Goal: Task Accomplishment & Management: Use online tool/utility

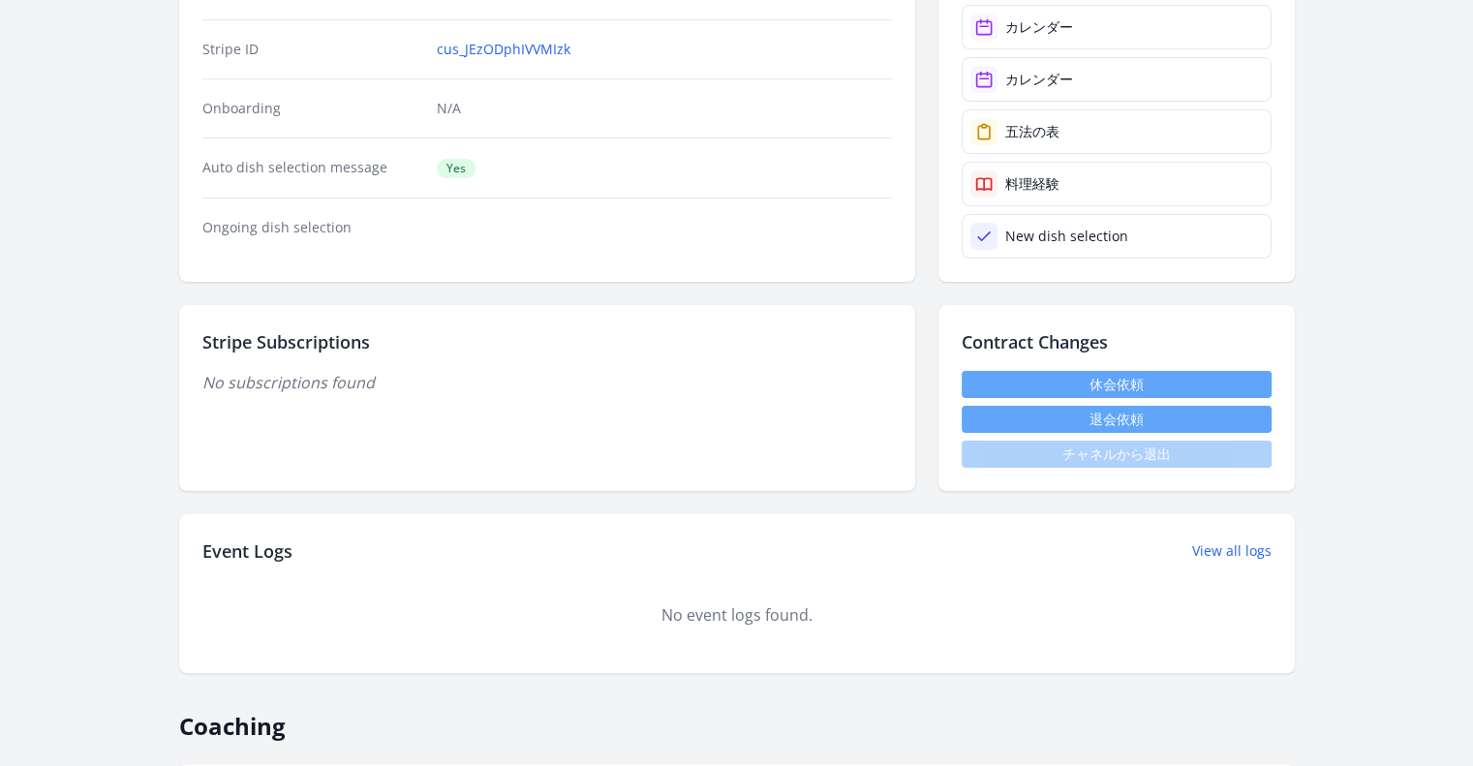
scroll to position [387, 0]
click at [1110, 417] on button "退会依頼" at bounding box center [1117, 419] width 310 height 27
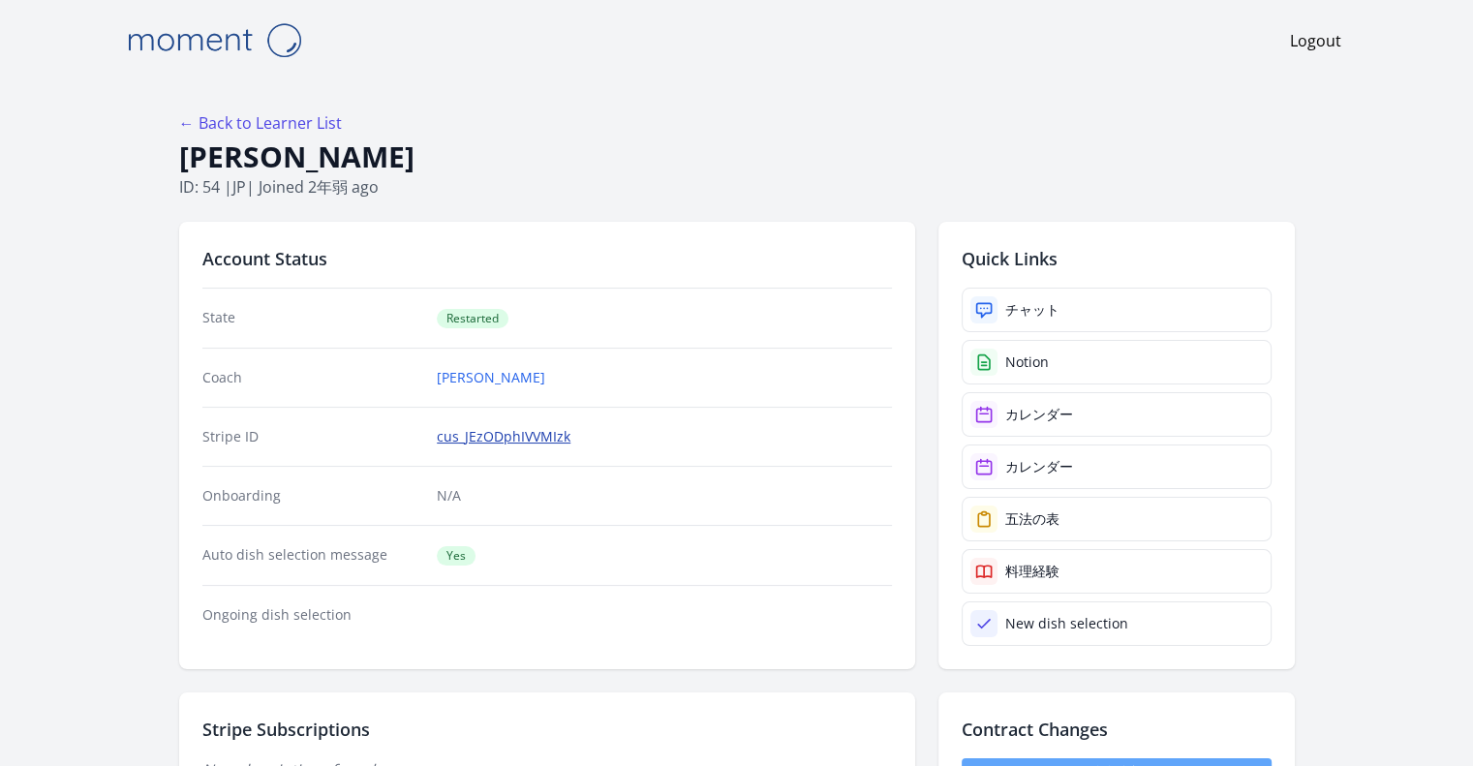
click at [560, 433] on link "cus_JEzODphIVVMIzk" at bounding box center [504, 436] width 134 height 19
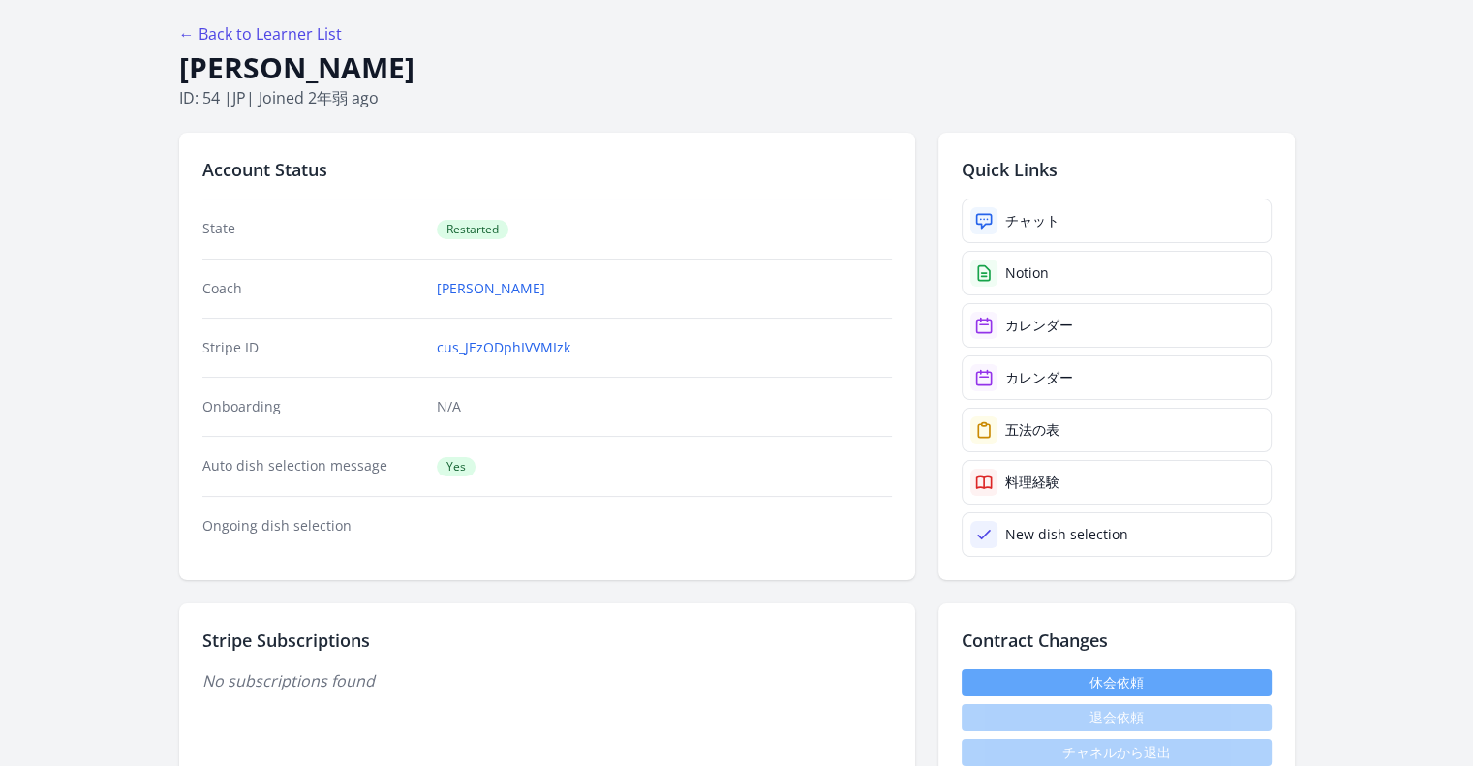
scroll to position [97, 0]
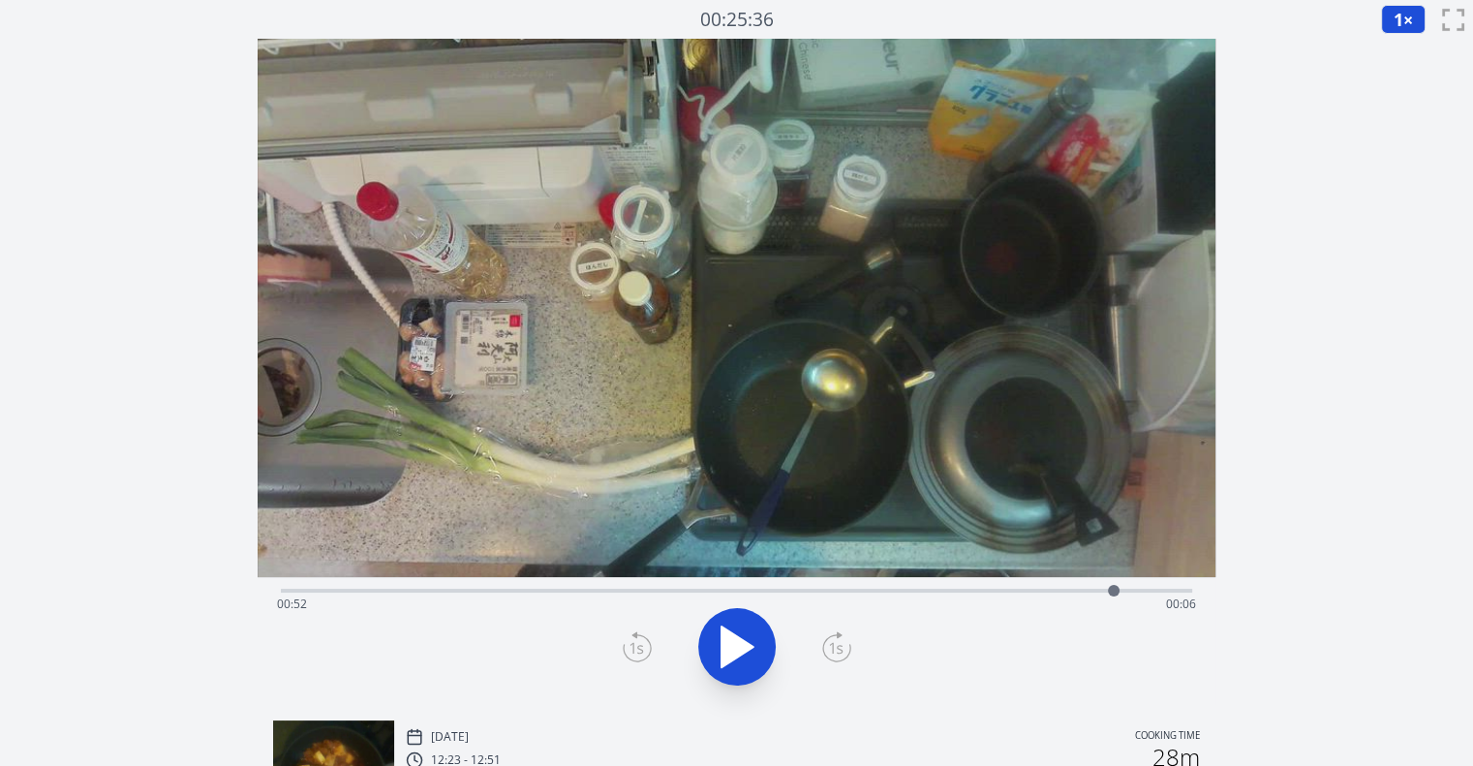
drag, startPoint x: 306, startPoint y: 585, endPoint x: 1115, endPoint y: 542, distance: 810.0
click at [1115, 542] on div "Time elapsed: 00:52 Time remaining: 00:06" at bounding box center [737, 372] width 958 height 666
click at [782, 670] on div at bounding box center [736, 647] width 935 height 93
click at [723, 658] on icon at bounding box center [727, 648] width 11 height 42
drag, startPoint x: 1136, startPoint y: 588, endPoint x: 1095, endPoint y: 591, distance: 41.8
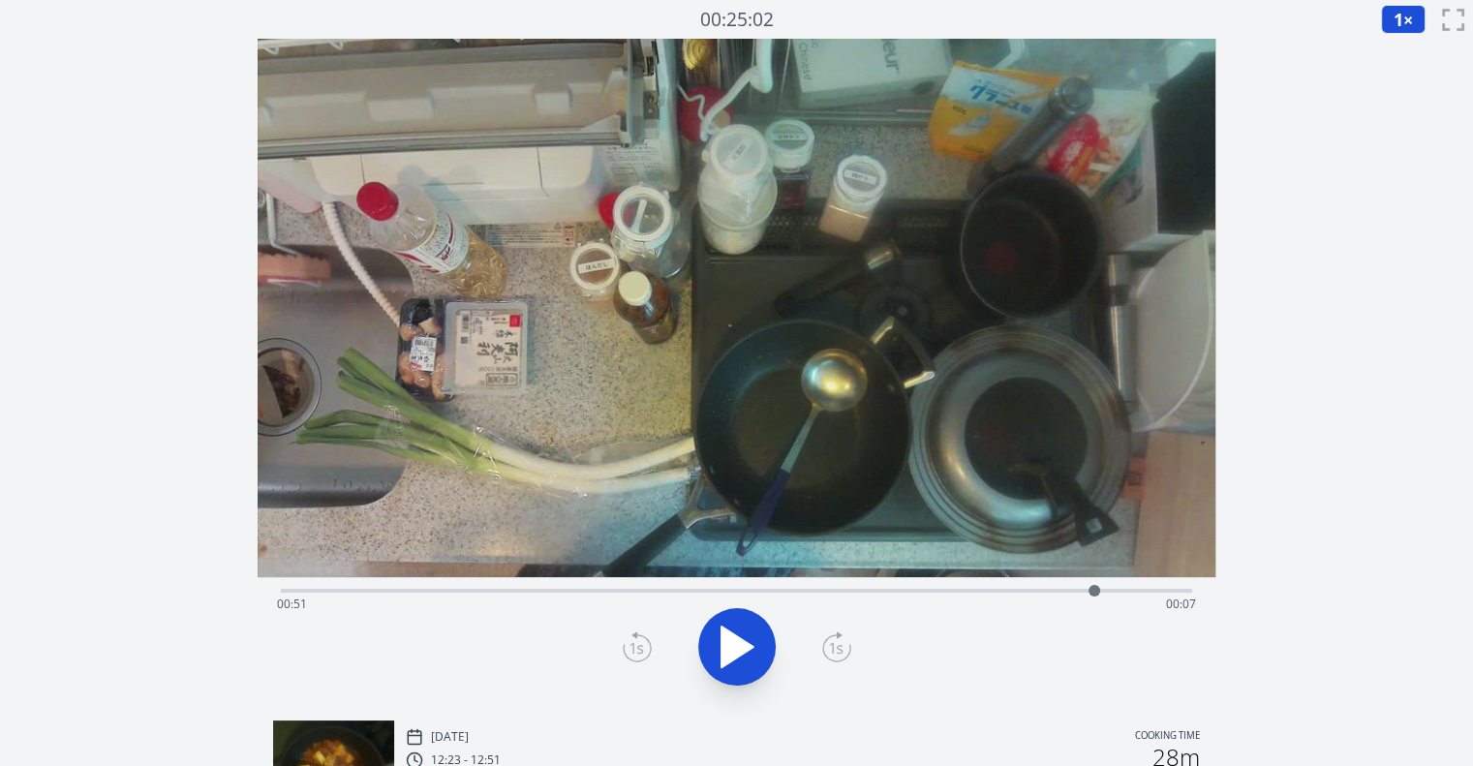
click at [1095, 591] on div at bounding box center [1095, 591] width 12 height 12
drag, startPoint x: 1096, startPoint y: 591, endPoint x: 1120, endPoint y: 591, distance: 24.2
click at [1120, 591] on div at bounding box center [1120, 591] width 12 height 12
click at [645, 646] on icon at bounding box center [637, 647] width 29 height 31
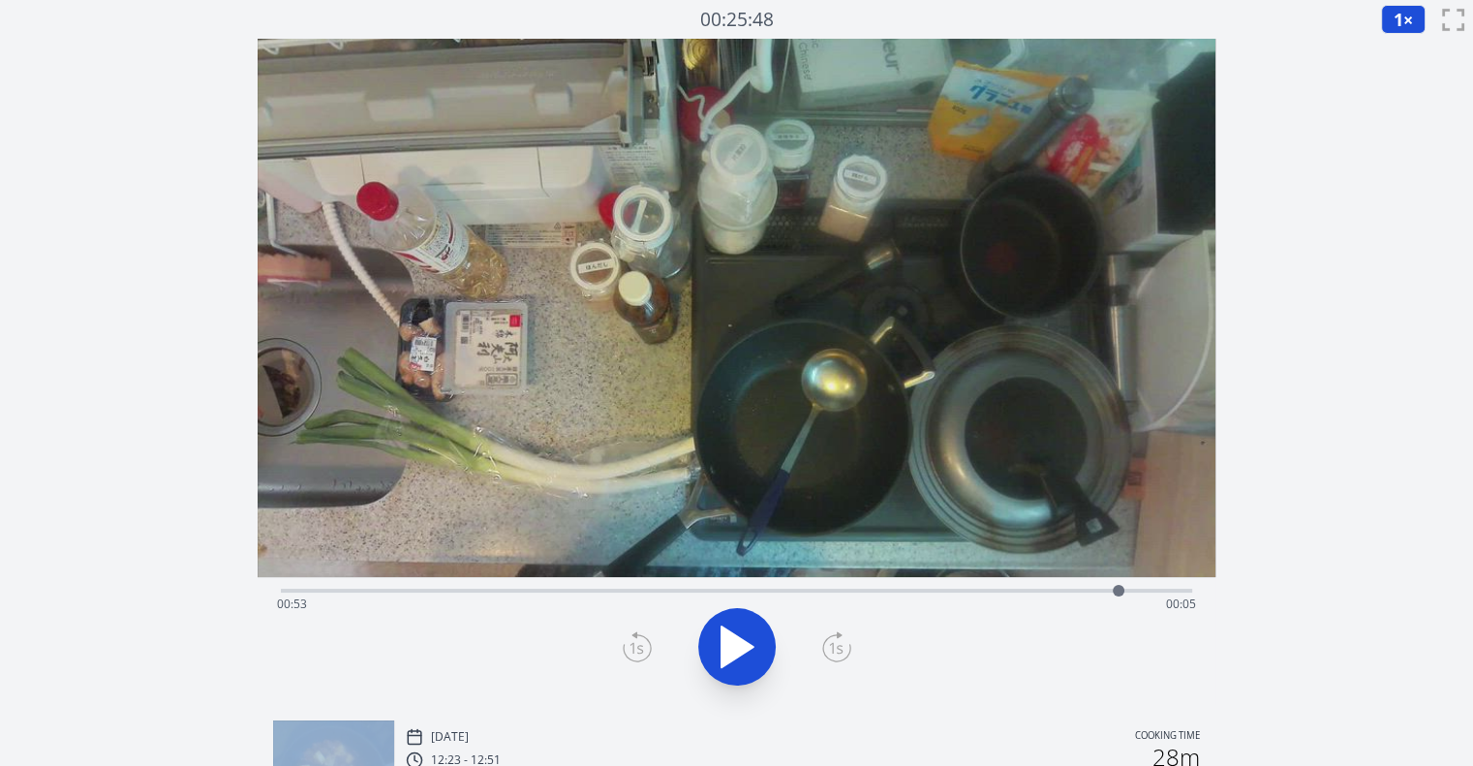
click at [645, 646] on icon at bounding box center [637, 647] width 29 height 31
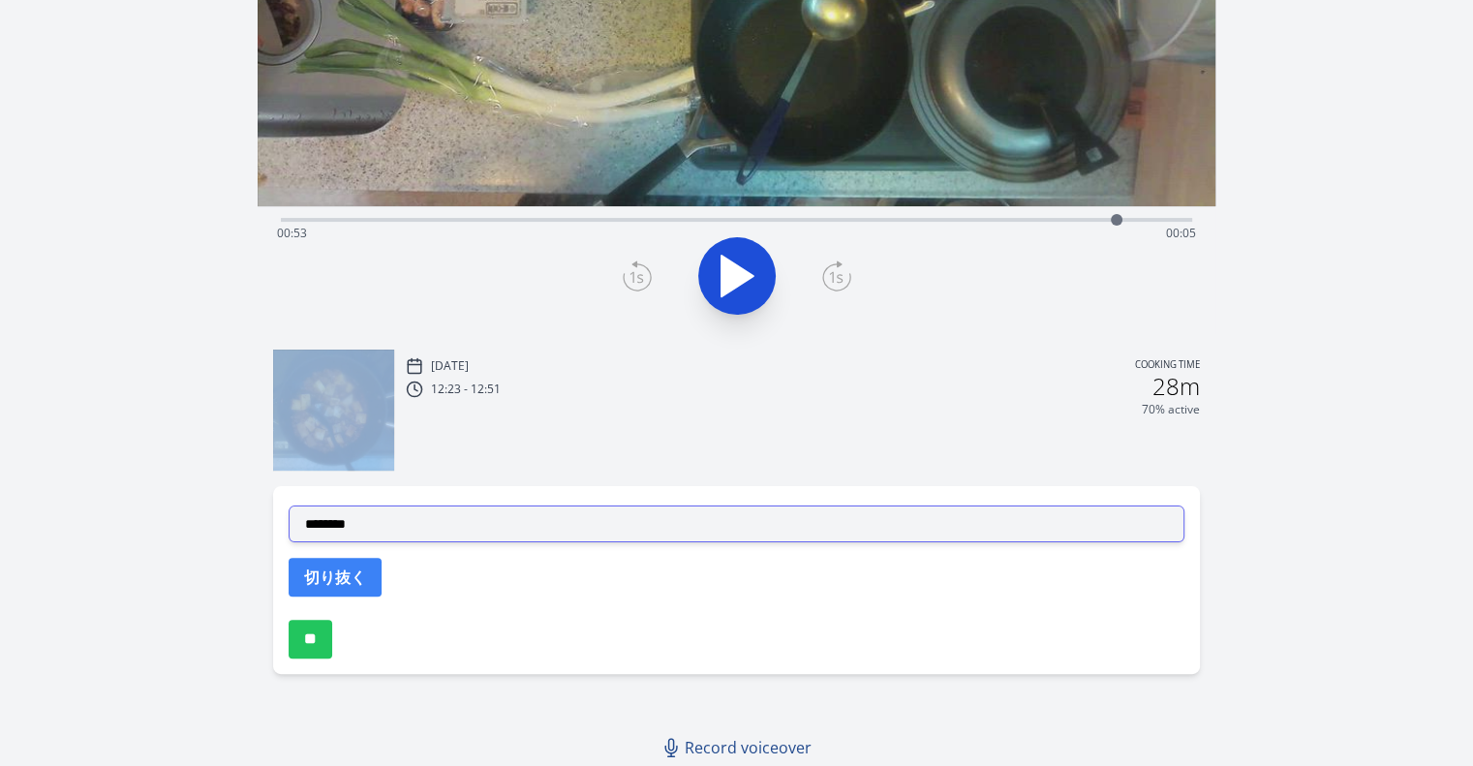
click at [762, 517] on select "**********" at bounding box center [737, 524] width 896 height 37
select select "**********"
click at [289, 506] on select "**********" at bounding box center [737, 524] width 896 height 37
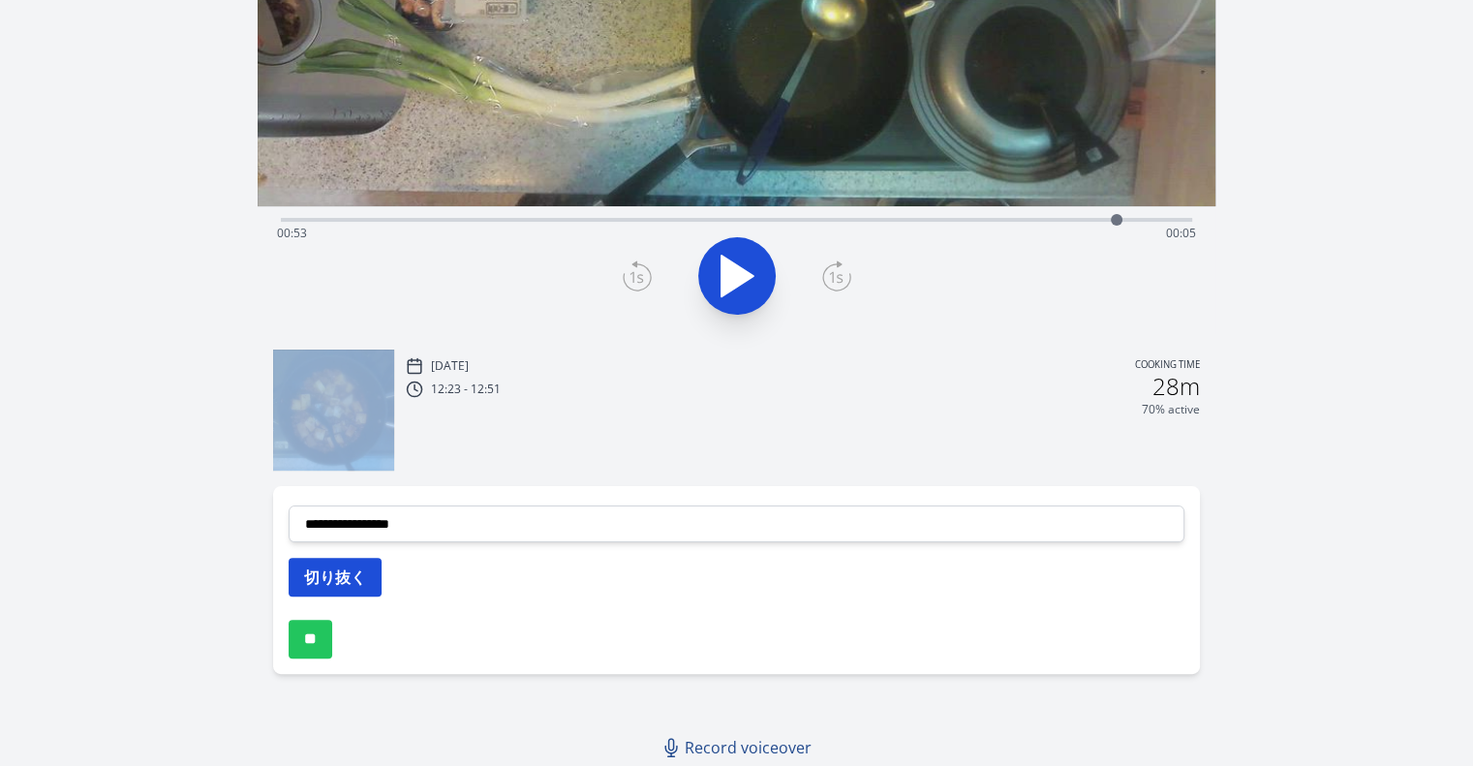
click at [364, 572] on button "切り抜く" at bounding box center [335, 577] width 93 height 39
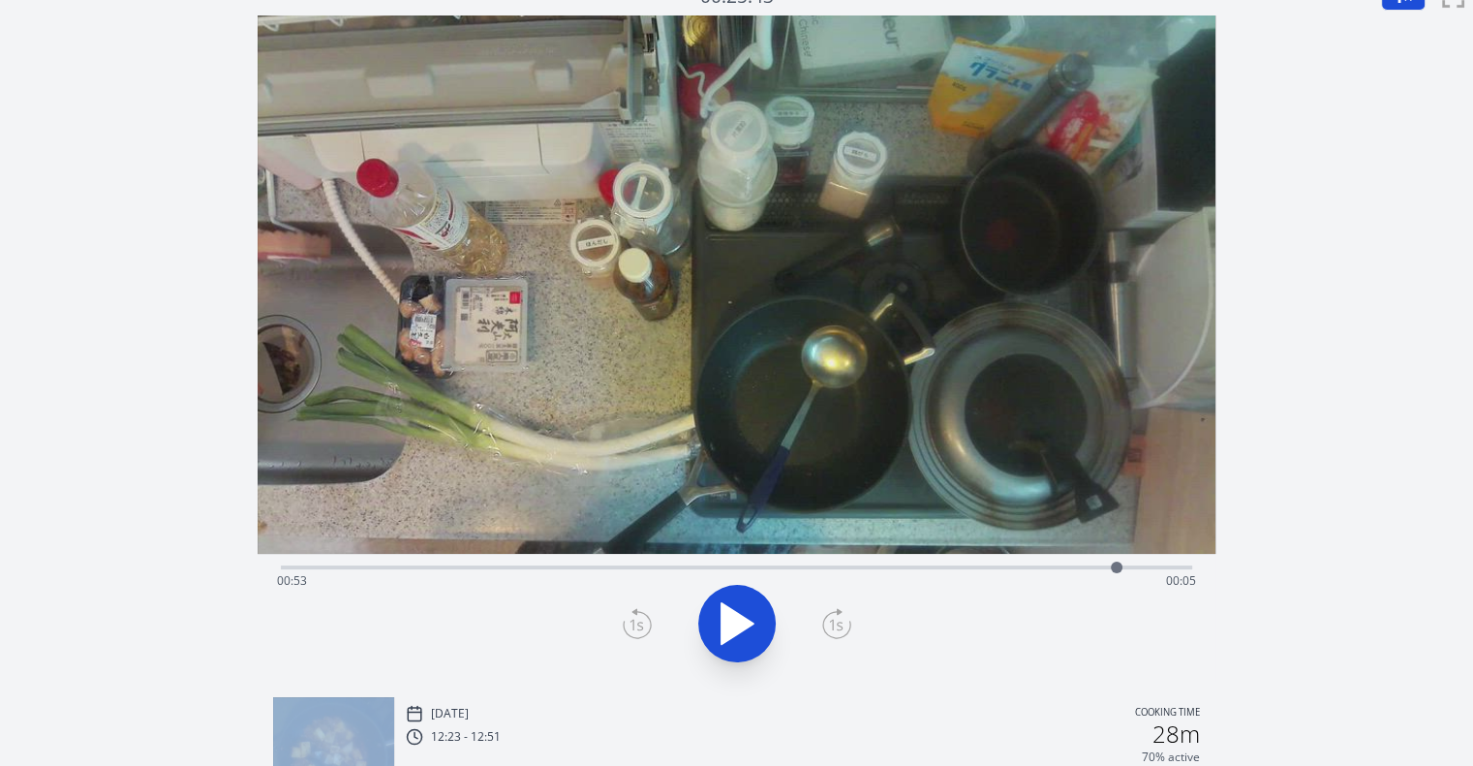
scroll to position [0, 0]
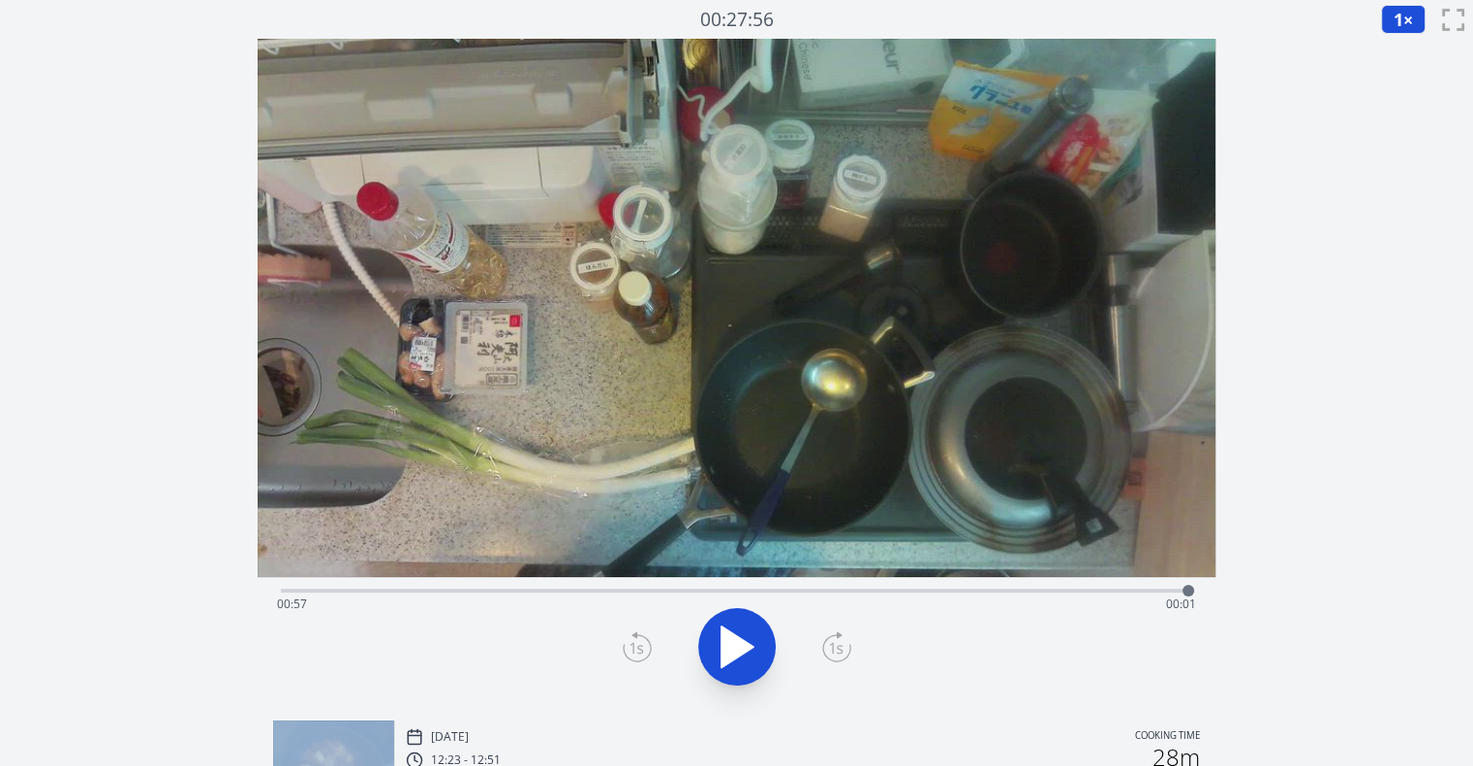
drag, startPoint x: 1116, startPoint y: 589, endPoint x: 1189, endPoint y: 566, distance: 76.3
click at [1189, 566] on div "Time elapsed: 00:57 Time remaining: 00:01" at bounding box center [737, 372] width 958 height 666
drag, startPoint x: 1189, startPoint y: 587, endPoint x: 954, endPoint y: 588, distance: 234.4
click at [954, 588] on div at bounding box center [954, 591] width 12 height 12
click at [767, 656] on button at bounding box center [736, 646] width 77 height 77
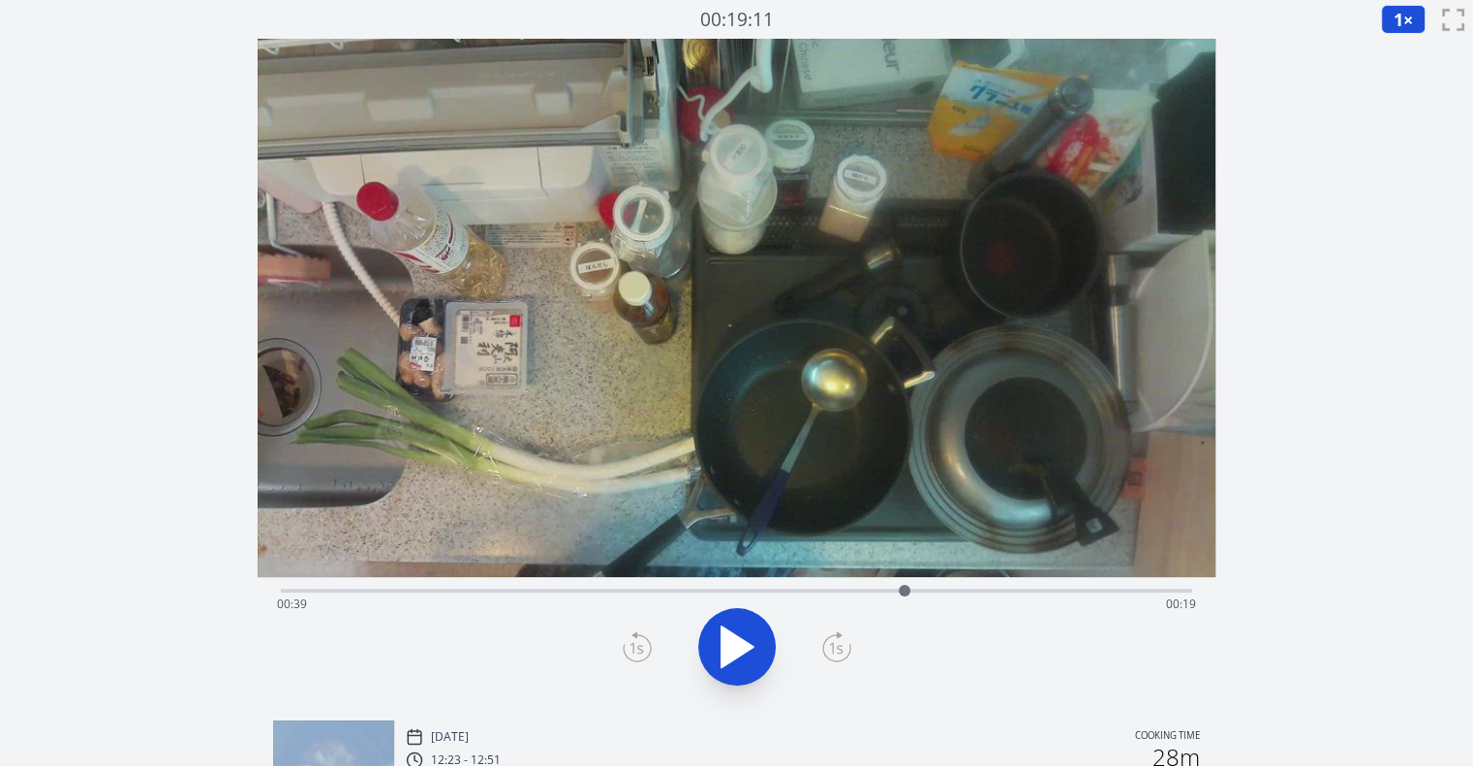
drag, startPoint x: 1000, startPoint y: 592, endPoint x: 905, endPoint y: 603, distance: 95.5
click at [905, 603] on div at bounding box center [904, 590] width 29 height 29
drag, startPoint x: 904, startPoint y: 586, endPoint x: 923, endPoint y: 586, distance: 19.4
click at [923, 586] on div at bounding box center [923, 591] width 12 height 12
click at [635, 652] on icon at bounding box center [637, 647] width 29 height 31
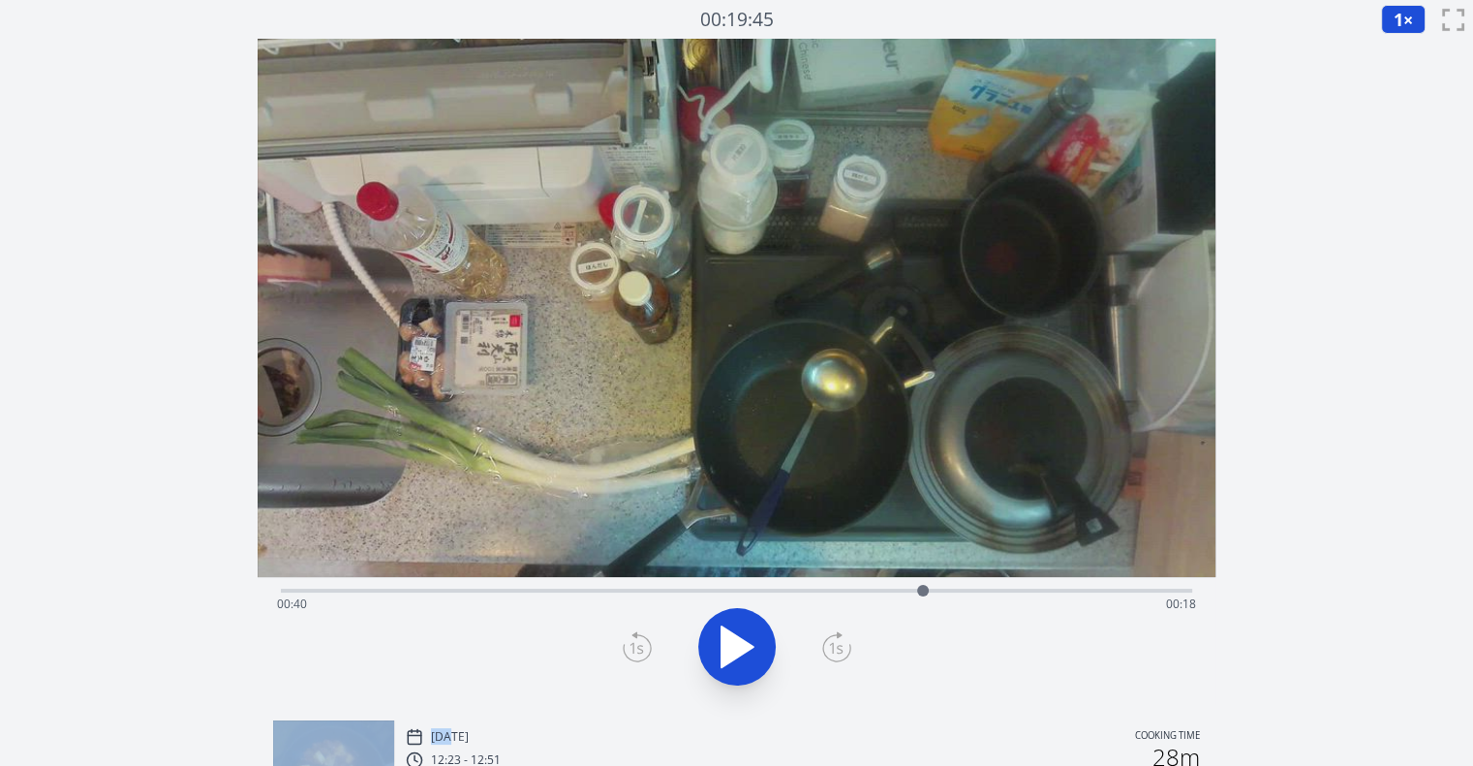
click at [635, 652] on icon at bounding box center [637, 647] width 29 height 31
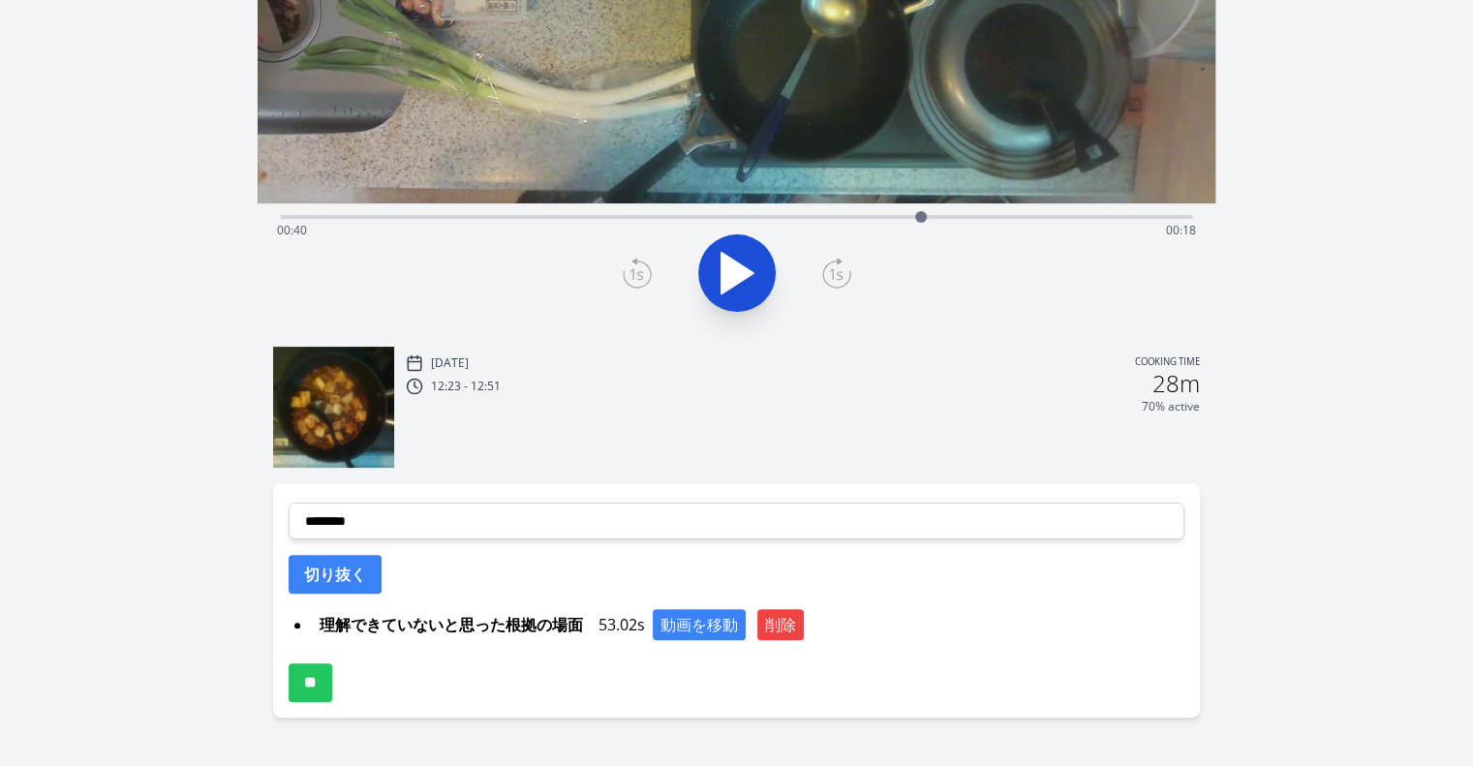
scroll to position [387, 0]
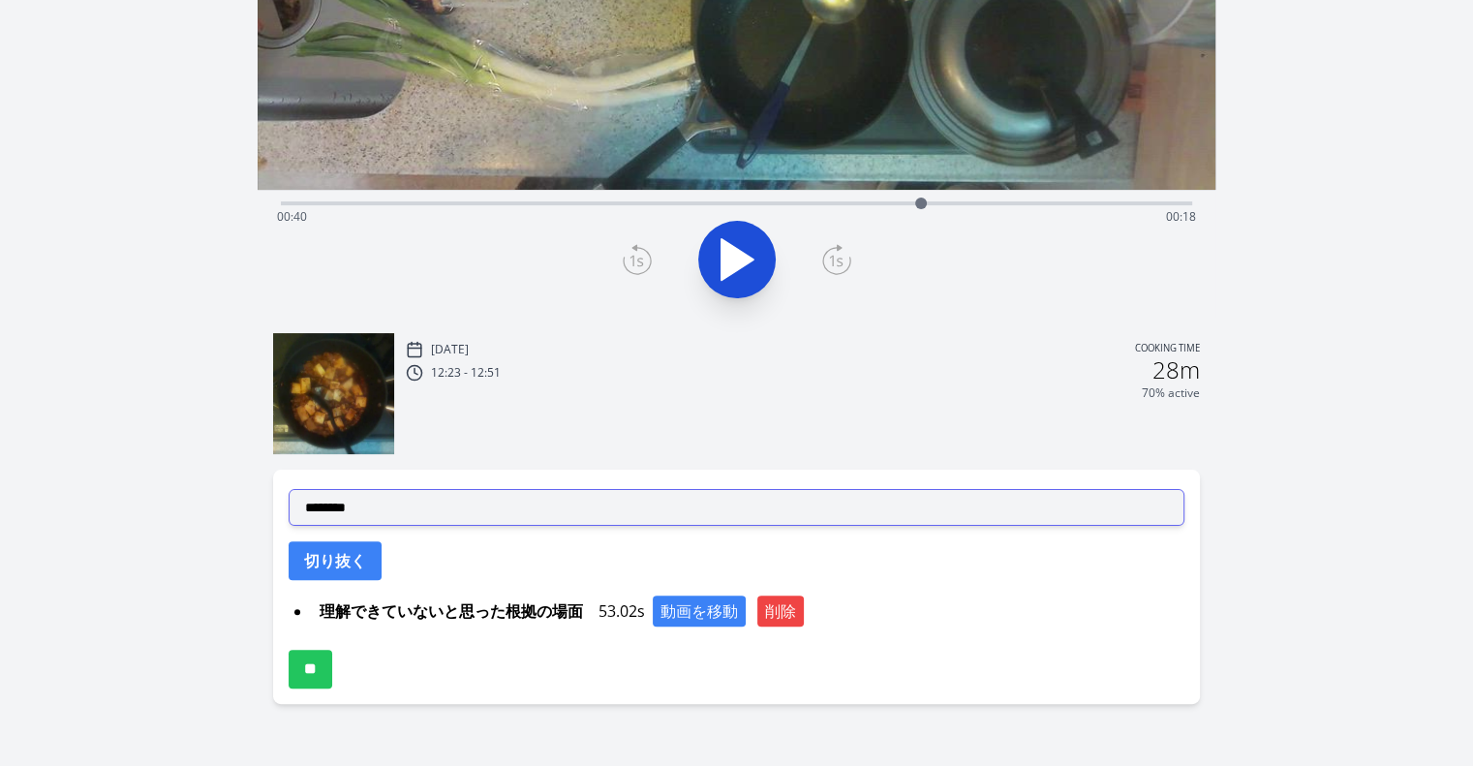
click at [673, 507] on select "**********" at bounding box center [737, 507] width 896 height 37
select select "**********"
click at [289, 489] on select "**********" at bounding box center [737, 507] width 896 height 37
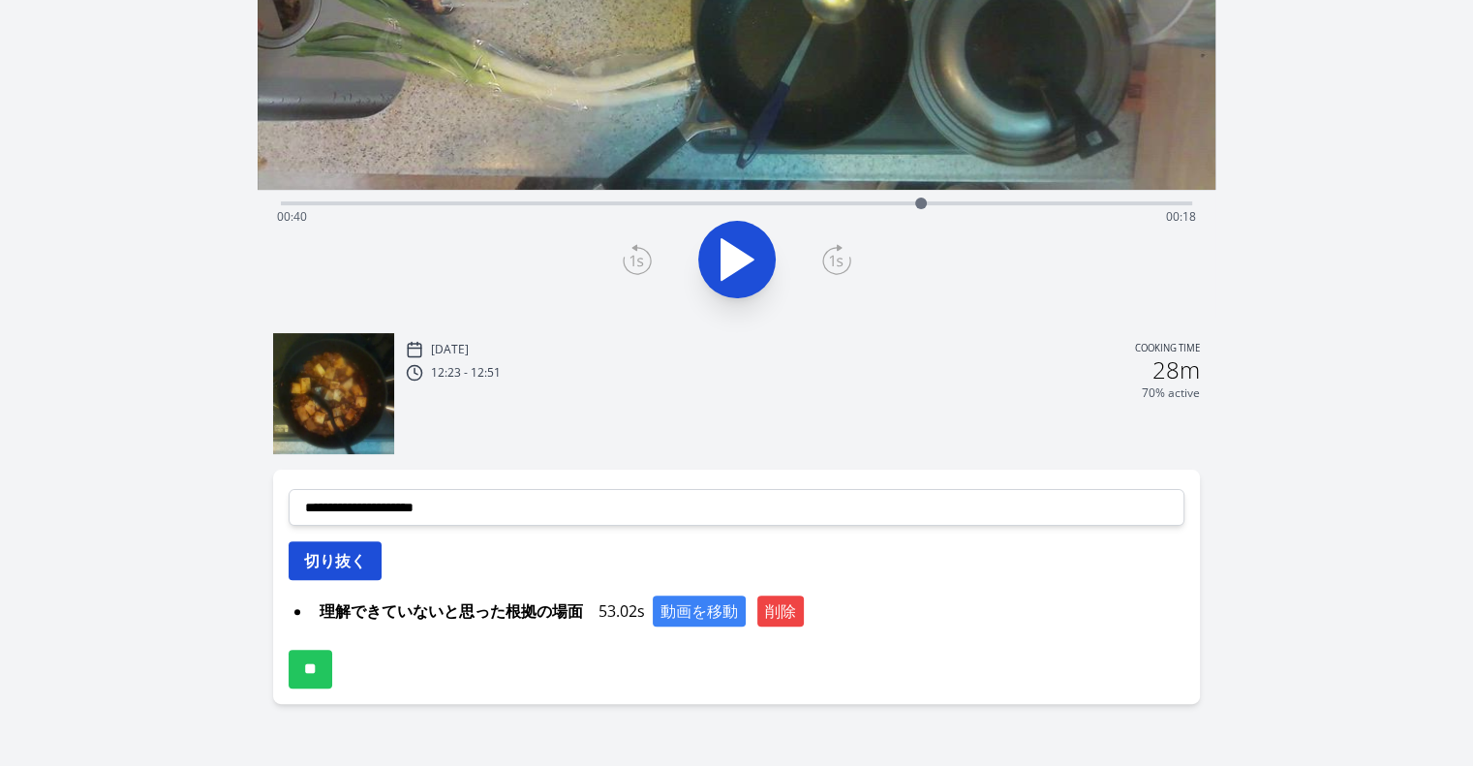
click at [368, 556] on button "切り抜く" at bounding box center [335, 560] width 93 height 39
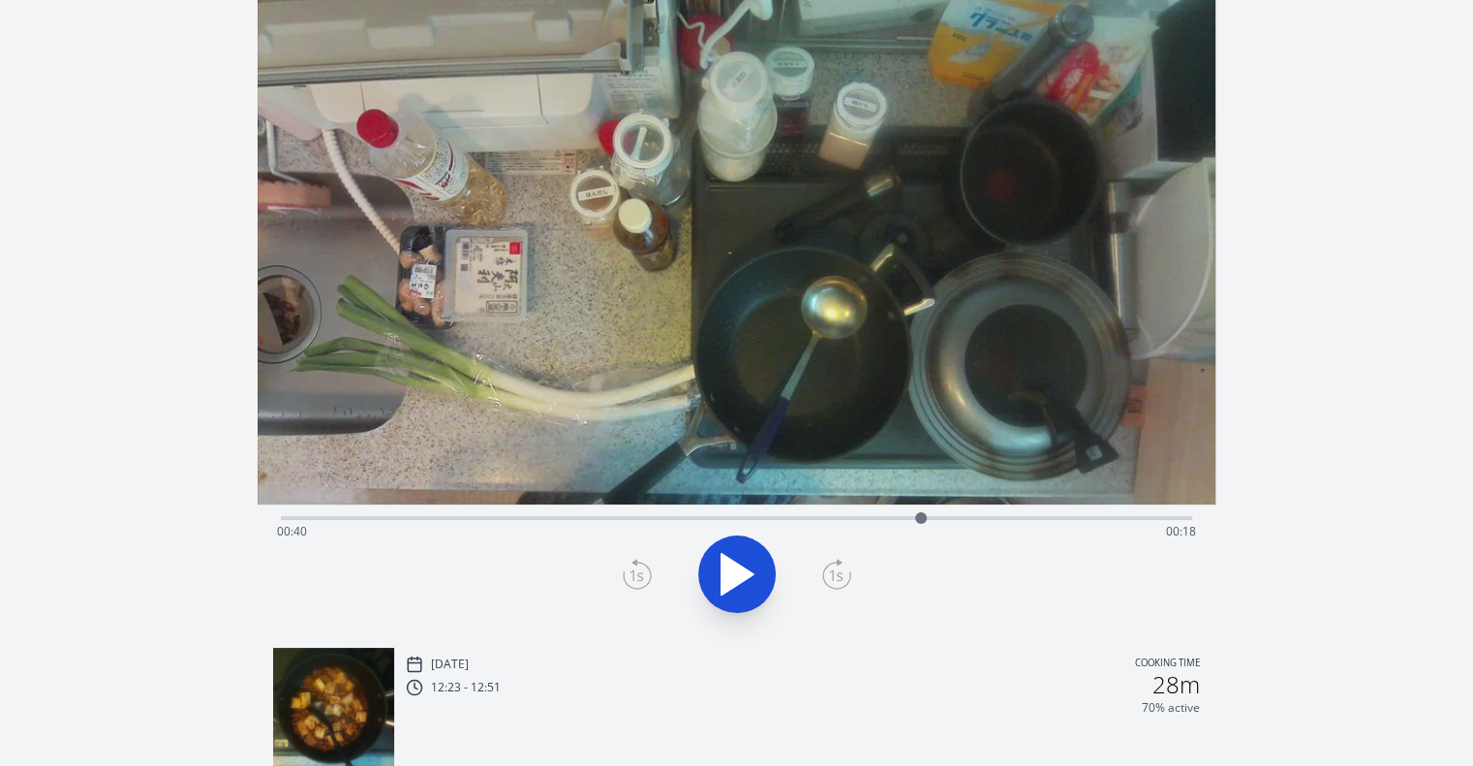
scroll to position [72, 0]
drag, startPoint x: 922, startPoint y: 512, endPoint x: 885, endPoint y: 525, distance: 38.9
click at [885, 525] on div at bounding box center [885, 519] width 29 height 29
drag, startPoint x: 883, startPoint y: 516, endPoint x: 860, endPoint y: 538, distance: 31.5
click at [860, 521] on div "Time elapsed: 00:36 Time remaining: 00:22" at bounding box center [737, 519] width 912 height 4
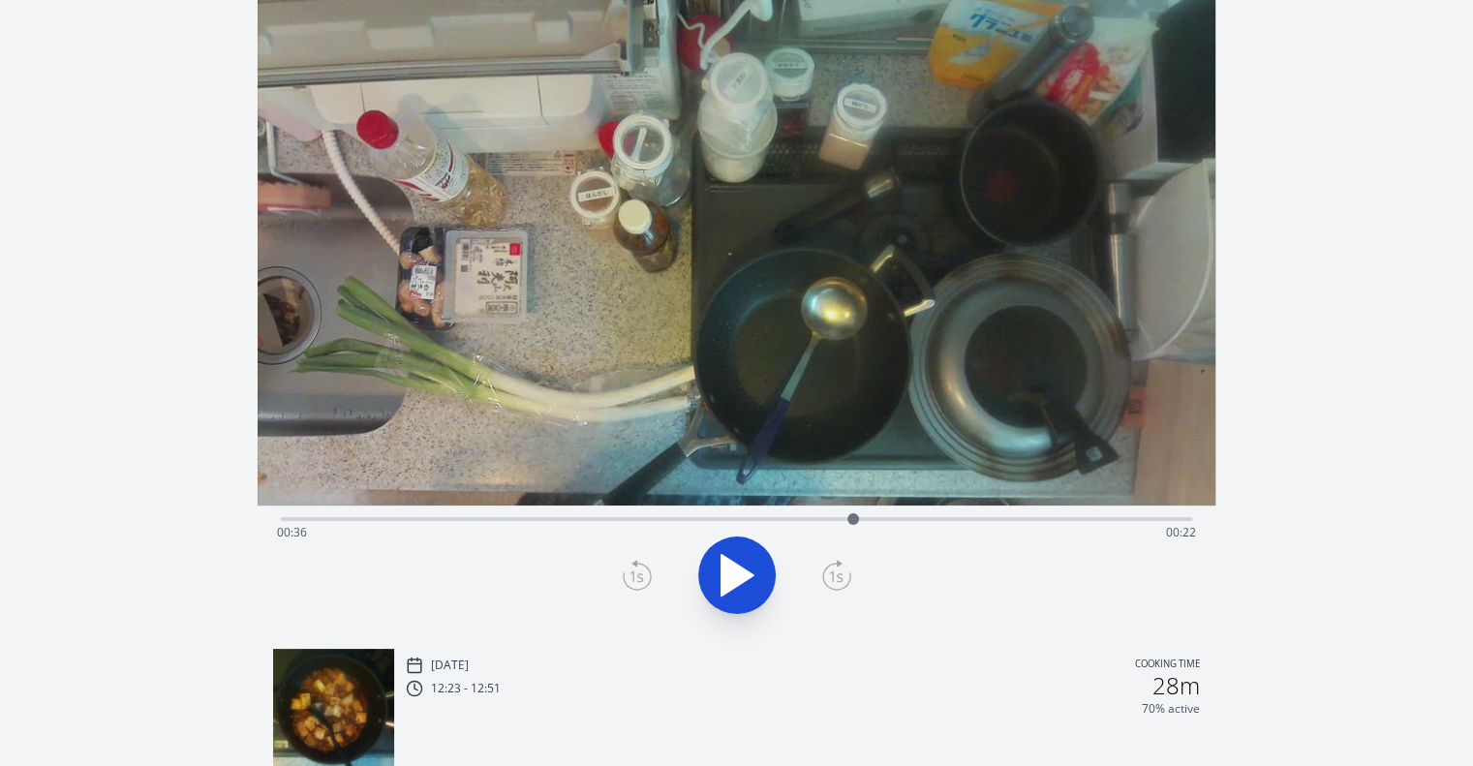
click at [855, 519] on div at bounding box center [854, 519] width 12 height 12
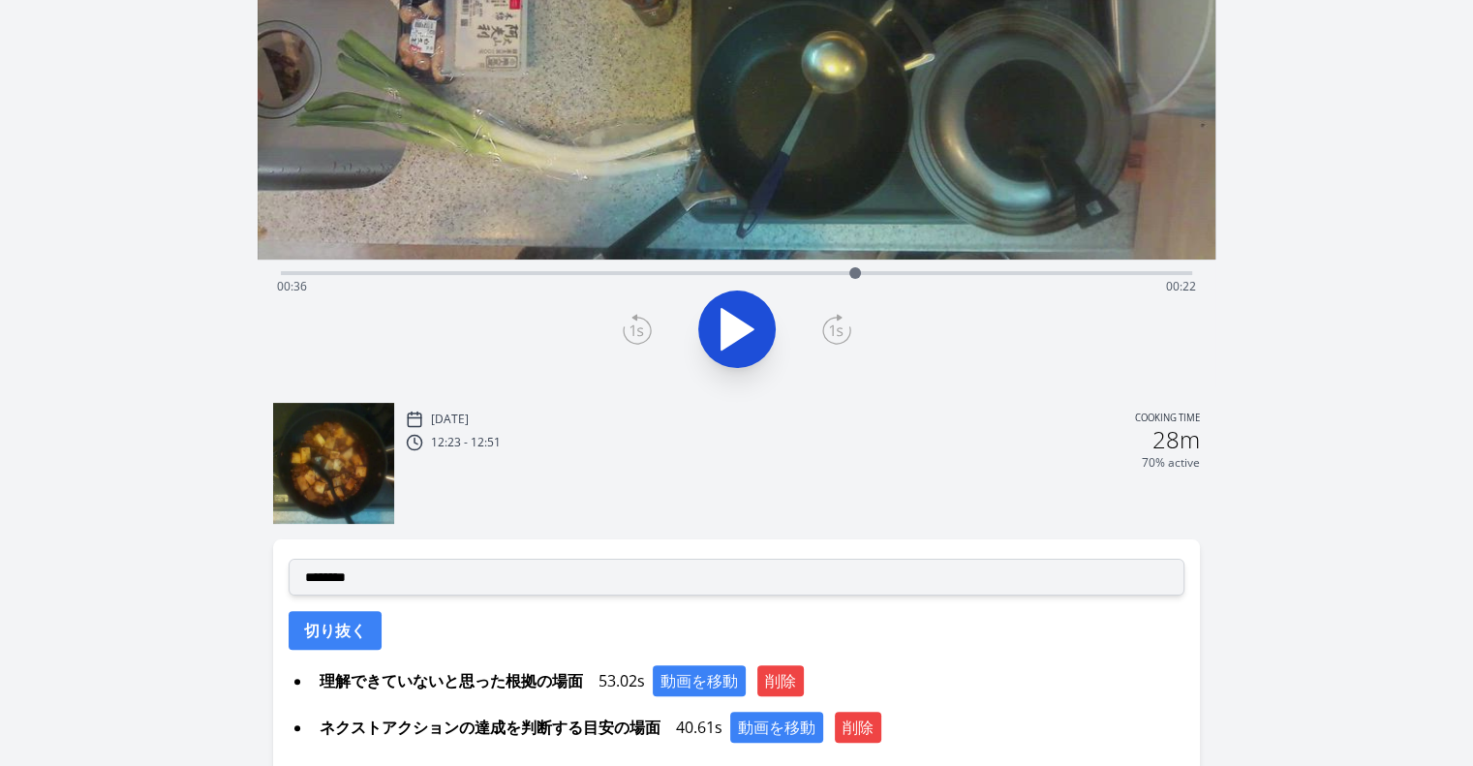
scroll to position [320, 0]
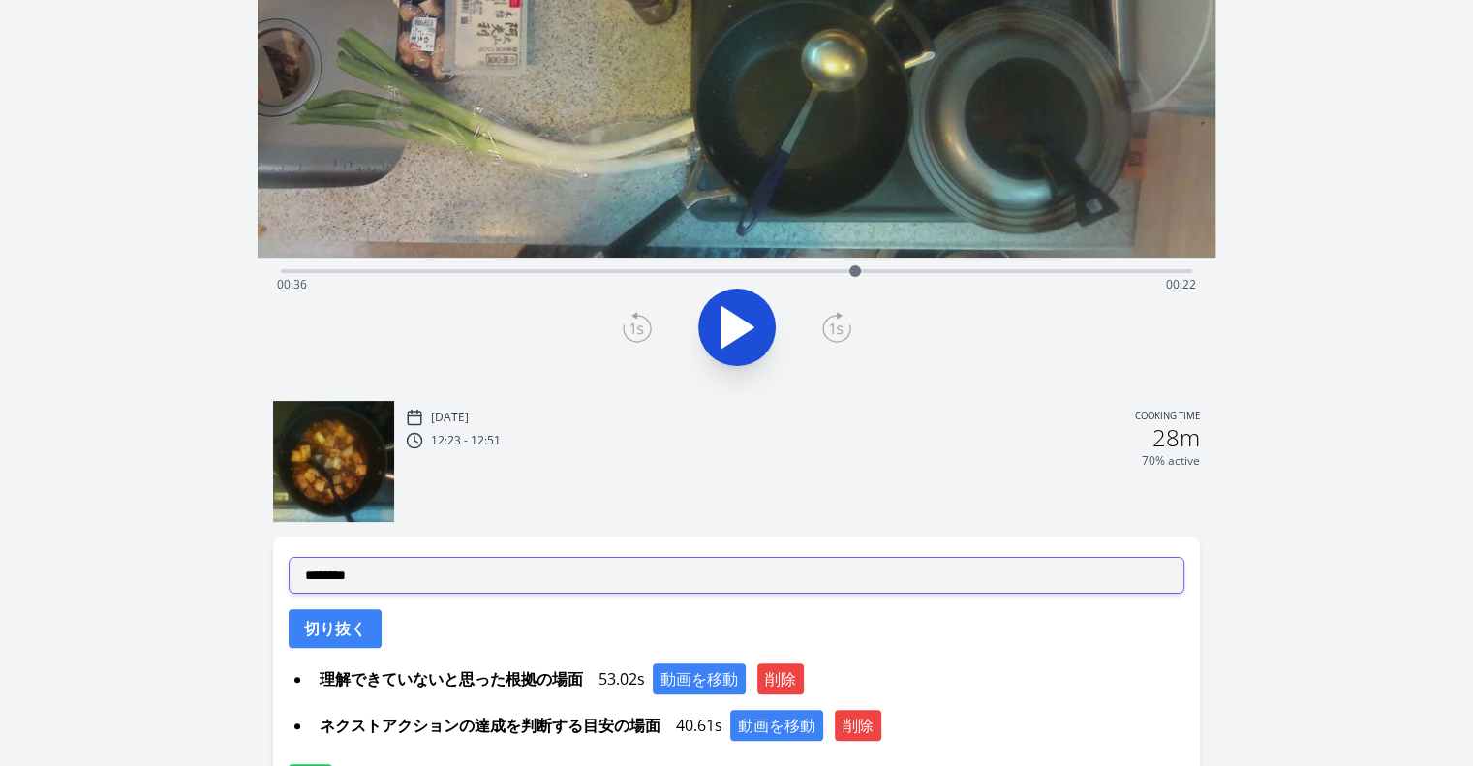
click at [709, 580] on select "**********" at bounding box center [737, 575] width 896 height 37
select select "**********"
click at [289, 557] on select "**********" at bounding box center [737, 575] width 896 height 37
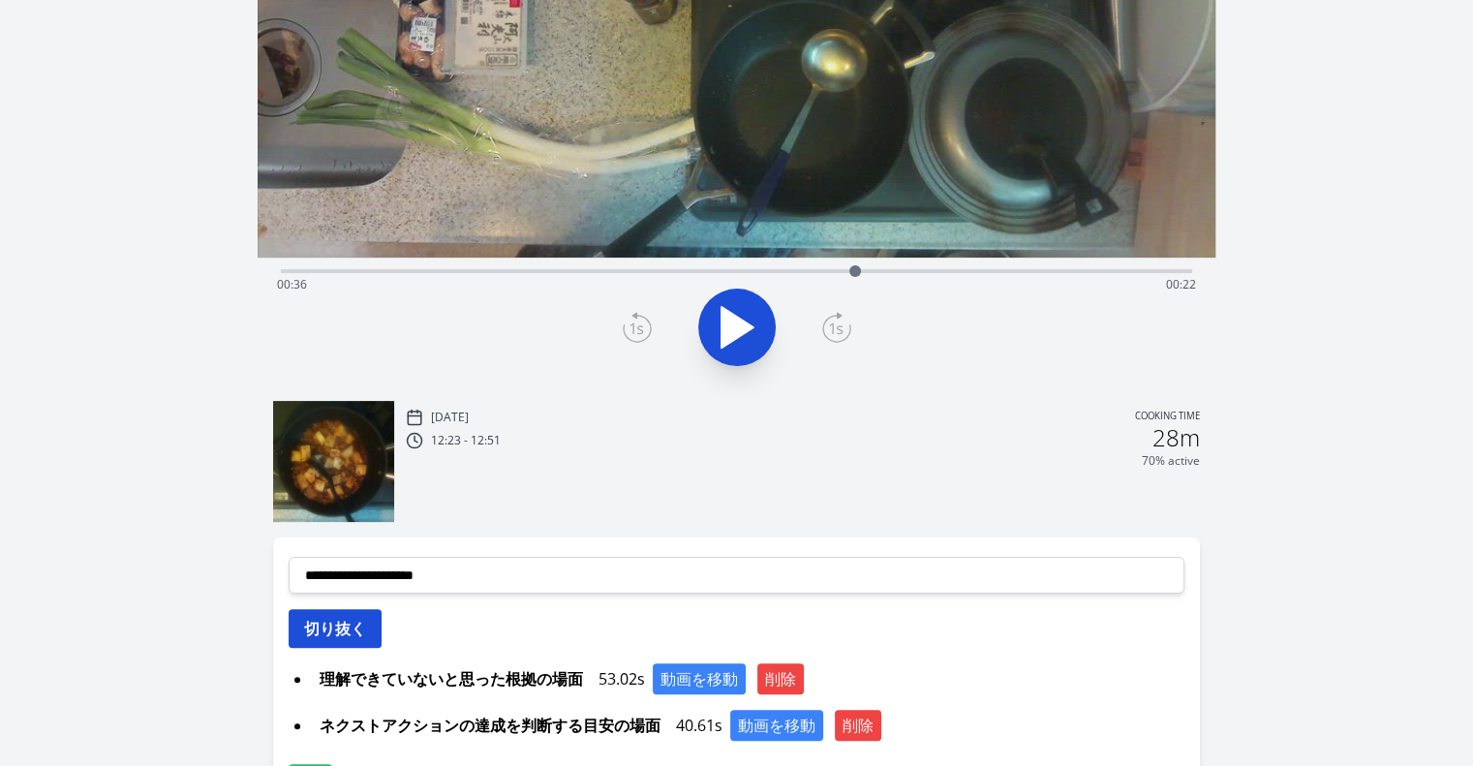
click at [351, 621] on button "切り抜く" at bounding box center [335, 628] width 93 height 39
select select
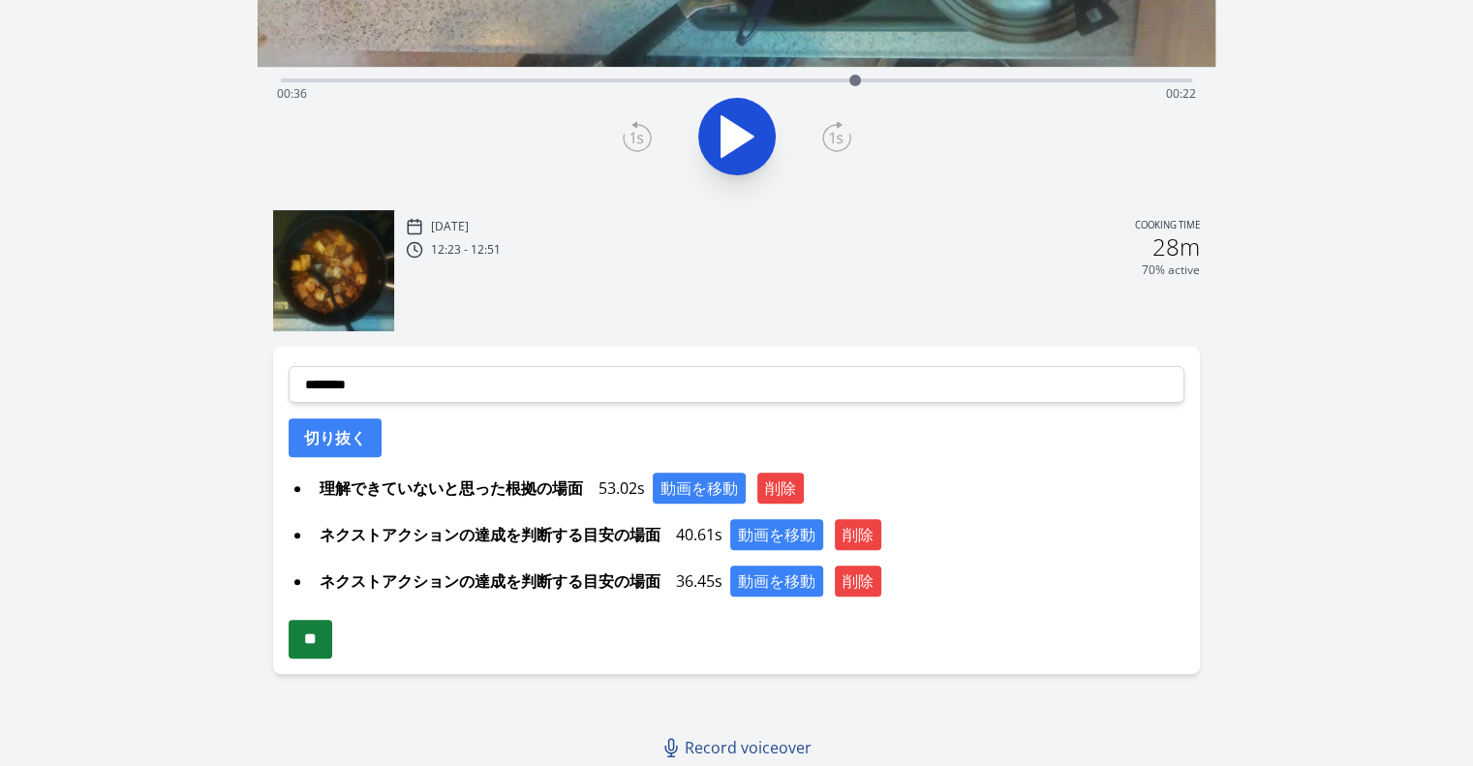
click at [319, 654] on input "**" at bounding box center [311, 639] width 44 height 39
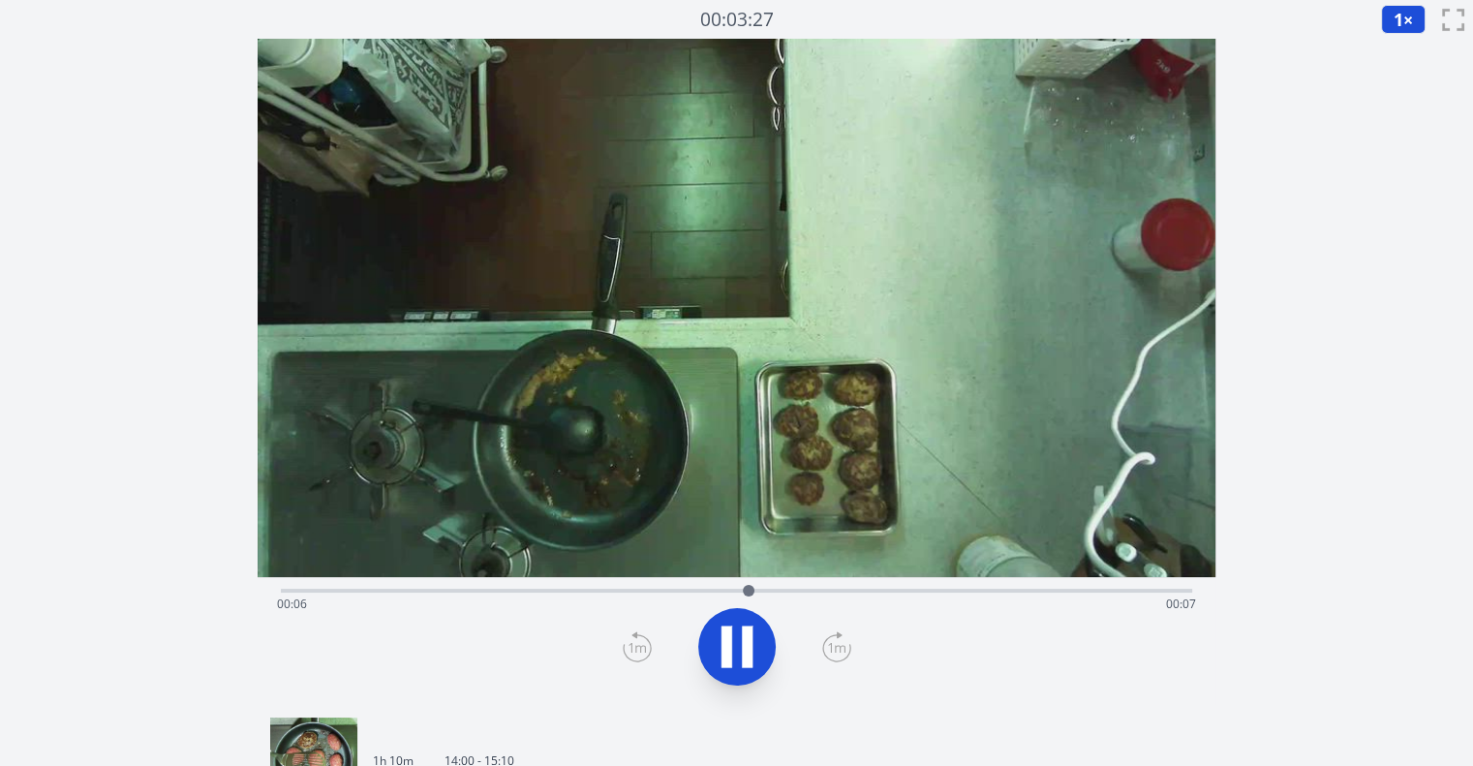
click at [572, 762] on link "1h 10m 14:00 - 15:10" at bounding box center [728, 761] width 917 height 87
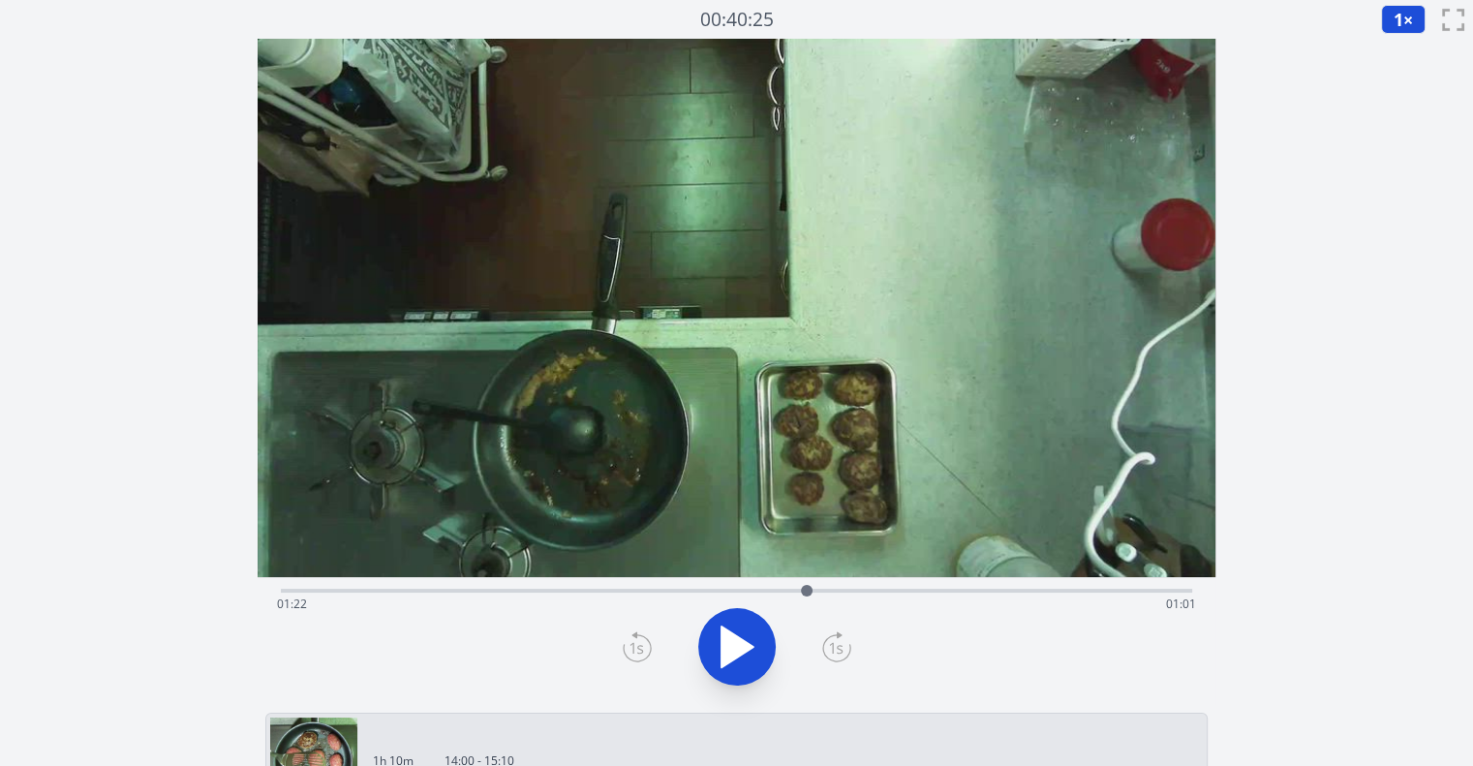
drag, startPoint x: 304, startPoint y: 587, endPoint x: 807, endPoint y: 560, distance: 503.5
click at [807, 560] on div "Time elapsed: 01:22 Time remaining: 01:01" at bounding box center [737, 372] width 958 height 666
click at [740, 642] on icon at bounding box center [737, 647] width 54 height 54
click at [834, 641] on icon at bounding box center [836, 647] width 29 height 31
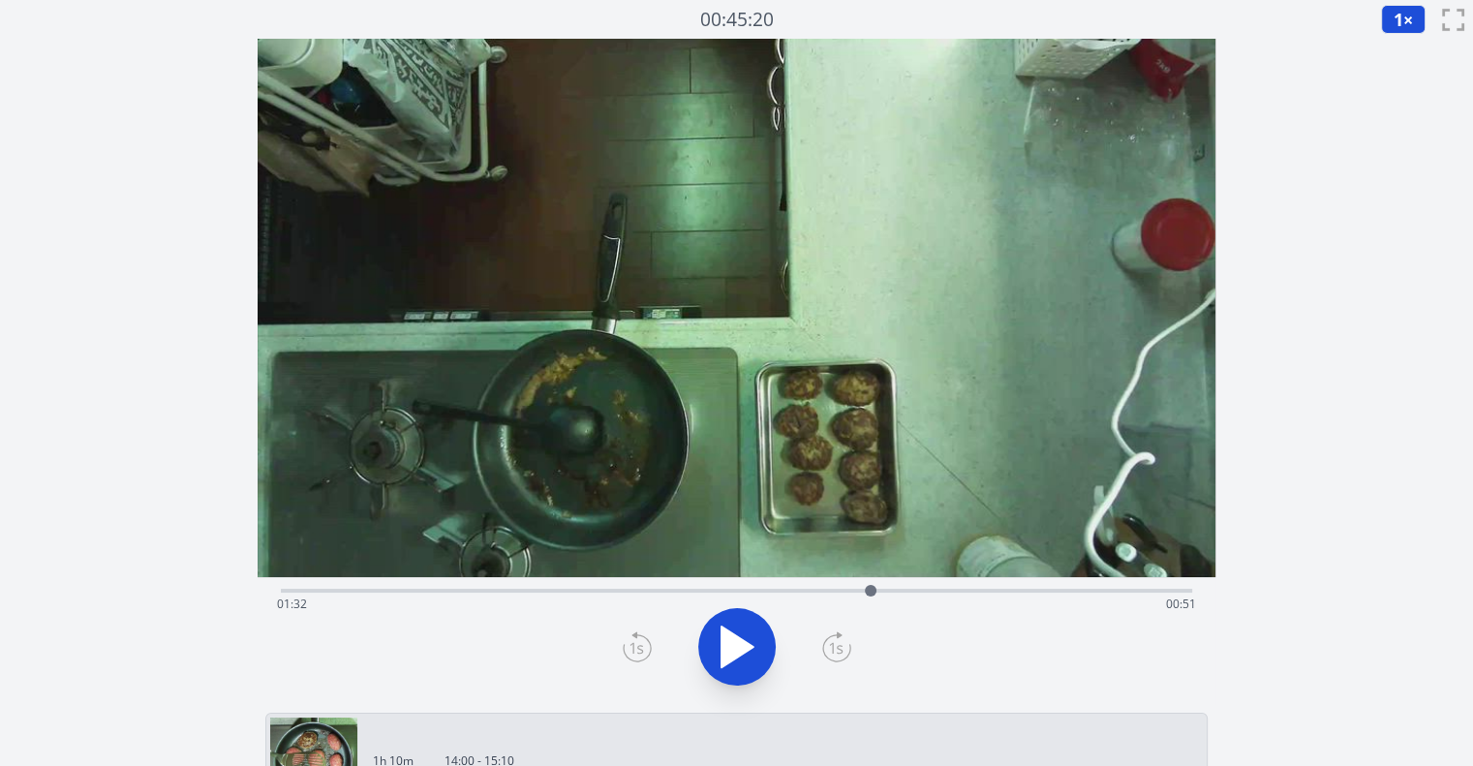
click at [834, 641] on icon at bounding box center [836, 647] width 29 height 31
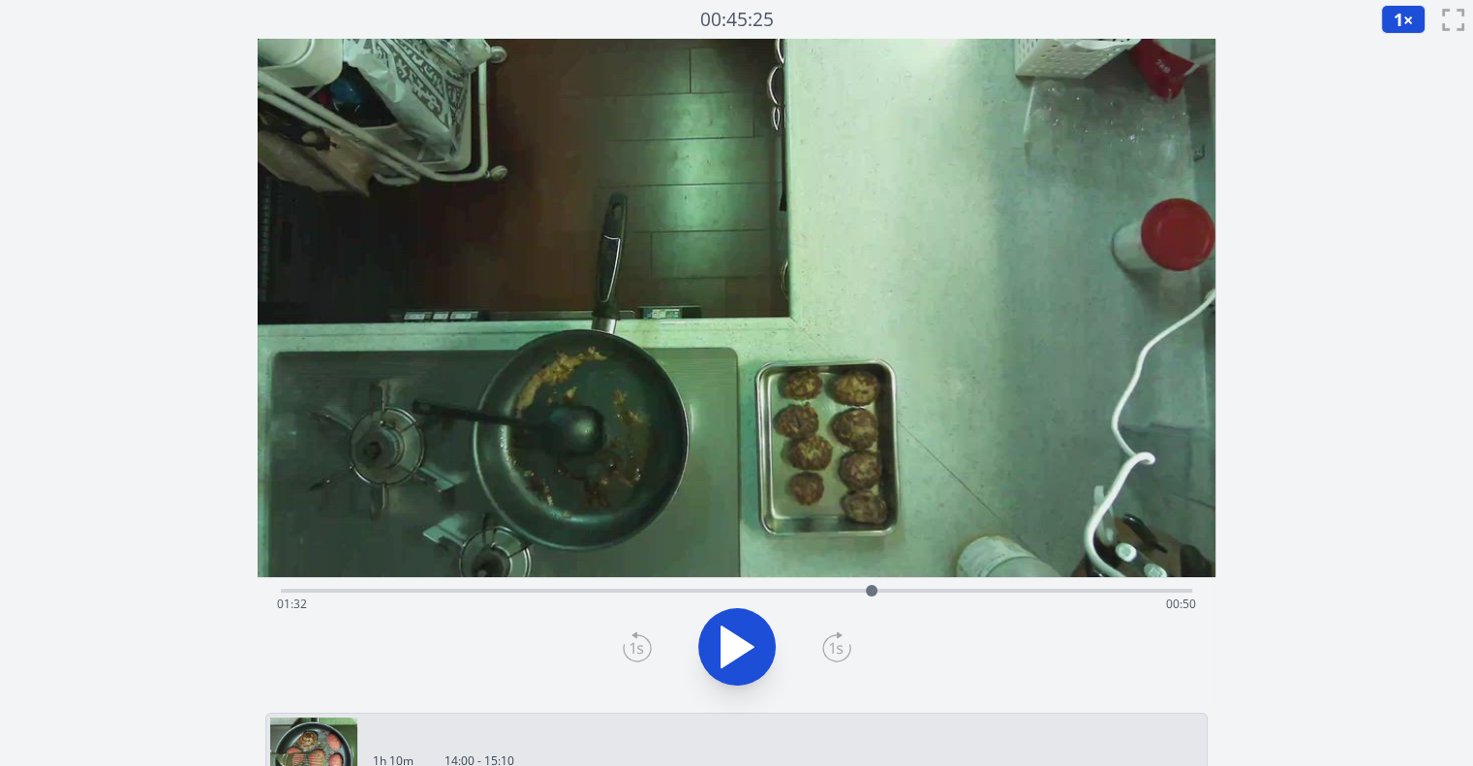
click at [834, 641] on icon at bounding box center [836, 647] width 29 height 31
drag, startPoint x: 891, startPoint y: 591, endPoint x: 876, endPoint y: 585, distance: 16.6
click at [876, 585] on div at bounding box center [874, 591] width 12 height 12
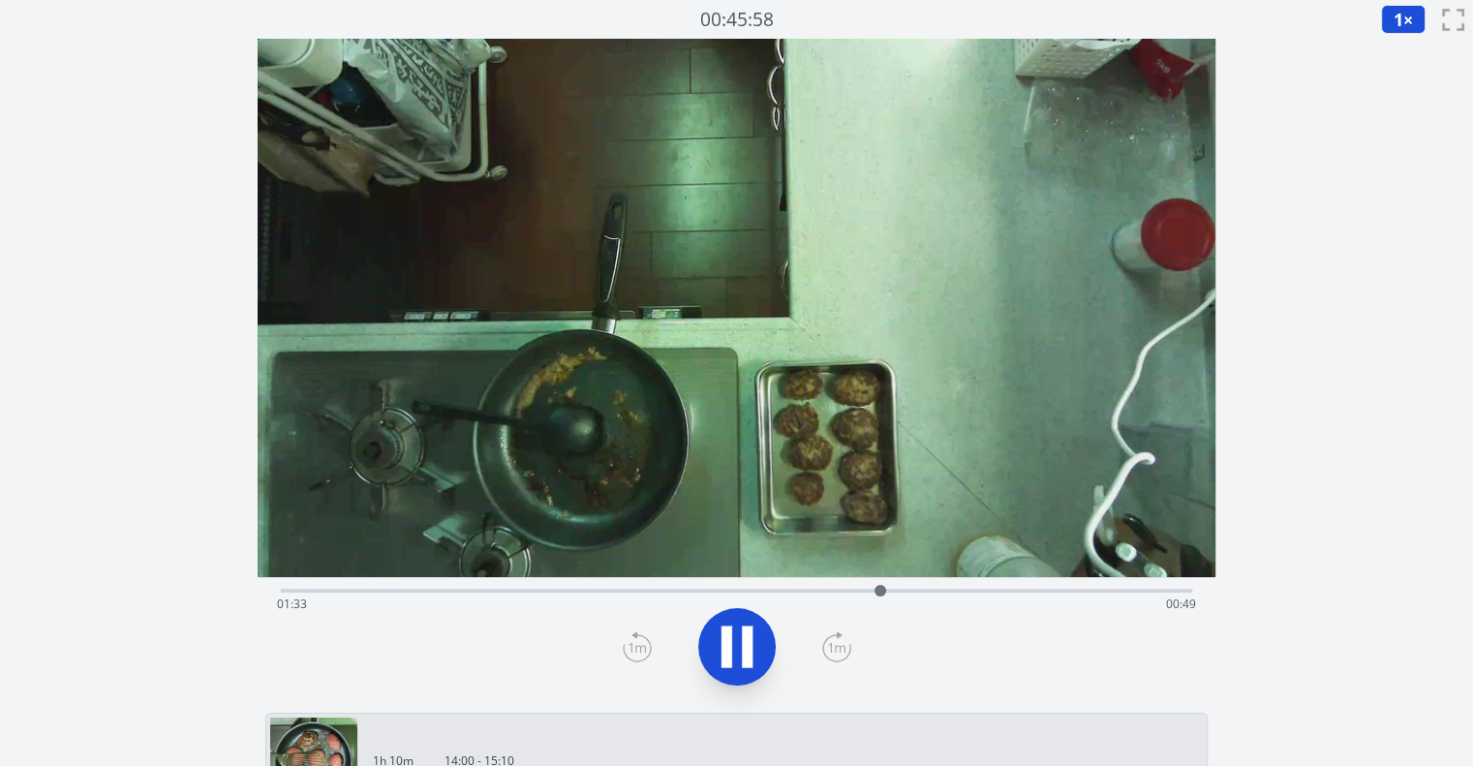
click at [767, 632] on button at bounding box center [736, 646] width 77 height 77
click at [632, 638] on icon at bounding box center [637, 647] width 29 height 31
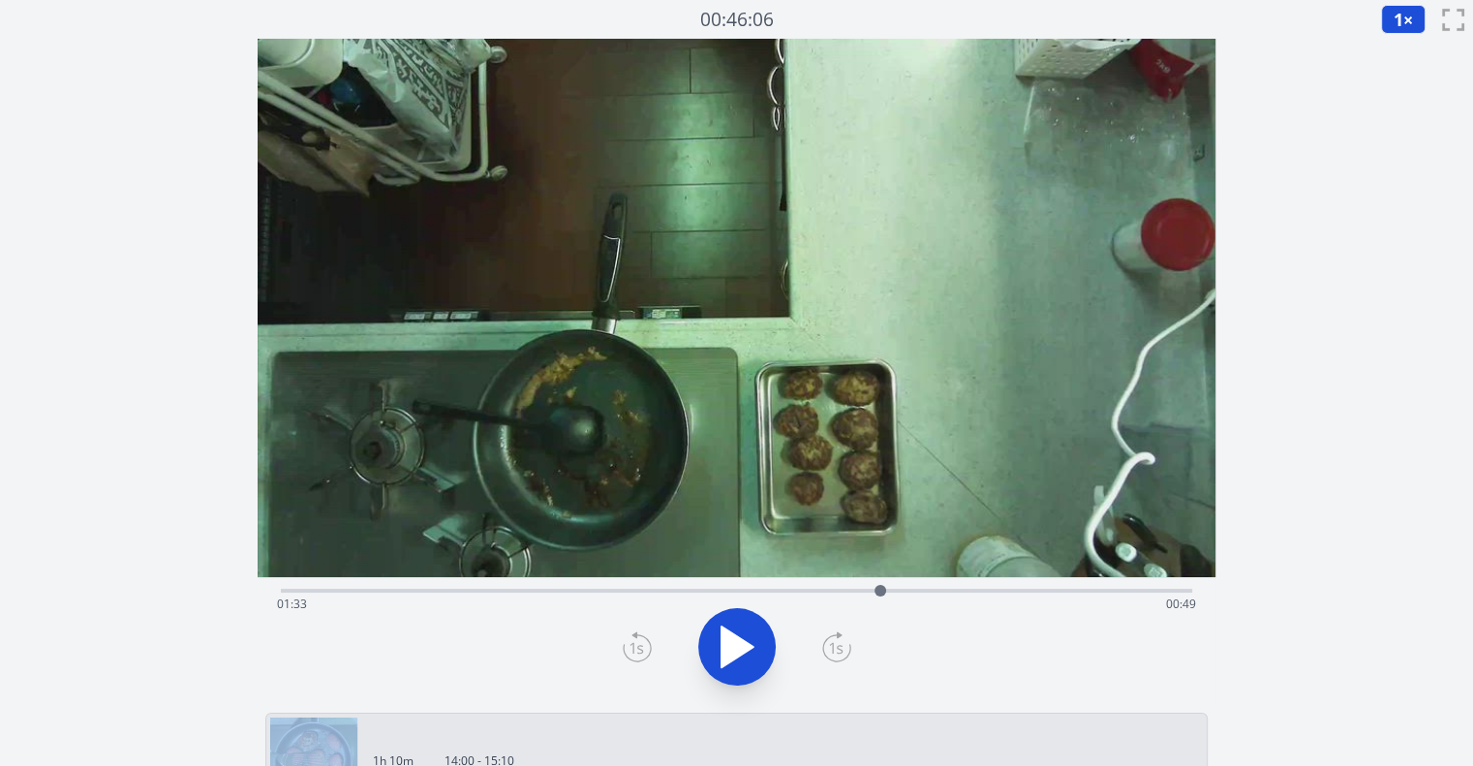
click at [632, 638] on icon at bounding box center [637, 647] width 29 height 31
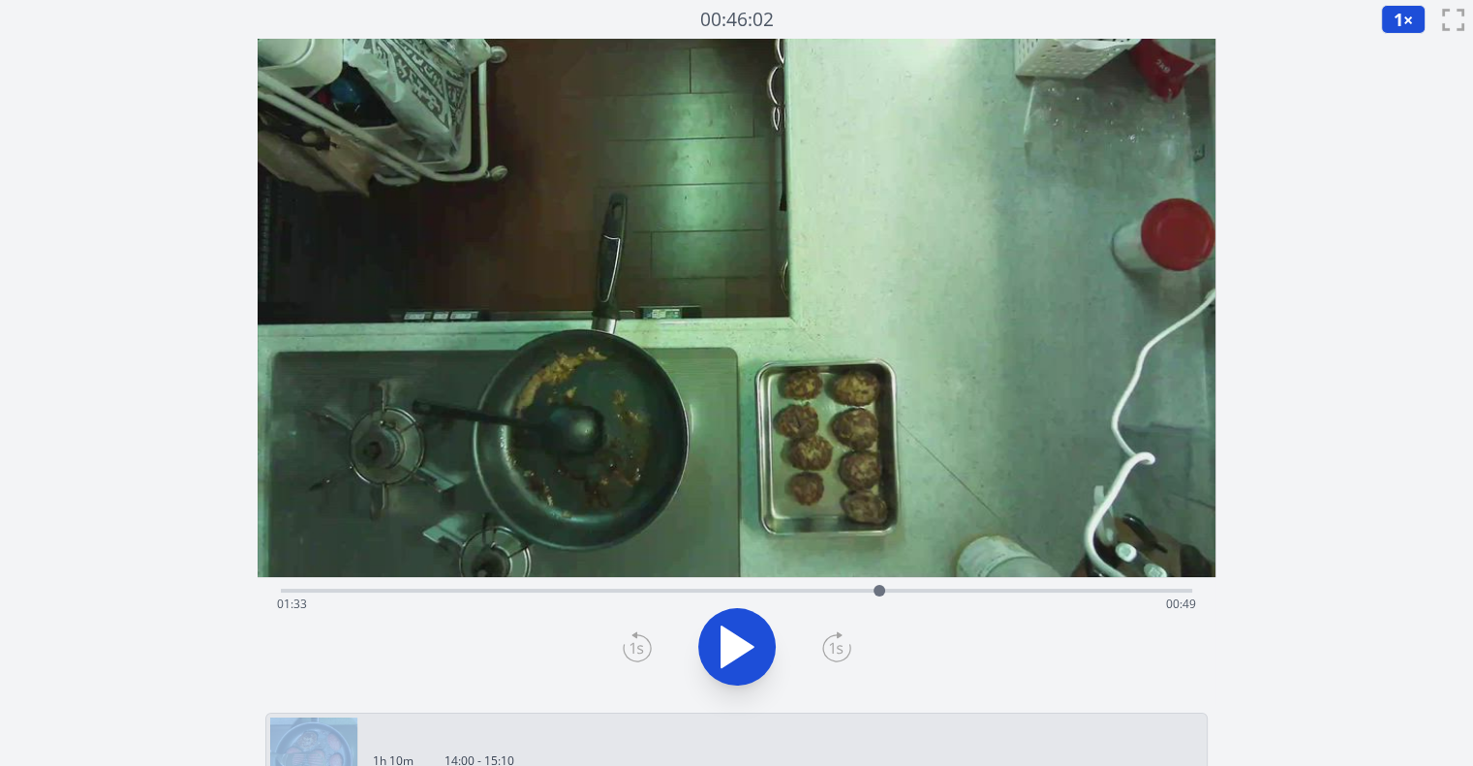
click at [632, 638] on icon at bounding box center [637, 647] width 29 height 31
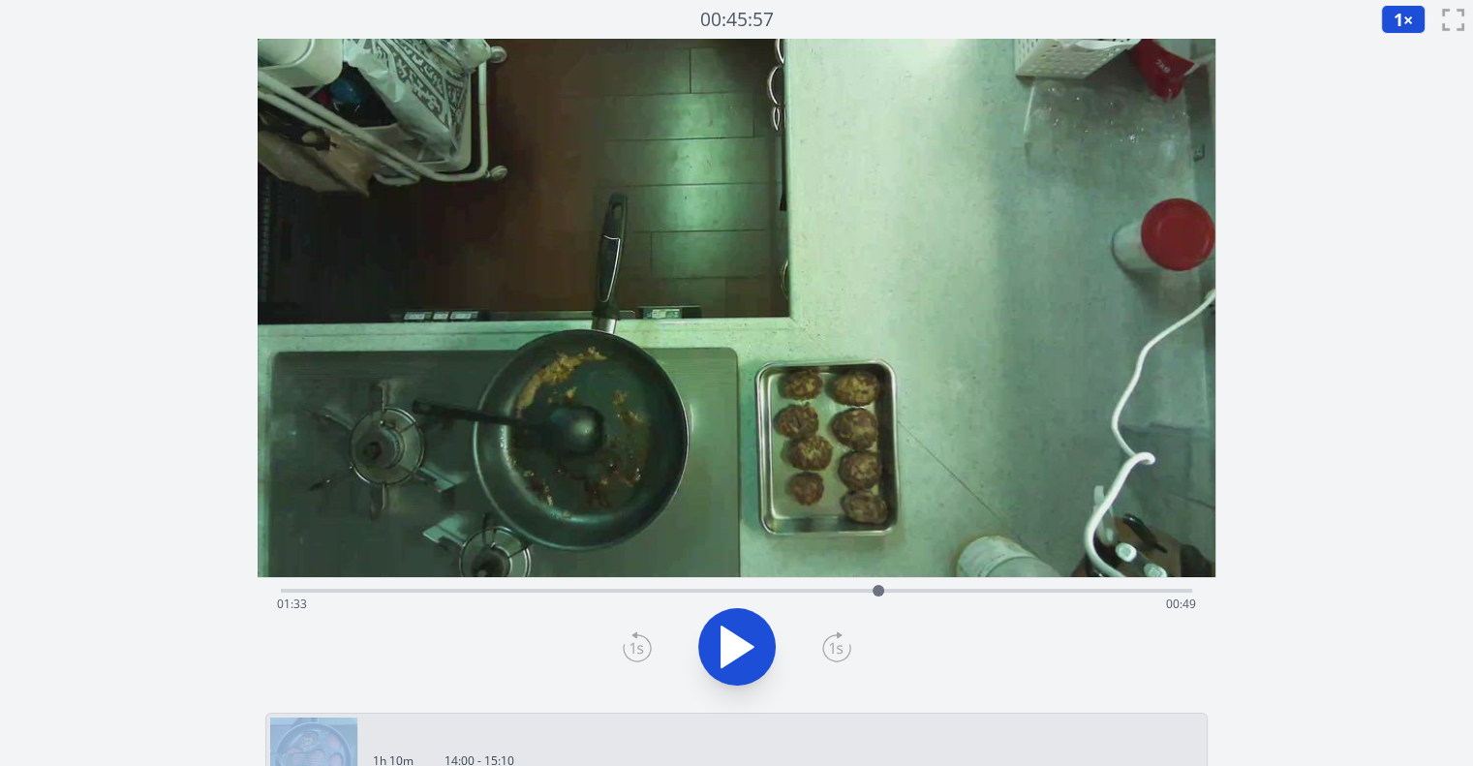
click at [632, 638] on icon at bounding box center [637, 647] width 29 height 31
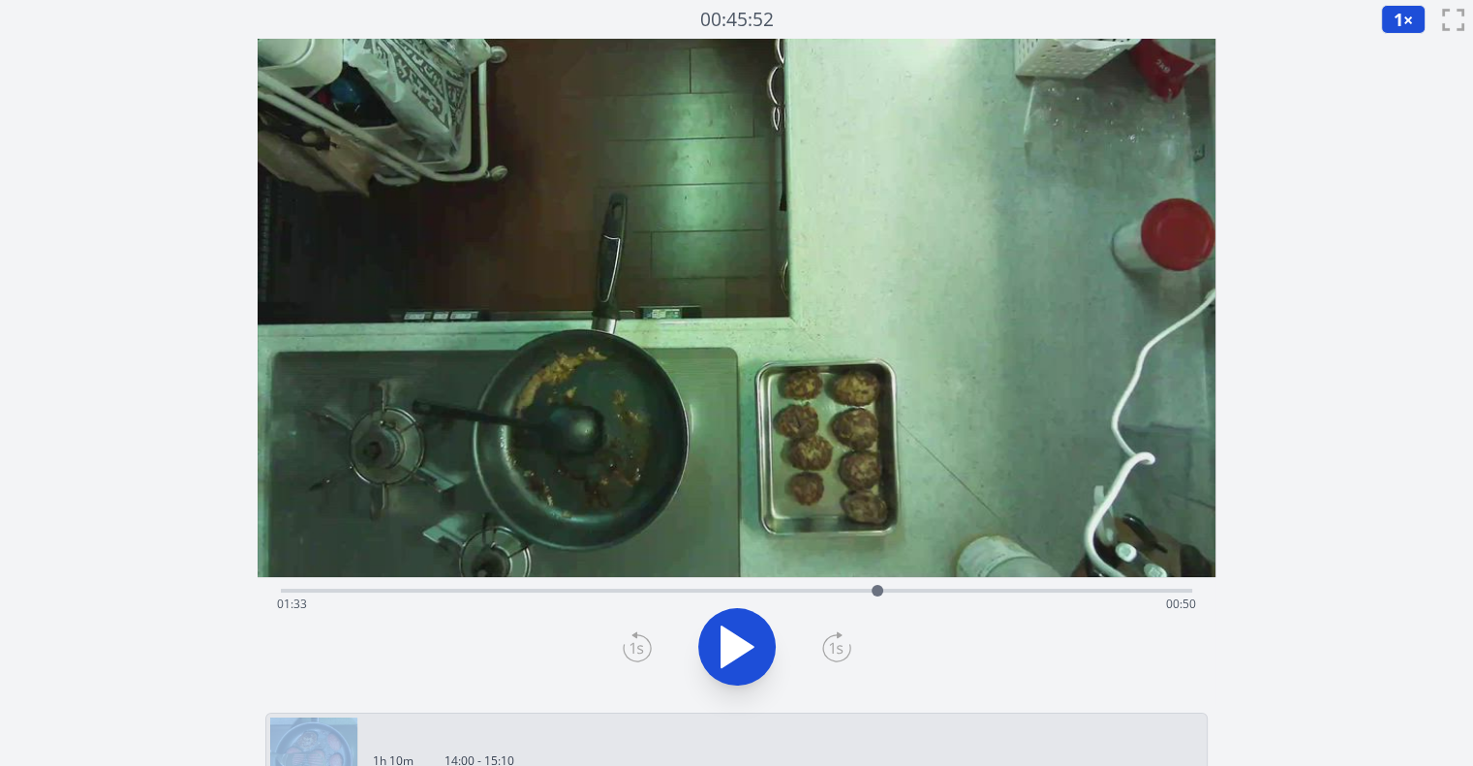
click at [632, 638] on icon at bounding box center [637, 647] width 29 height 31
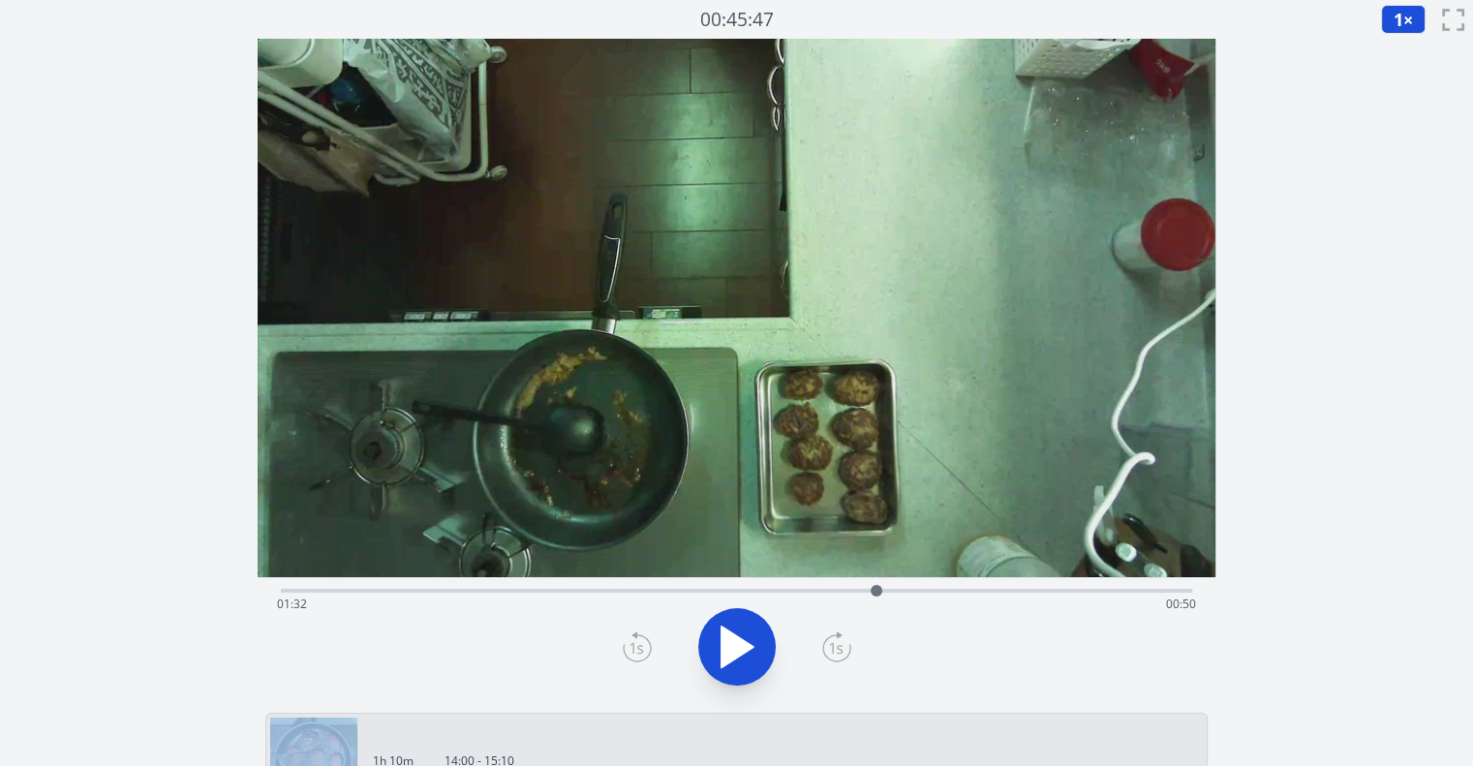
click at [632, 638] on icon at bounding box center [637, 647] width 29 height 31
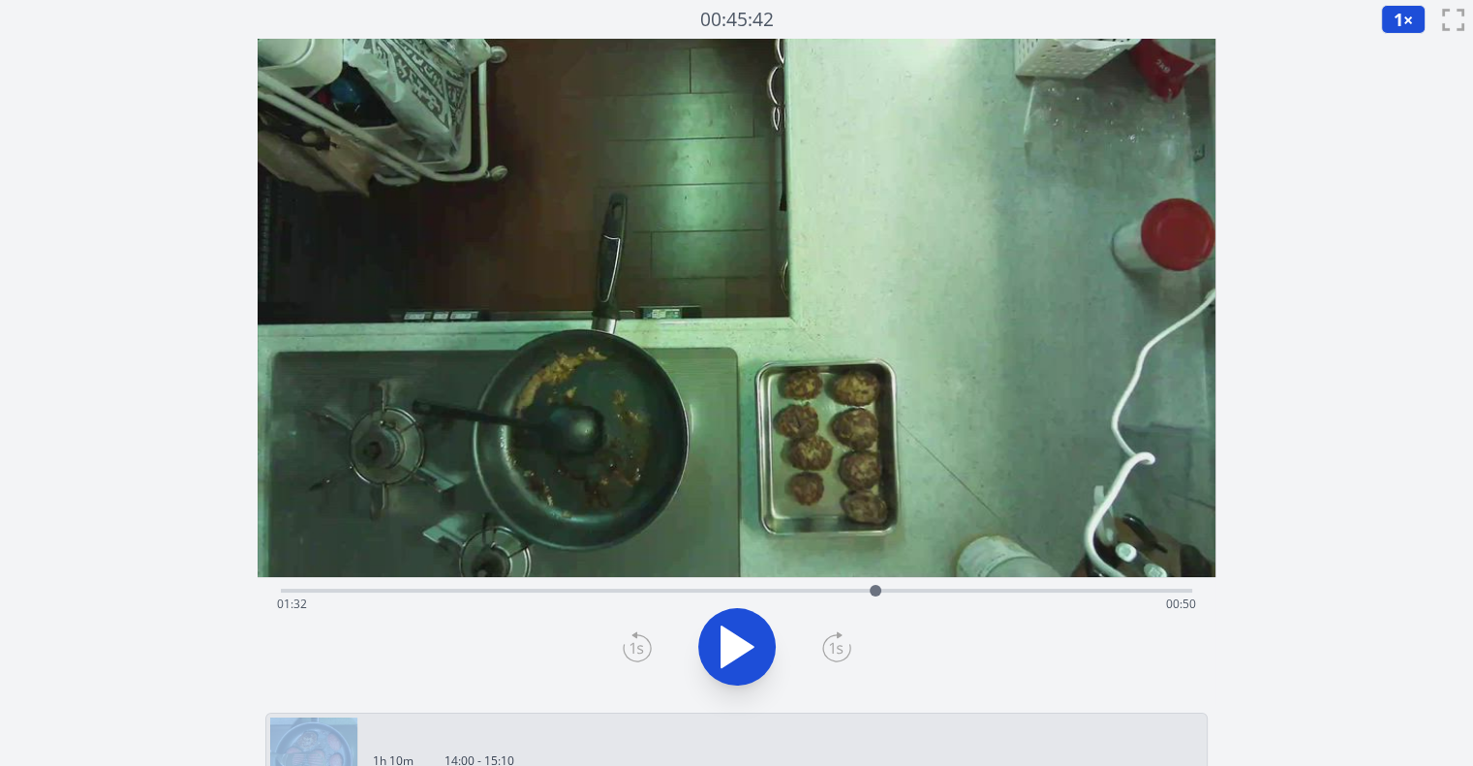
click at [632, 638] on icon at bounding box center [637, 647] width 29 height 31
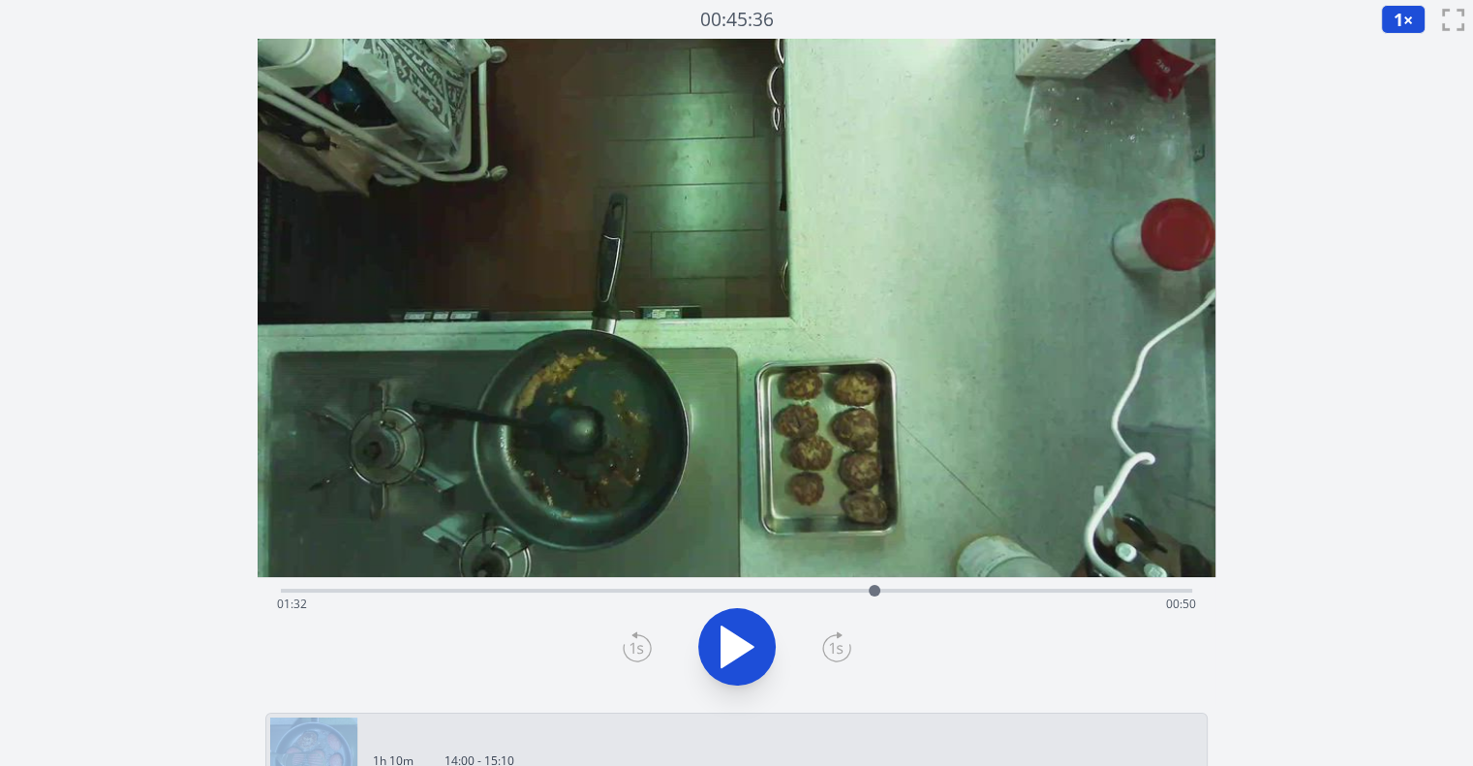
click at [632, 638] on icon at bounding box center [637, 647] width 29 height 31
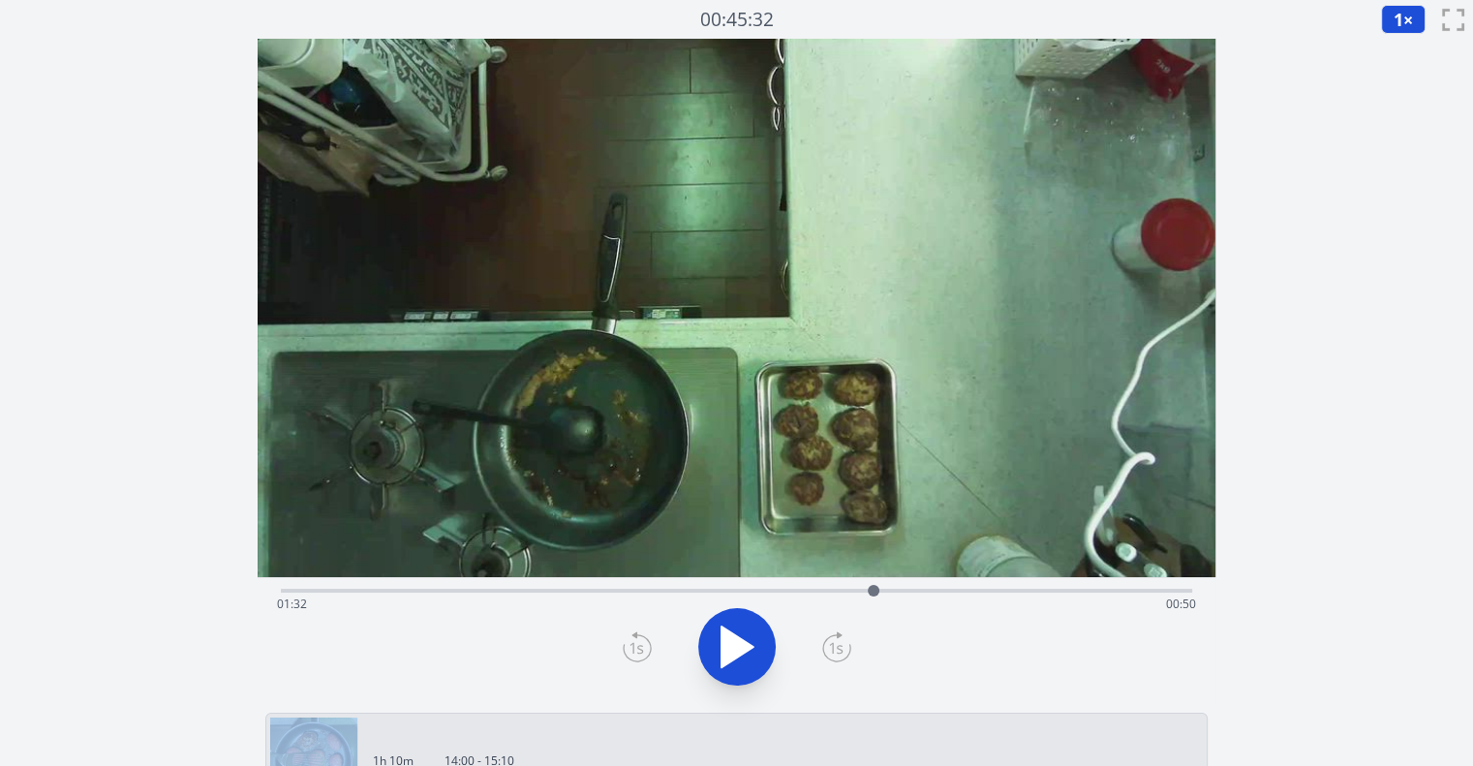
click at [632, 638] on icon at bounding box center [637, 647] width 29 height 31
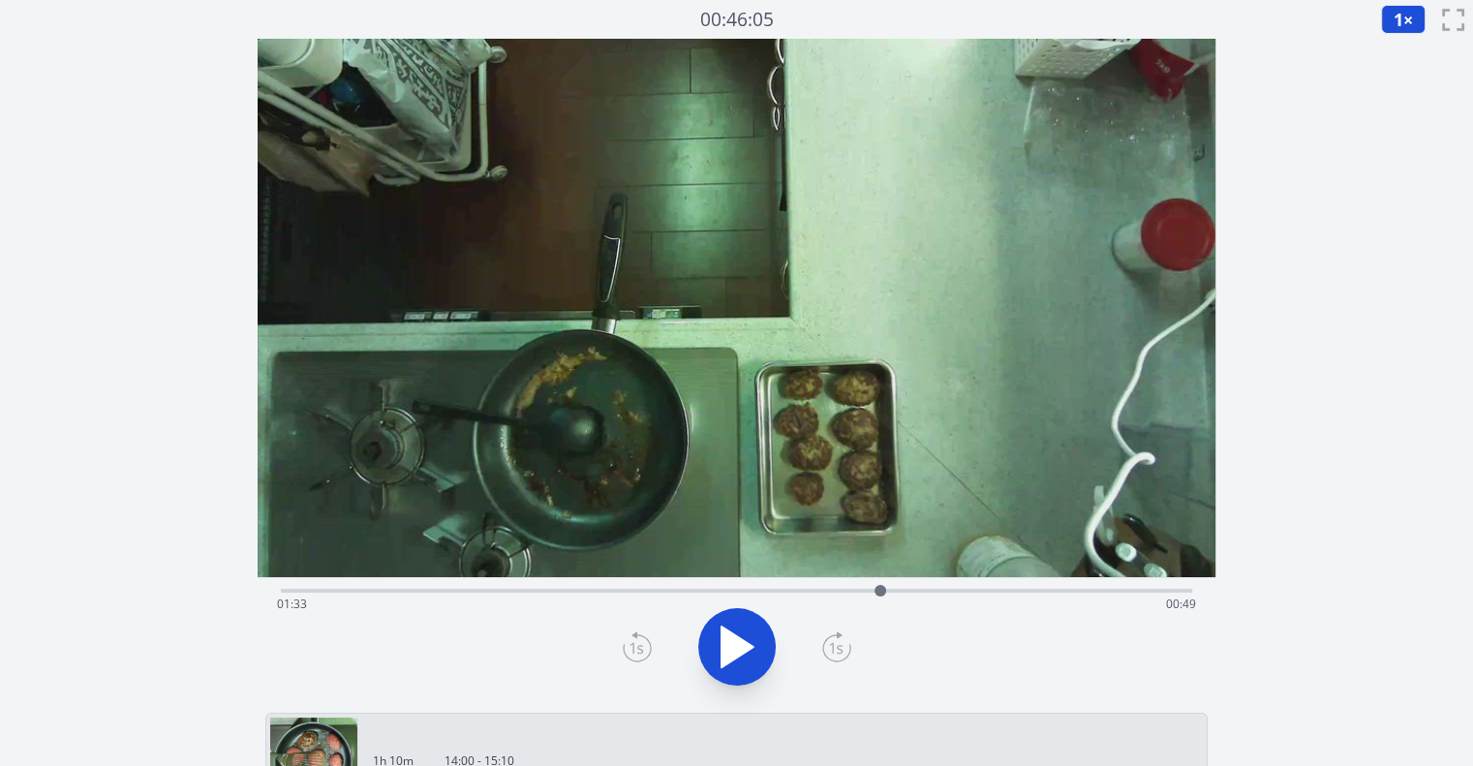
drag, startPoint x: 903, startPoint y: 592, endPoint x: 881, endPoint y: 591, distance: 22.3
click at [881, 591] on div at bounding box center [881, 591] width 12 height 12
click at [743, 665] on icon at bounding box center [747, 648] width 11 height 42
drag, startPoint x: 897, startPoint y: 586, endPoint x: 845, endPoint y: 584, distance: 52.3
click at [845, 584] on div at bounding box center [844, 590] width 29 height 29
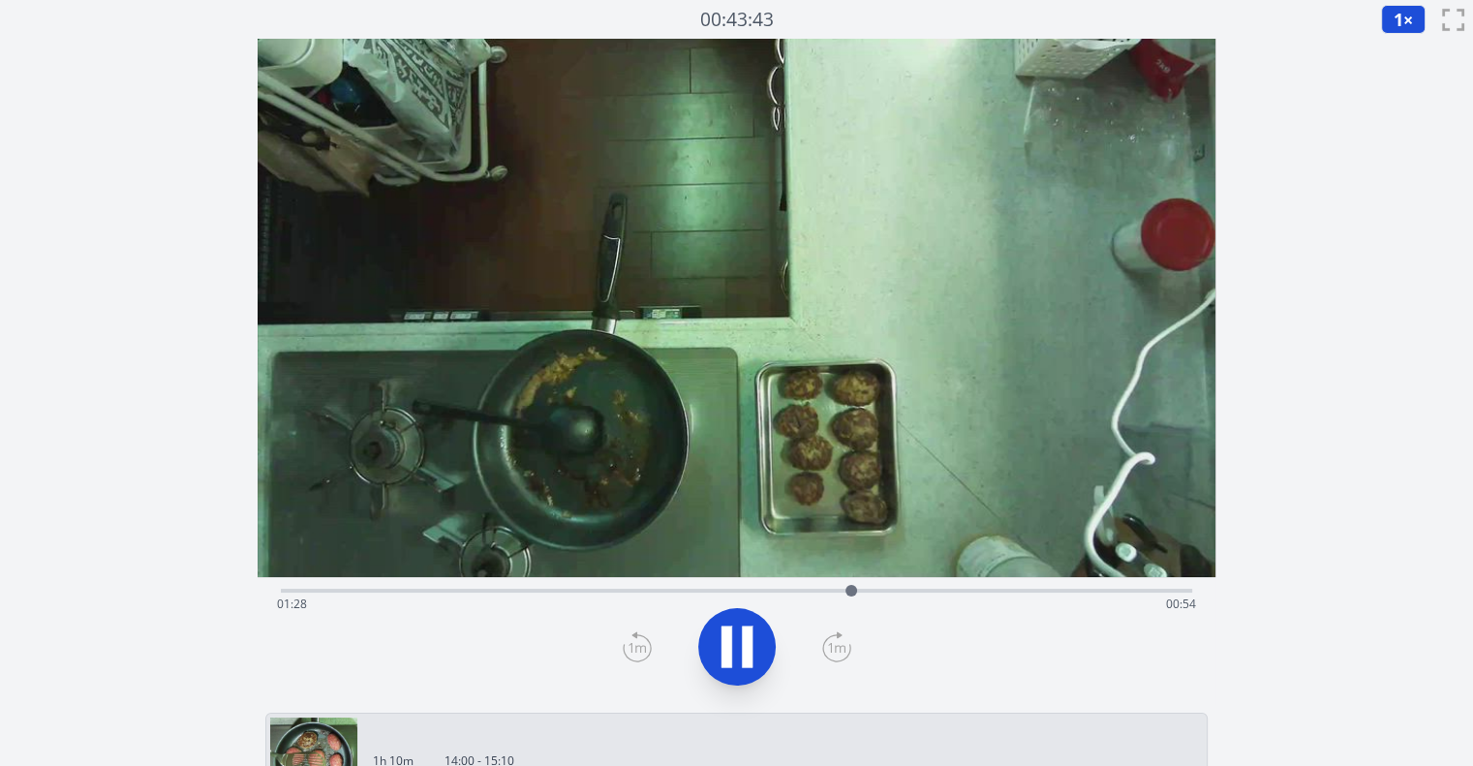
click at [763, 646] on icon at bounding box center [737, 647] width 54 height 54
click at [831, 646] on icon at bounding box center [836, 647] width 29 height 31
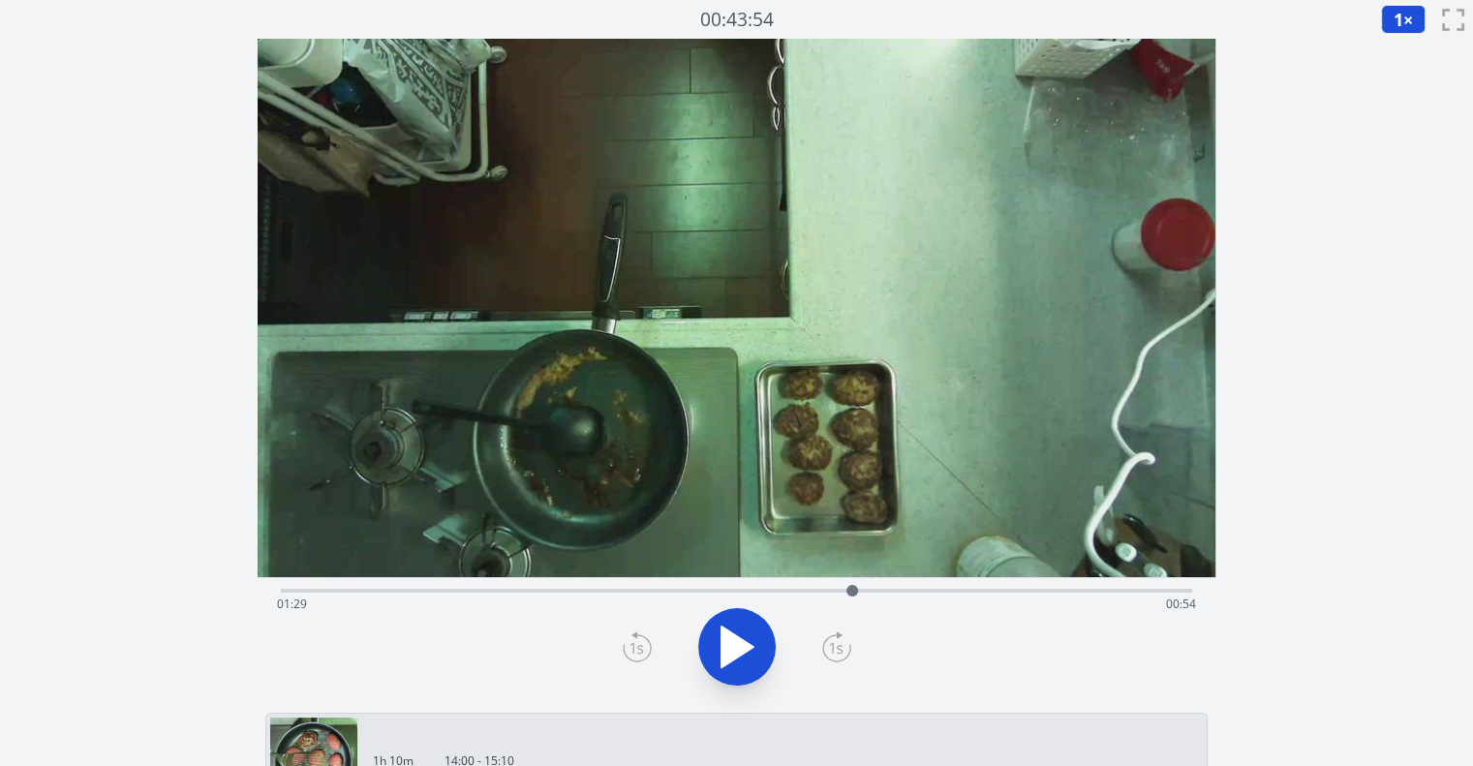
click at [831, 646] on icon at bounding box center [836, 647] width 29 height 31
click at [835, 645] on icon at bounding box center [836, 647] width 29 height 31
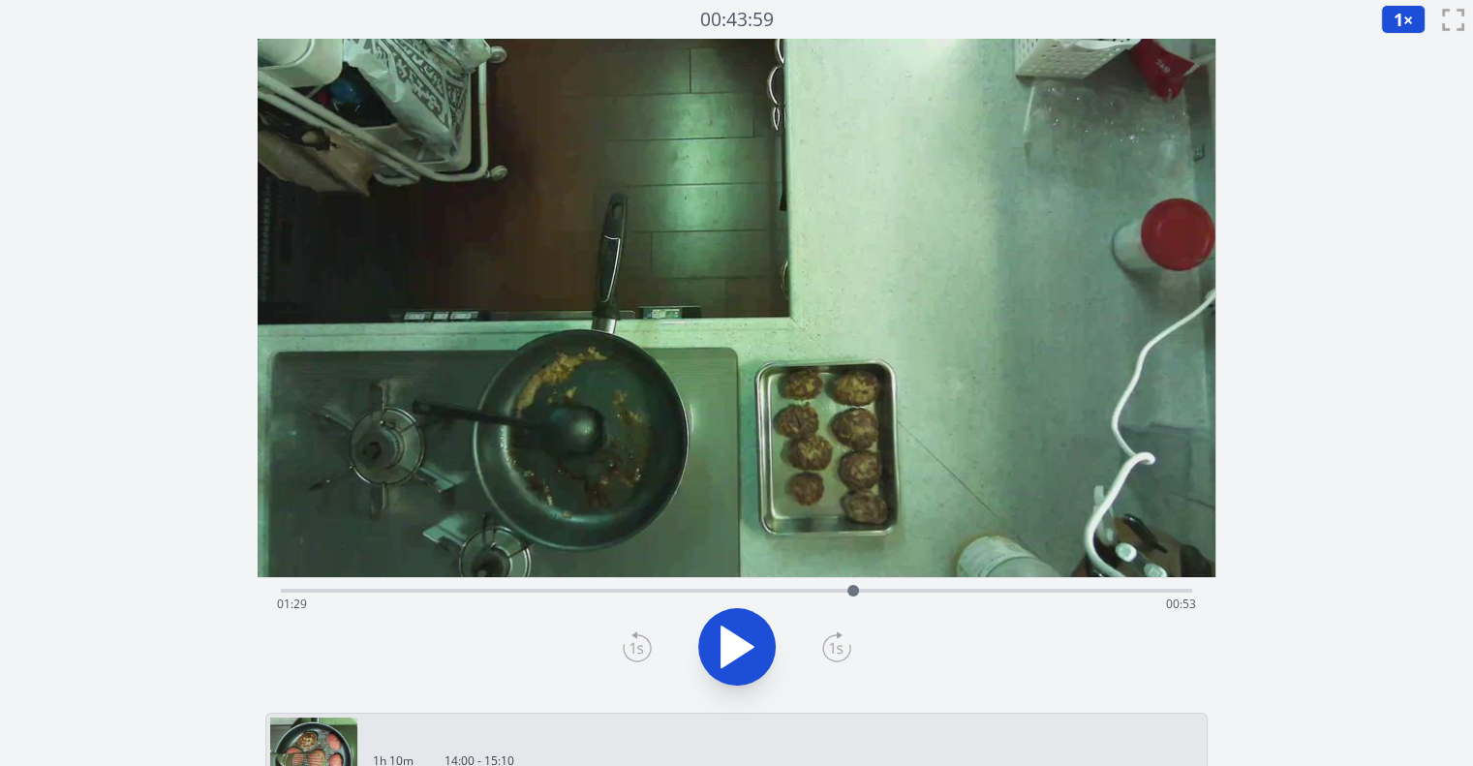
click at [835, 645] on icon at bounding box center [836, 647] width 29 height 31
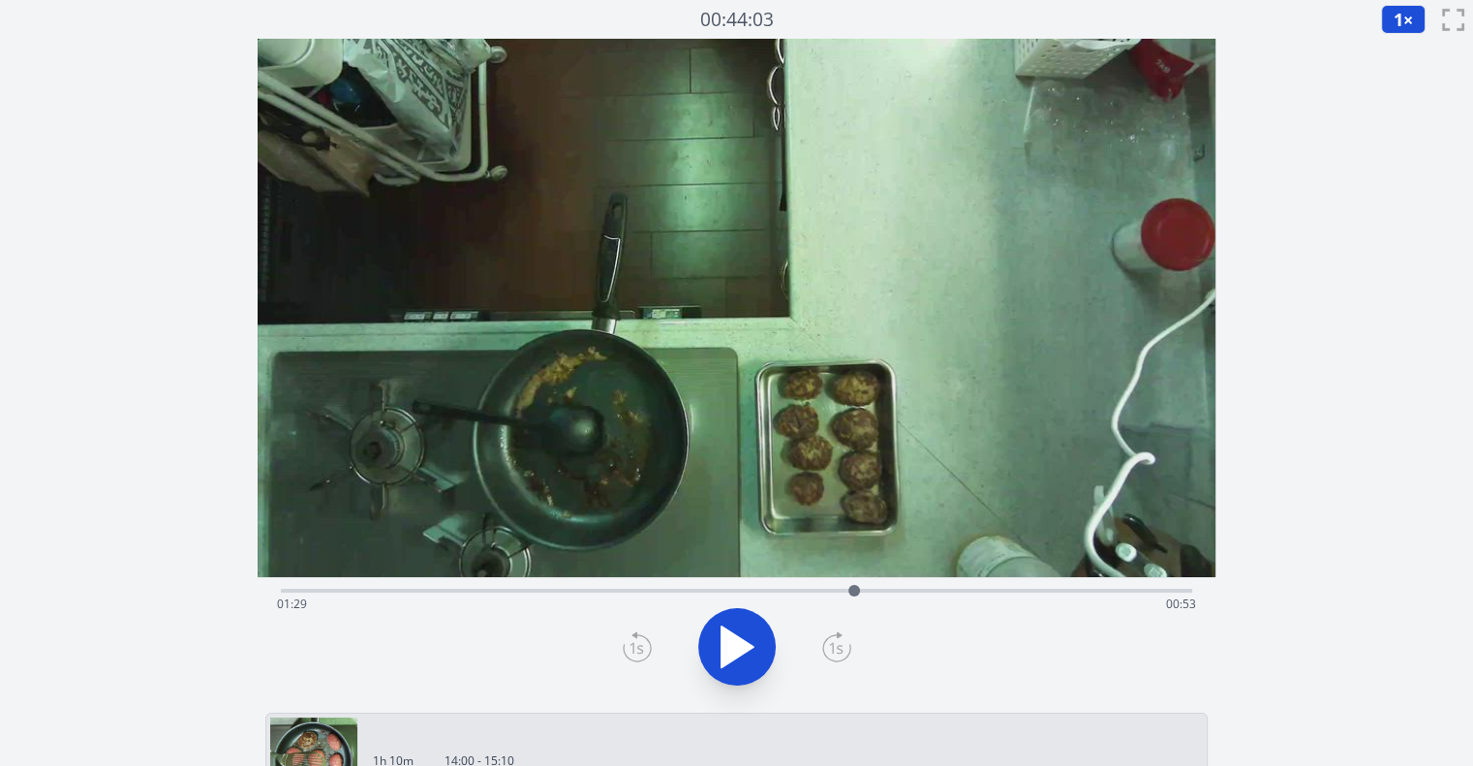
click at [835, 645] on icon at bounding box center [836, 647] width 29 height 31
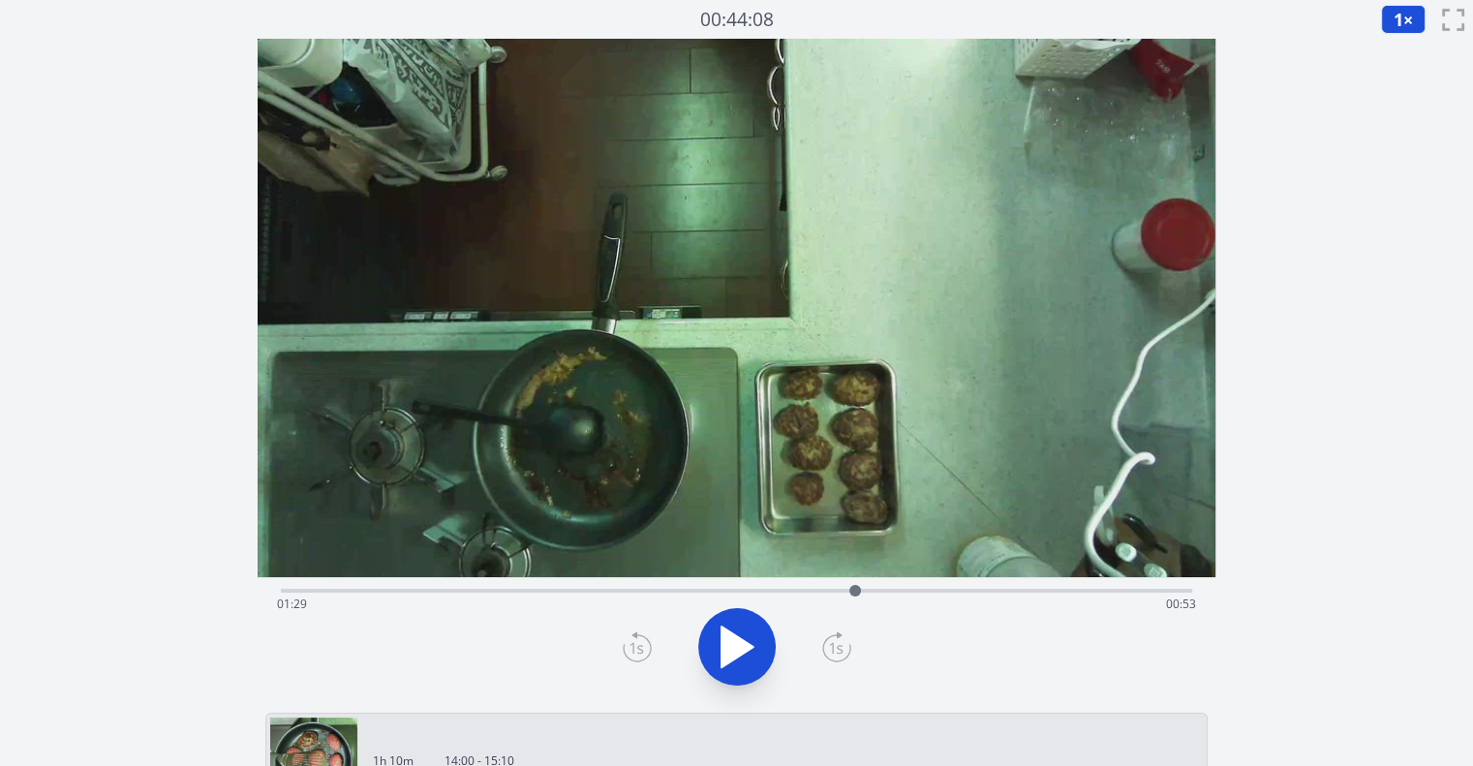
click at [835, 645] on icon at bounding box center [836, 647] width 29 height 31
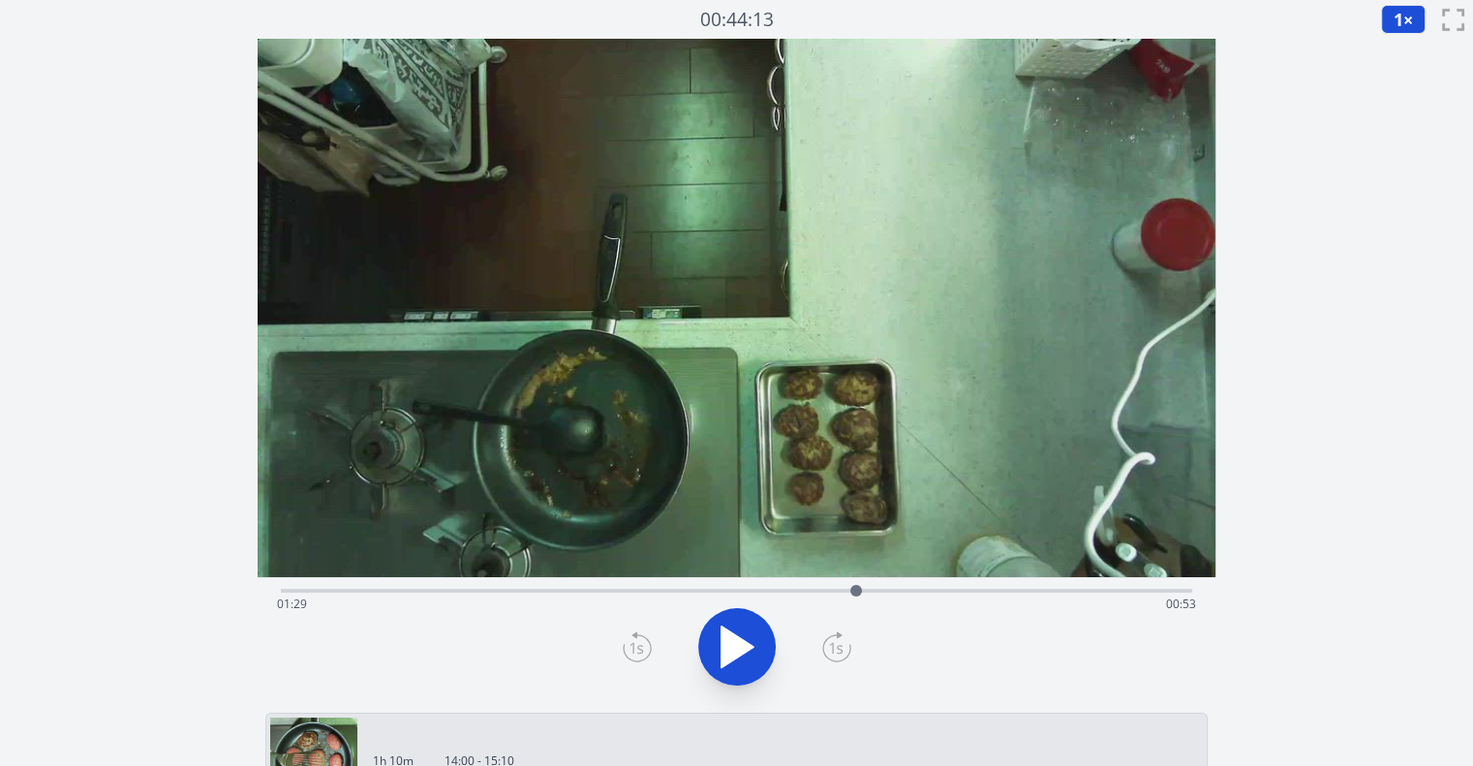
click at [835, 645] on icon at bounding box center [836, 647] width 29 height 31
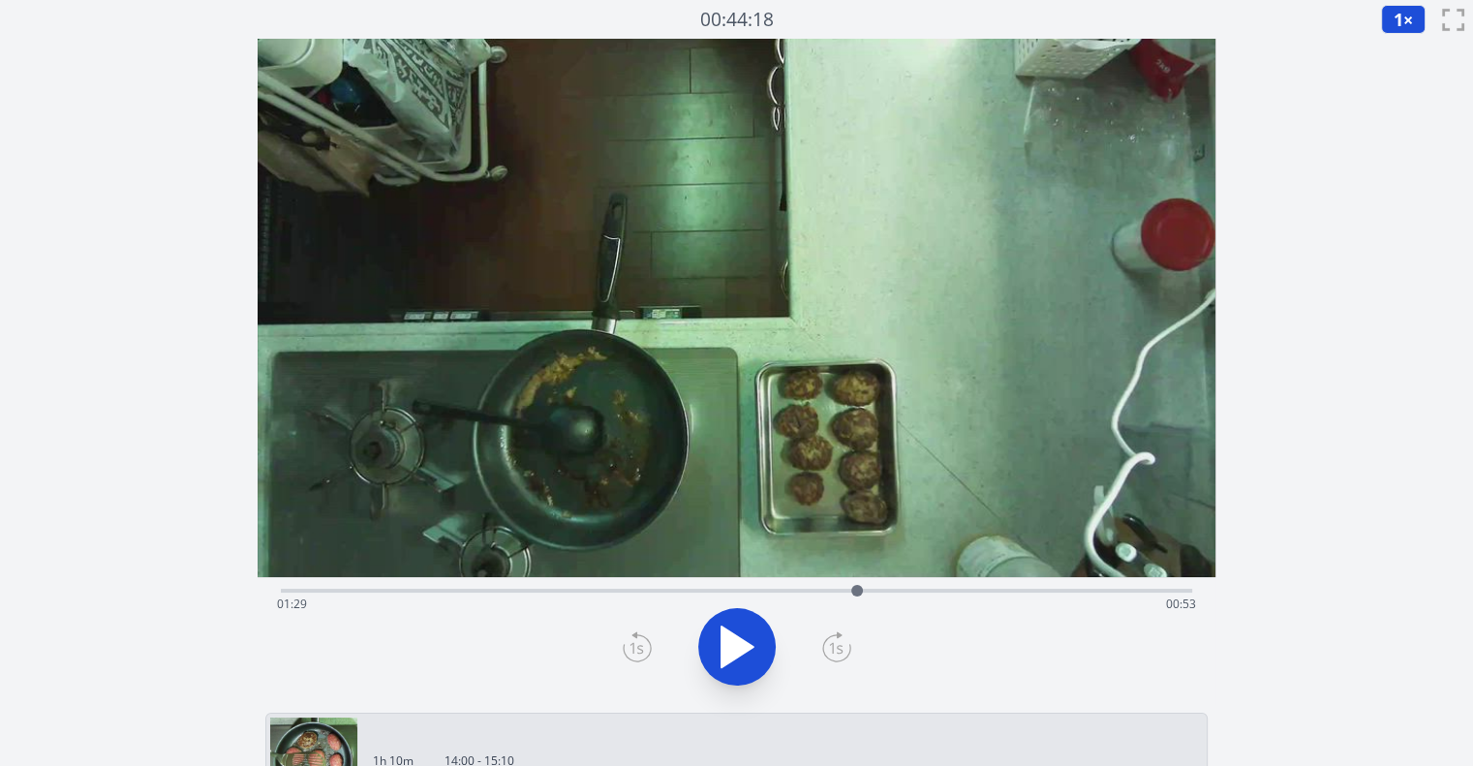
click at [835, 645] on icon at bounding box center [836, 647] width 29 height 31
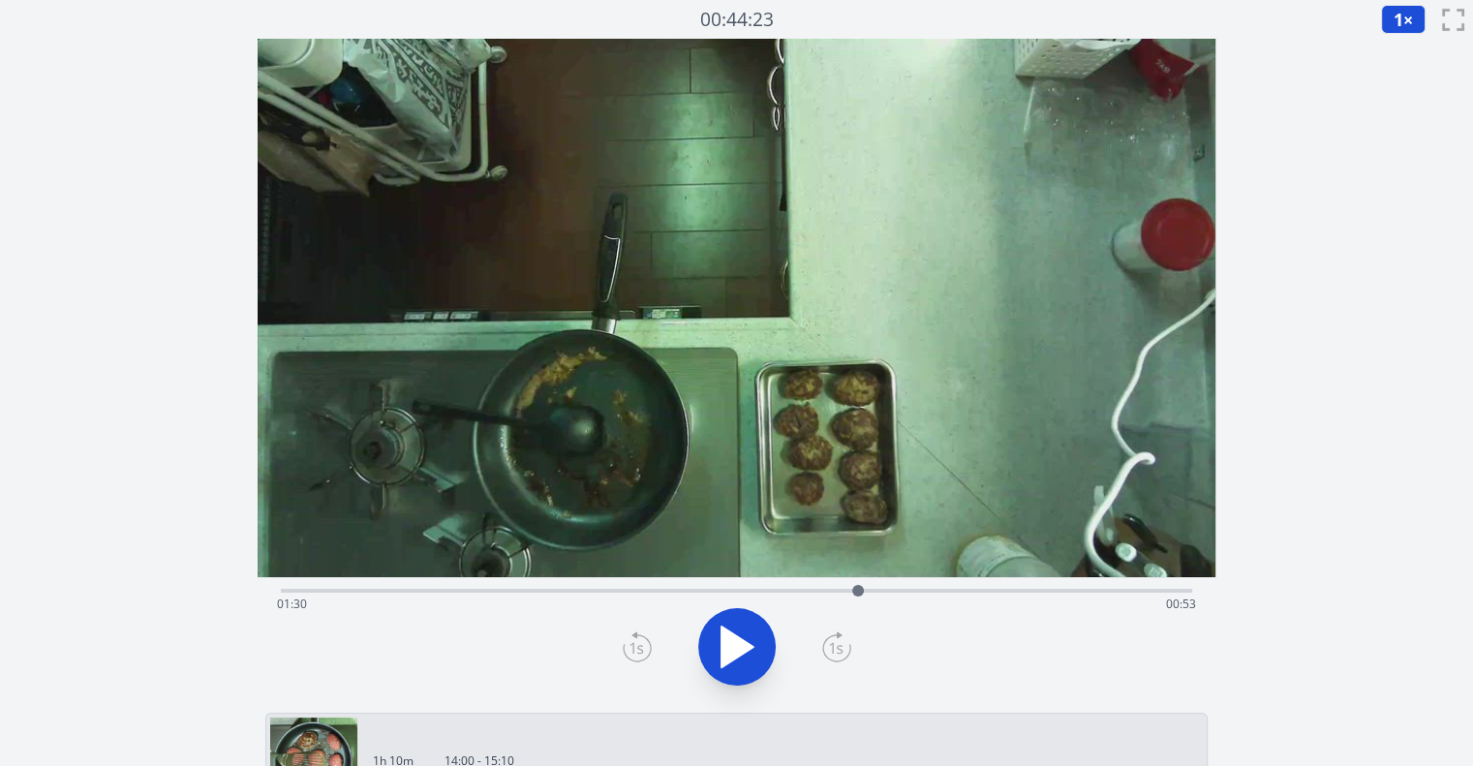
click at [835, 645] on icon at bounding box center [836, 647] width 29 height 31
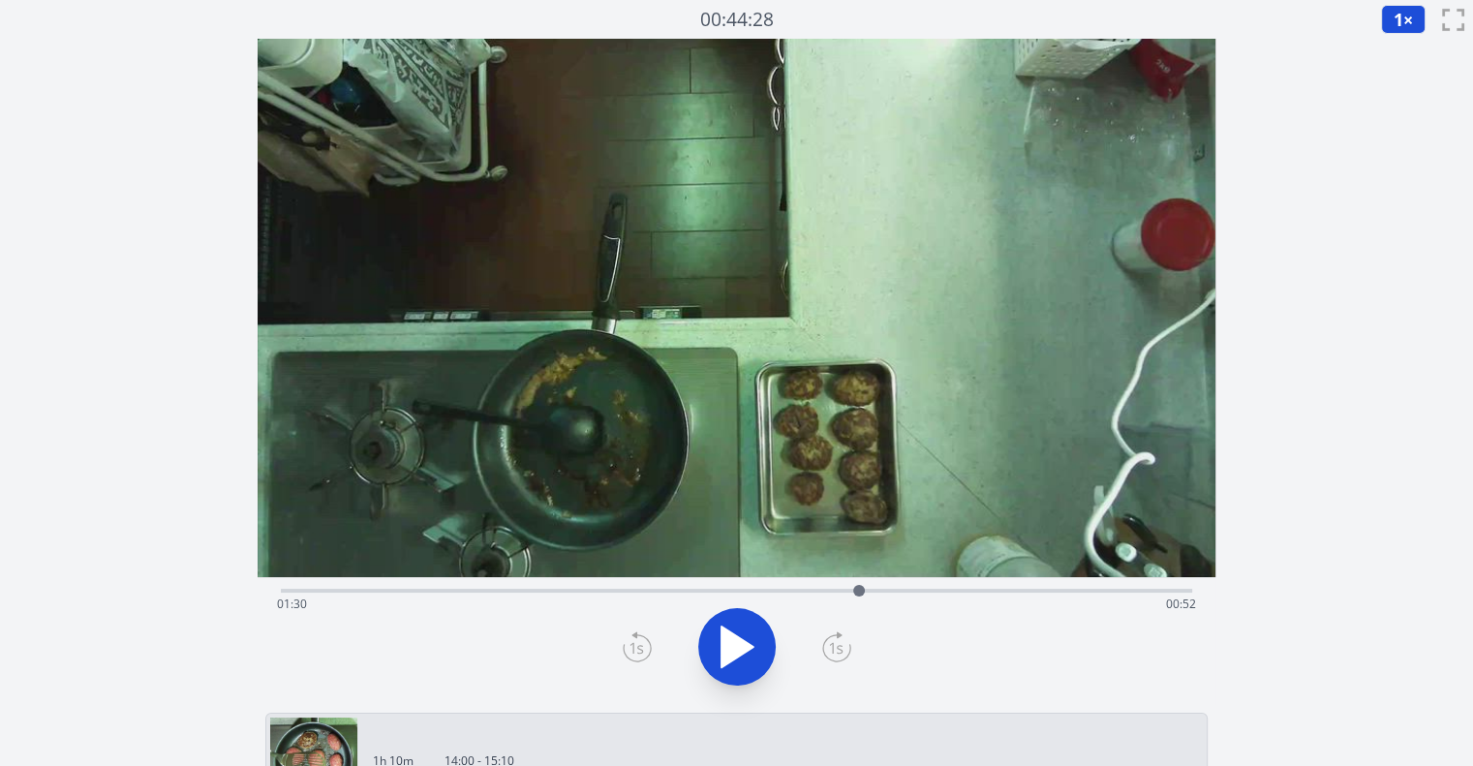
click at [835, 645] on icon at bounding box center [836, 647] width 29 height 31
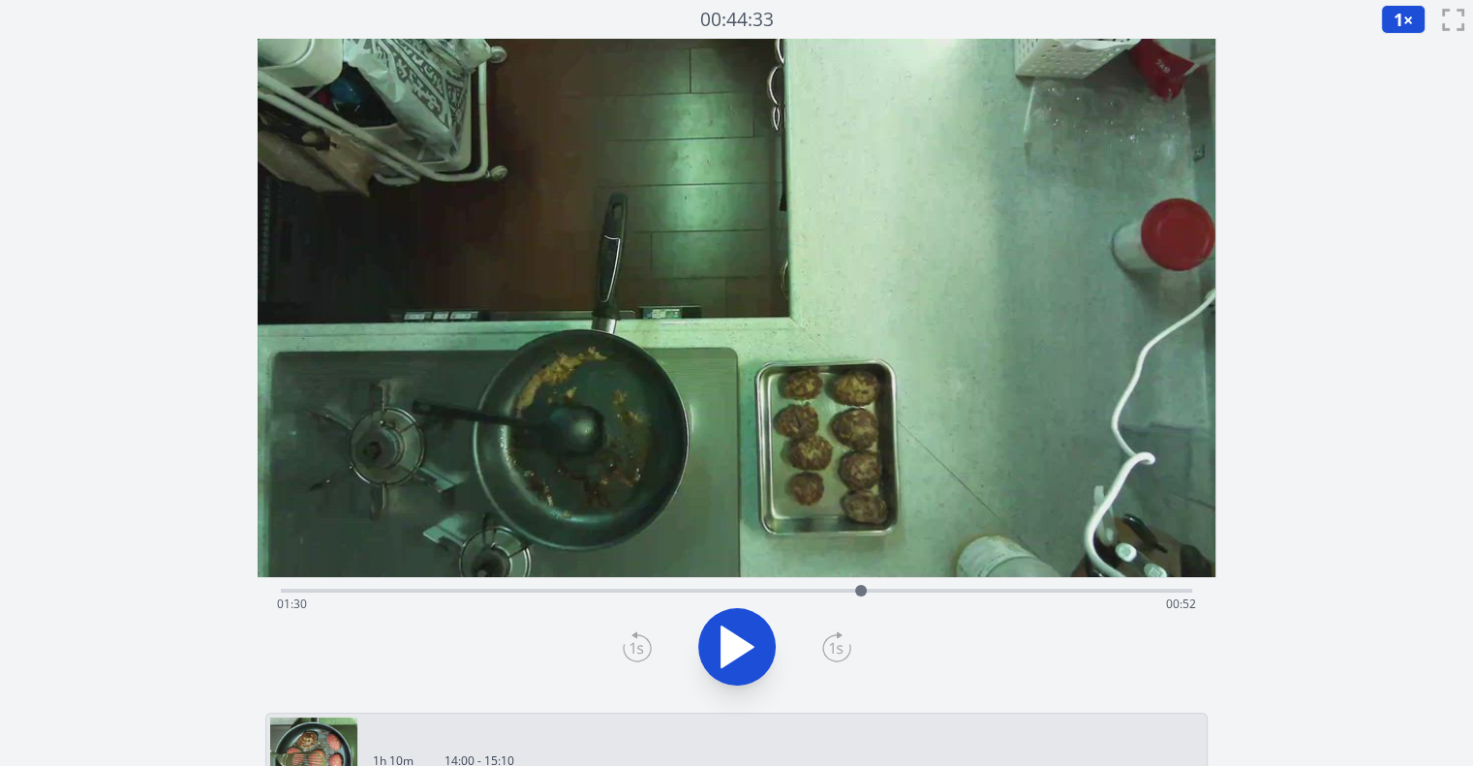
click at [835, 645] on icon at bounding box center [836, 647] width 29 height 31
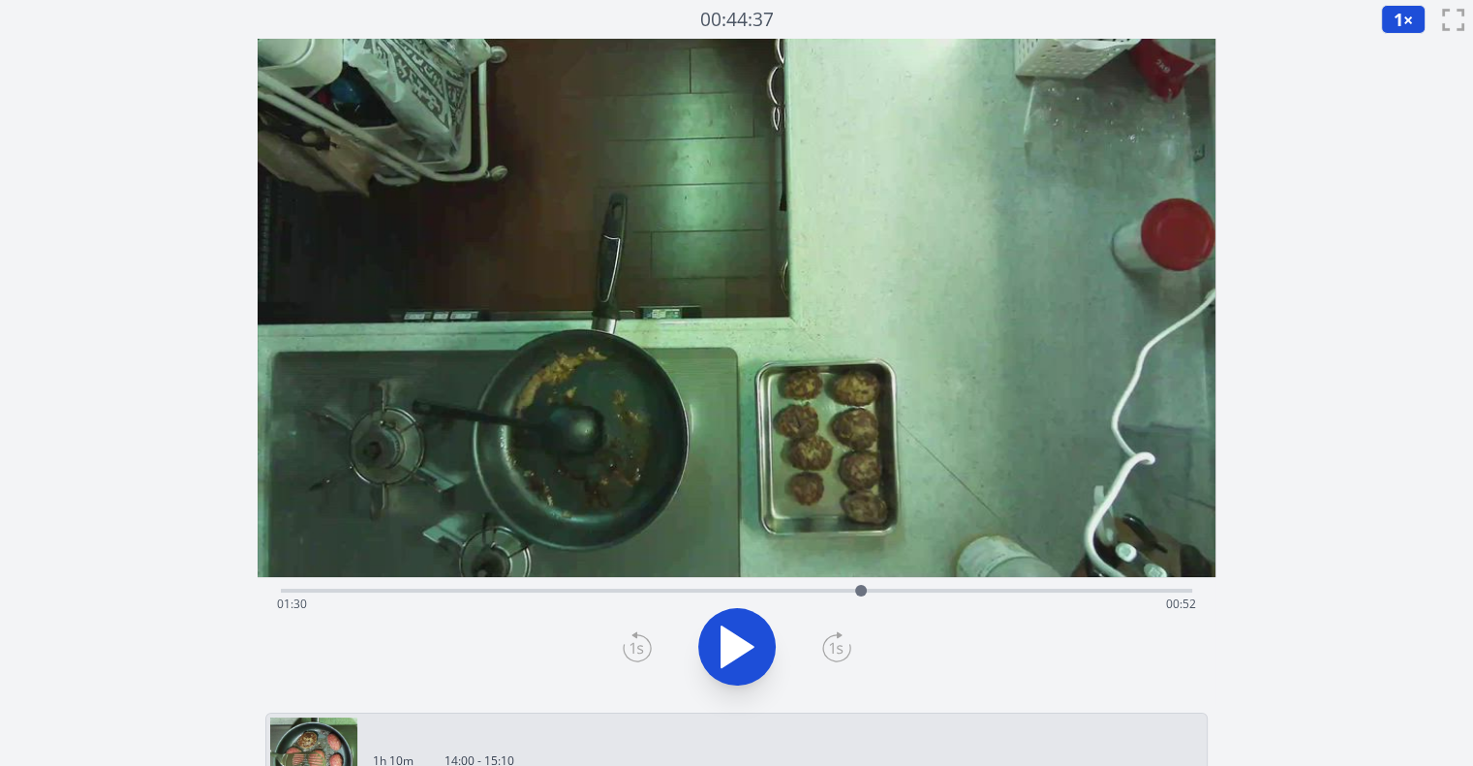
click at [835, 645] on icon at bounding box center [836, 647] width 29 height 31
click at [629, 646] on icon at bounding box center [637, 647] width 29 height 31
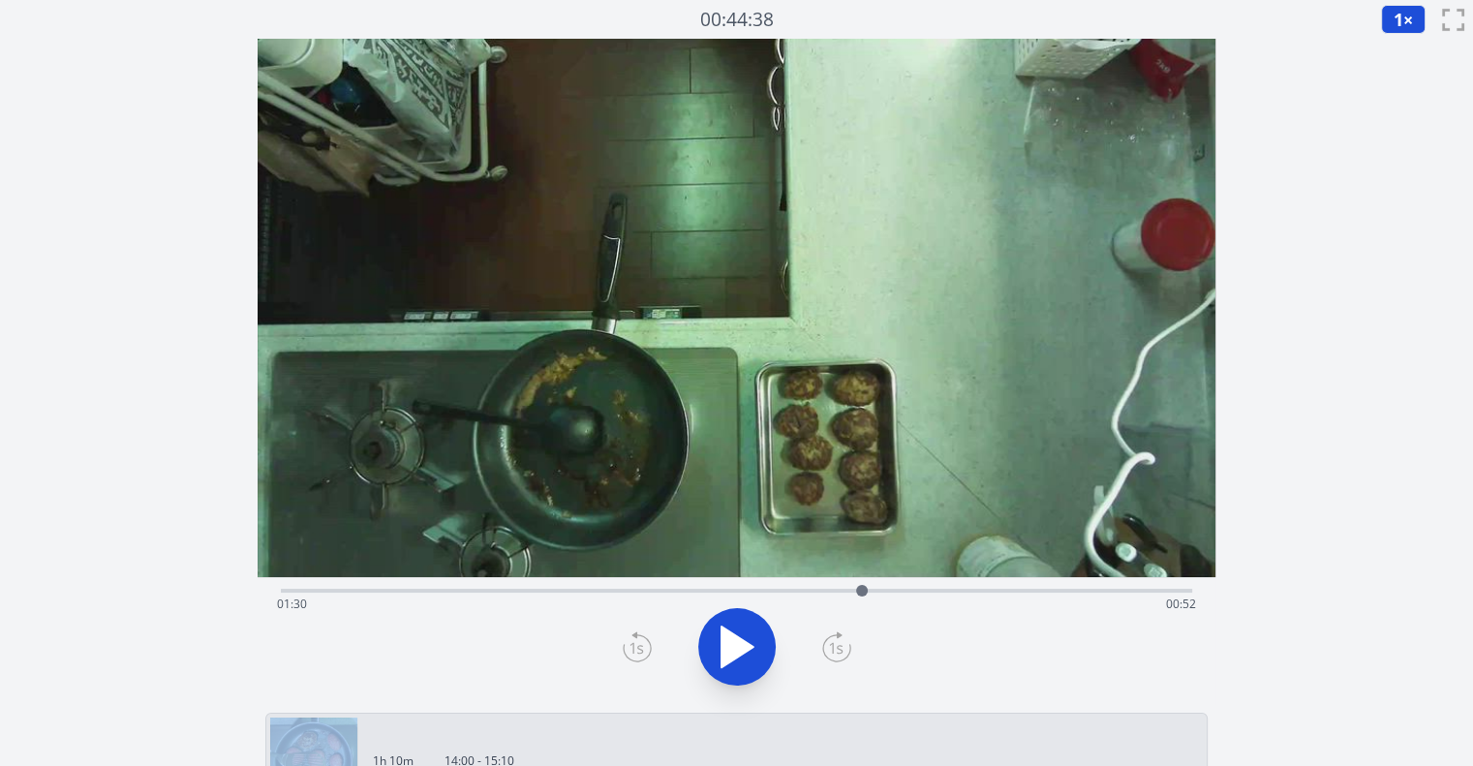
click at [629, 646] on icon at bounding box center [637, 647] width 29 height 31
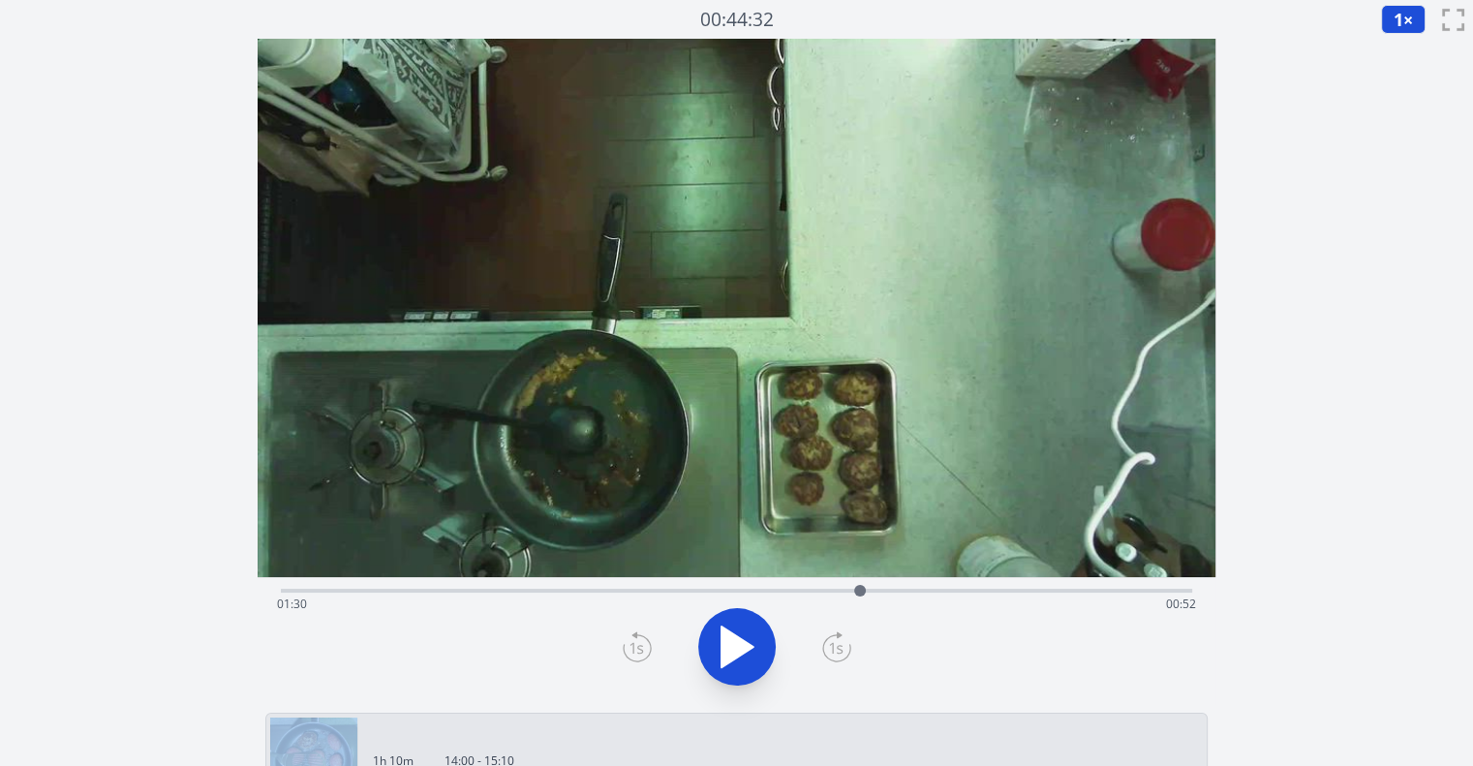
click at [629, 646] on icon at bounding box center [637, 647] width 29 height 31
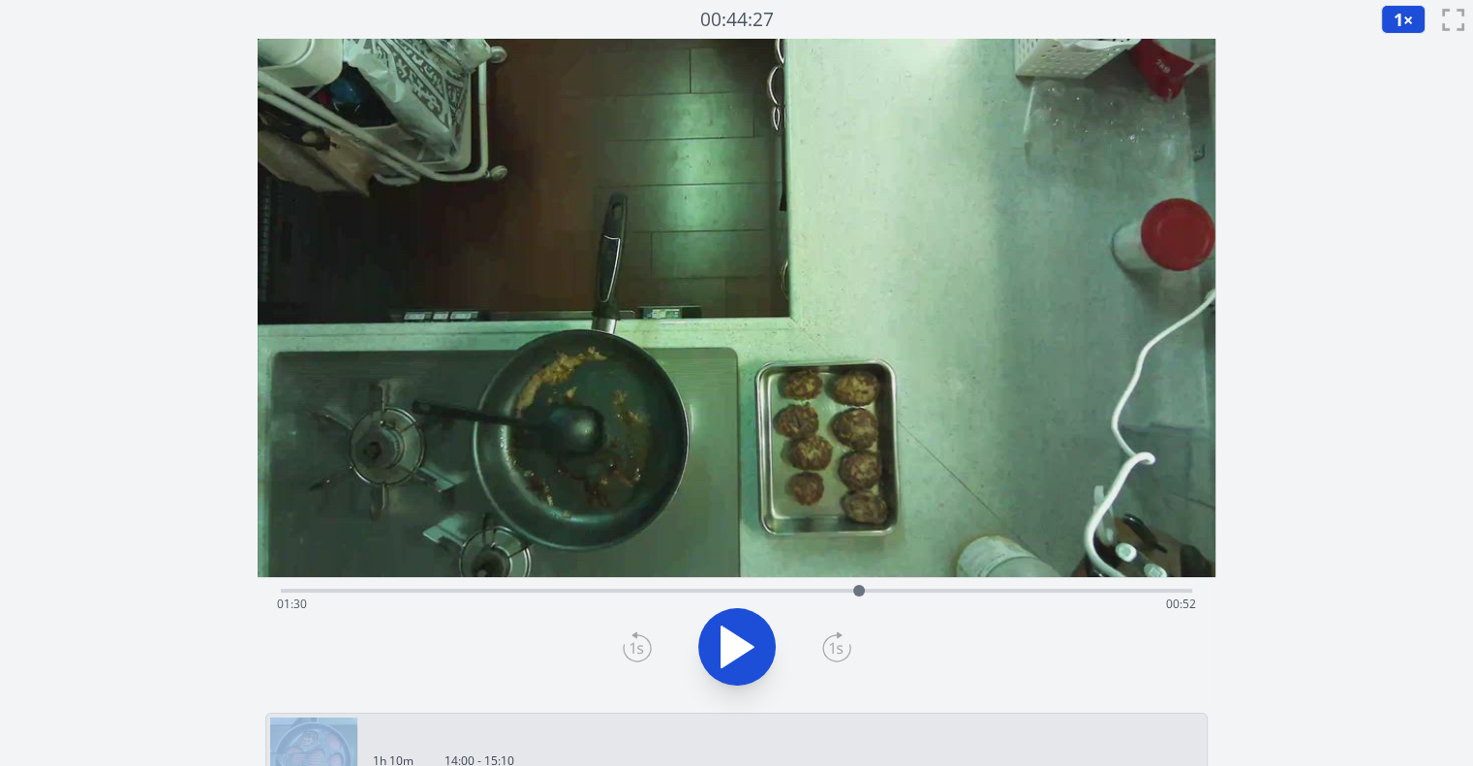
click at [629, 646] on icon at bounding box center [637, 647] width 29 height 31
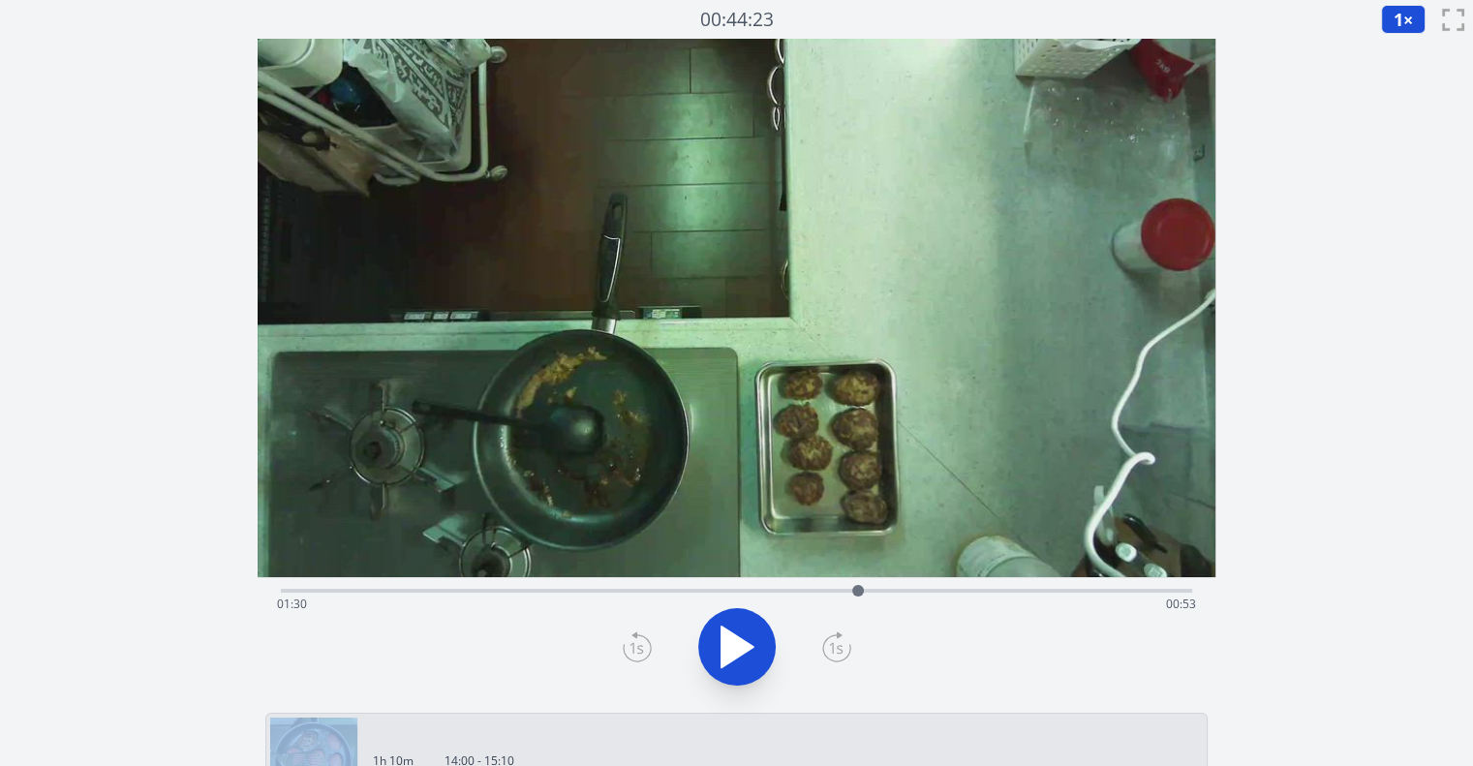
click at [629, 646] on icon at bounding box center [637, 647] width 29 height 31
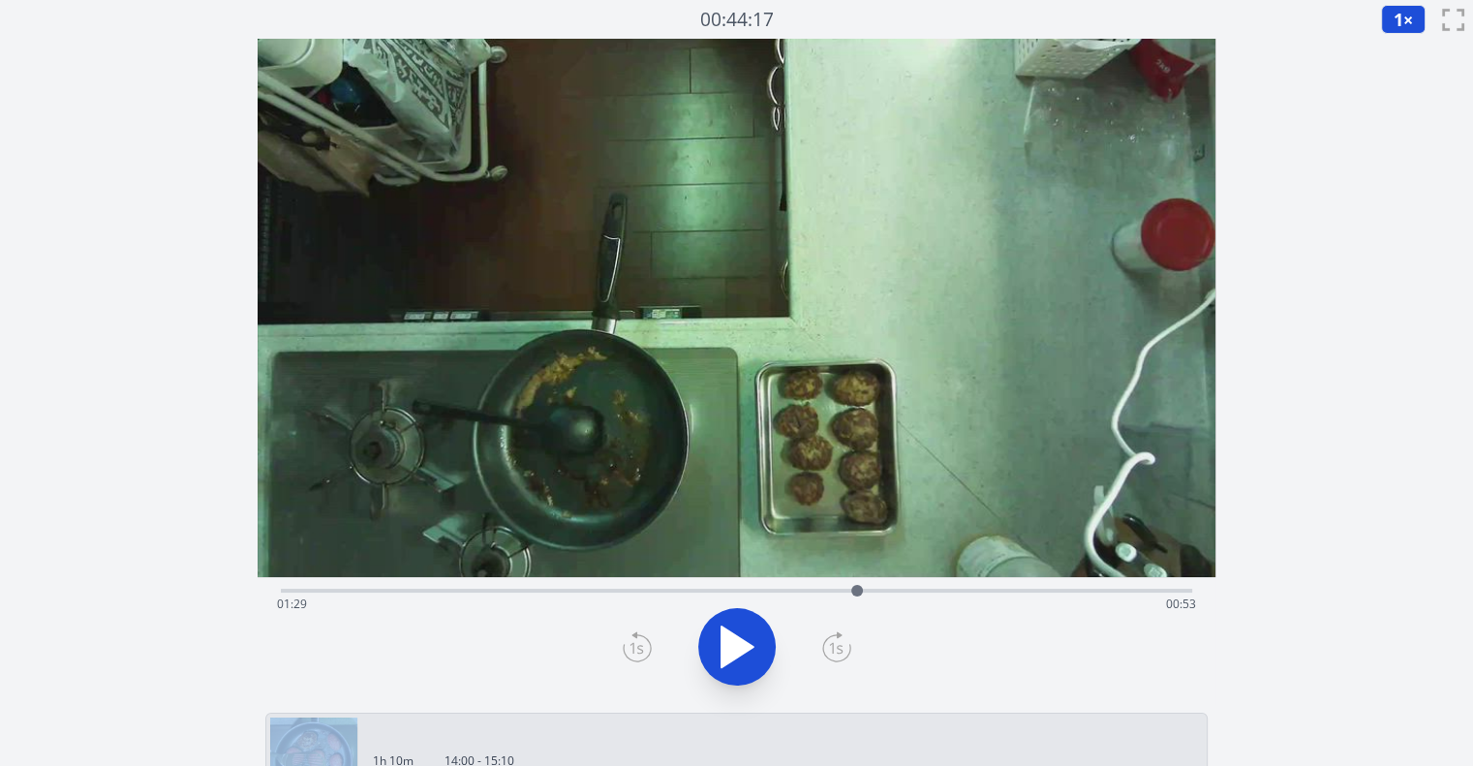
click at [629, 646] on icon at bounding box center [637, 647] width 29 height 31
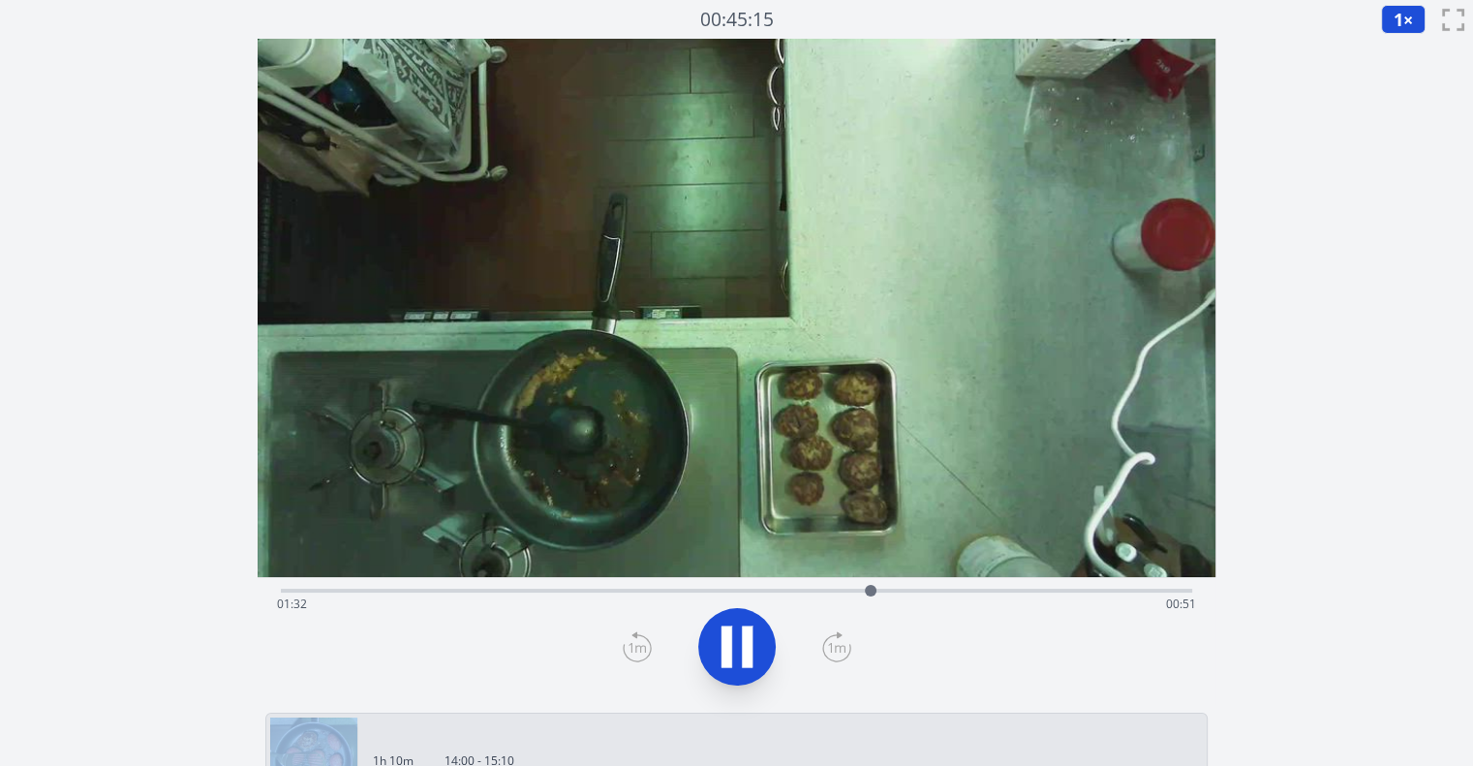
click at [736, 642] on icon at bounding box center [737, 647] width 54 height 54
drag, startPoint x: 872, startPoint y: 590, endPoint x: 845, endPoint y: 590, distance: 27.1
click at [845, 590] on div at bounding box center [845, 591] width 12 height 12
click at [834, 669] on div at bounding box center [736, 647] width 935 height 93
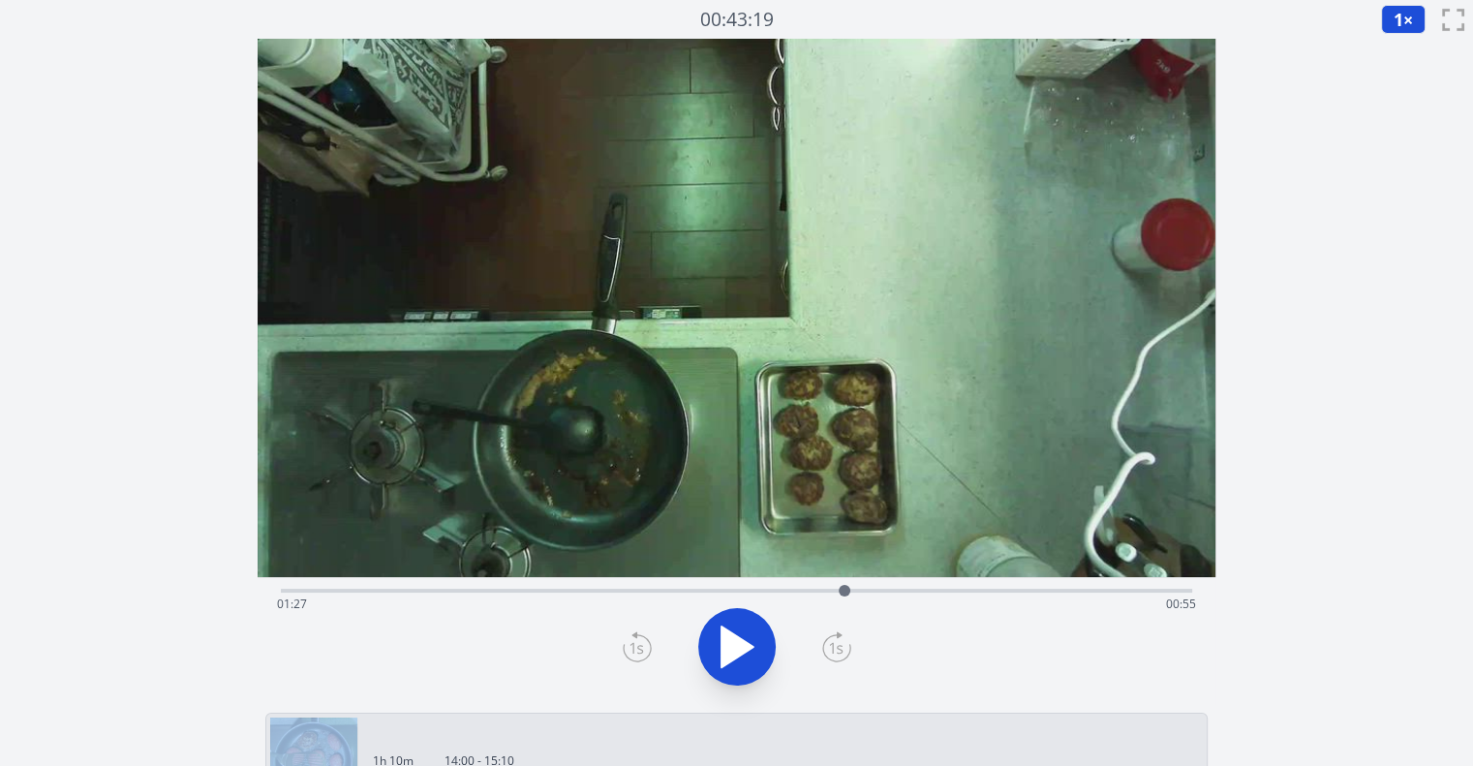
click at [834, 669] on div at bounding box center [736, 647] width 935 height 93
click at [843, 638] on icon at bounding box center [836, 647] width 29 height 31
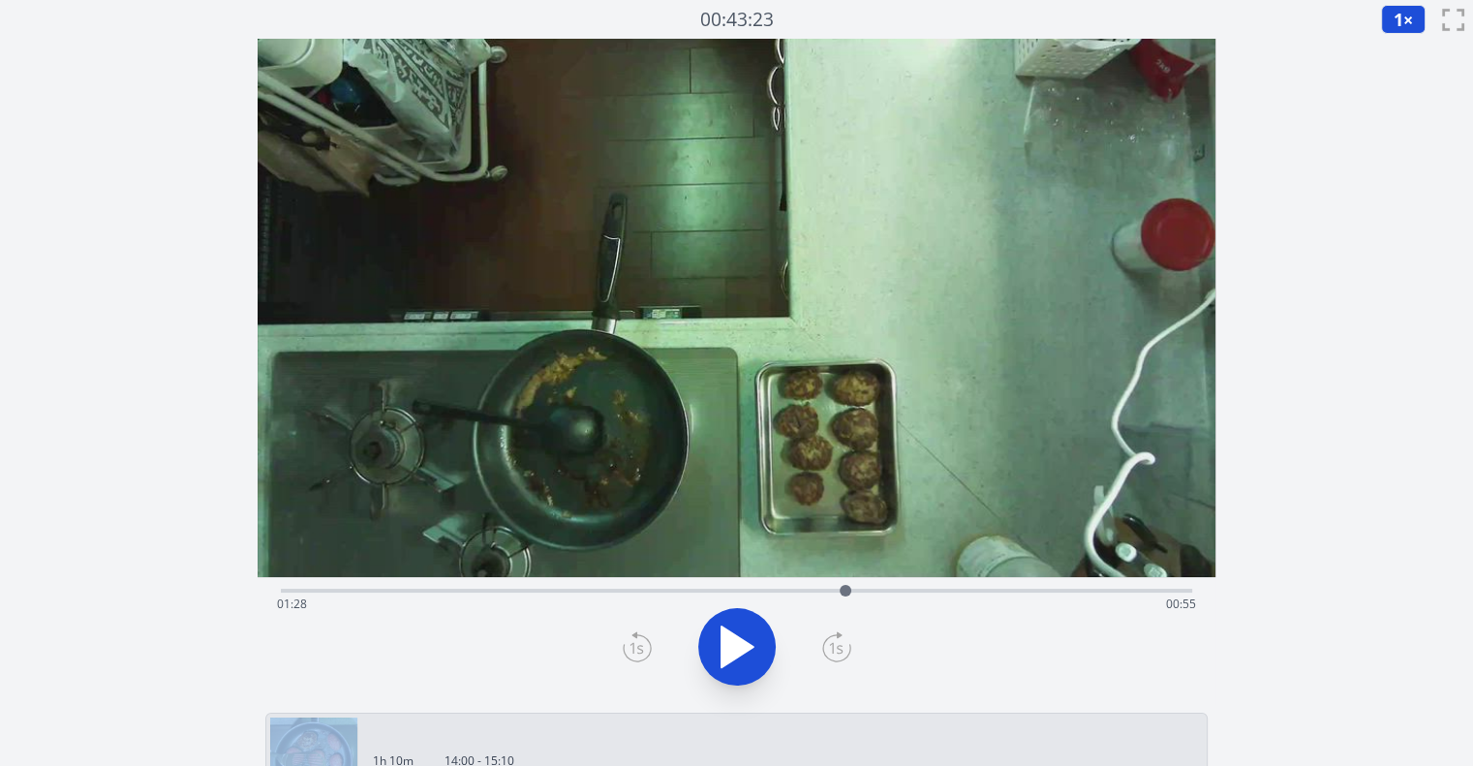
click at [843, 638] on icon at bounding box center [836, 647] width 29 height 31
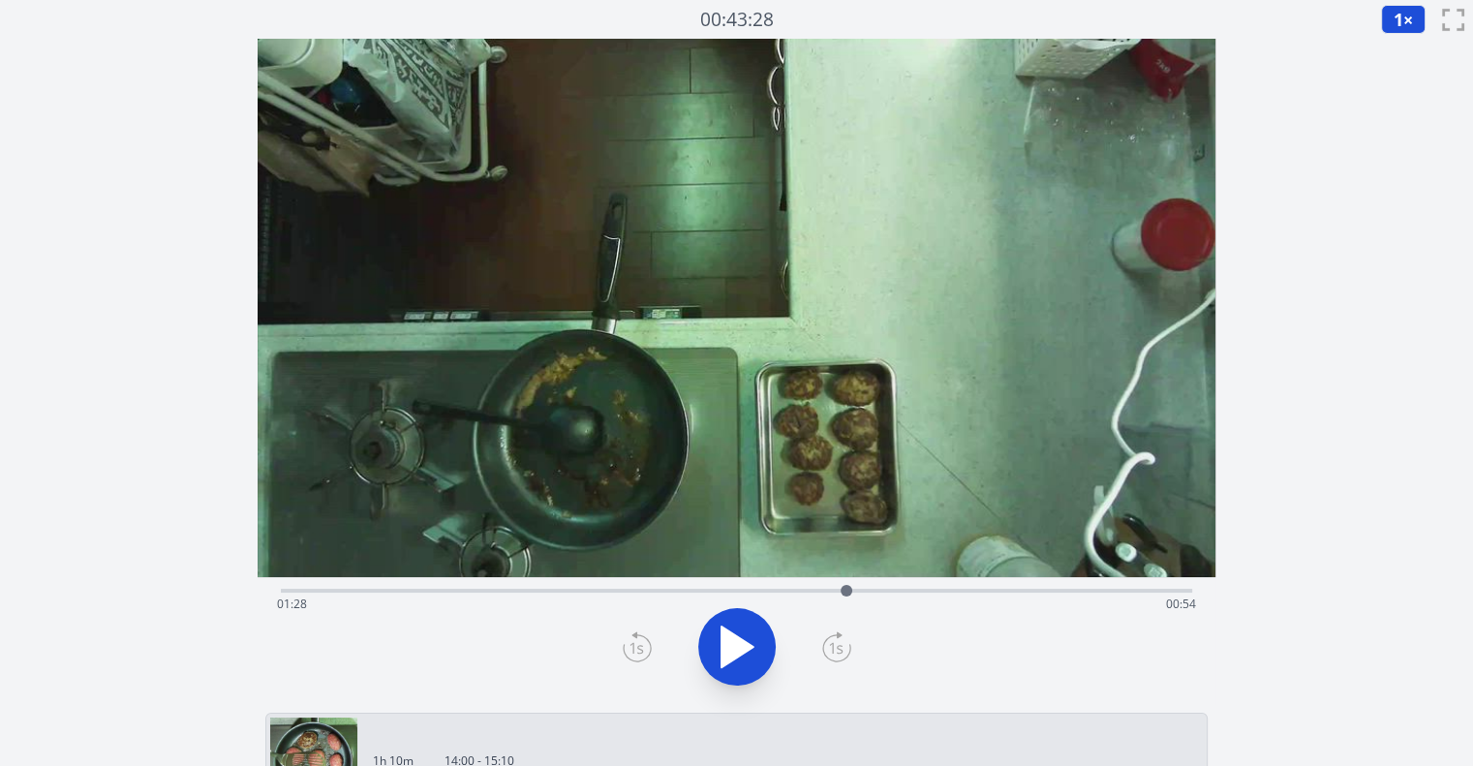
click at [644, 647] on icon at bounding box center [637, 647] width 29 height 31
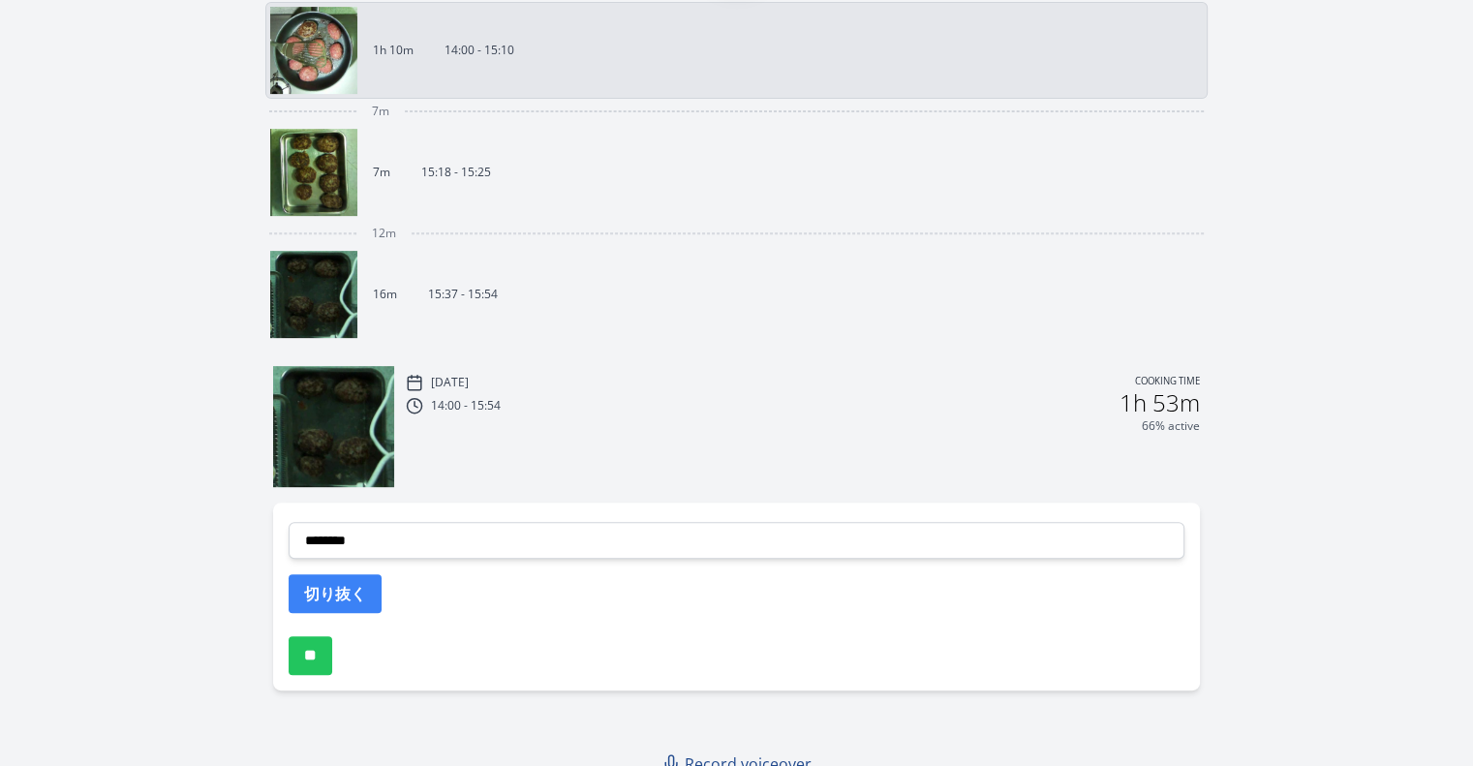
scroll to position [726, 0]
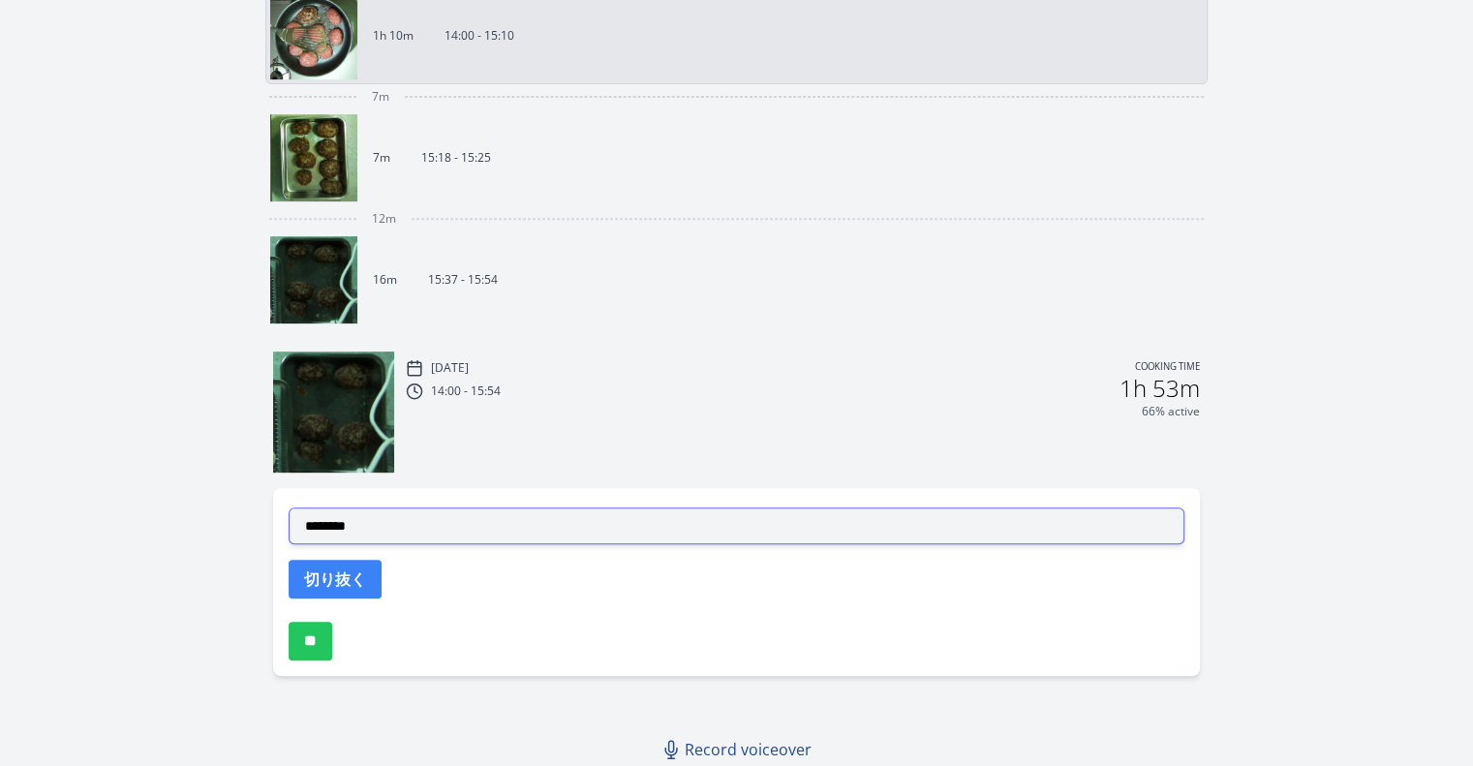
click at [686, 532] on select "**********" at bounding box center [737, 526] width 896 height 37
select select "**********"
click at [289, 508] on select "**********" at bounding box center [737, 526] width 896 height 37
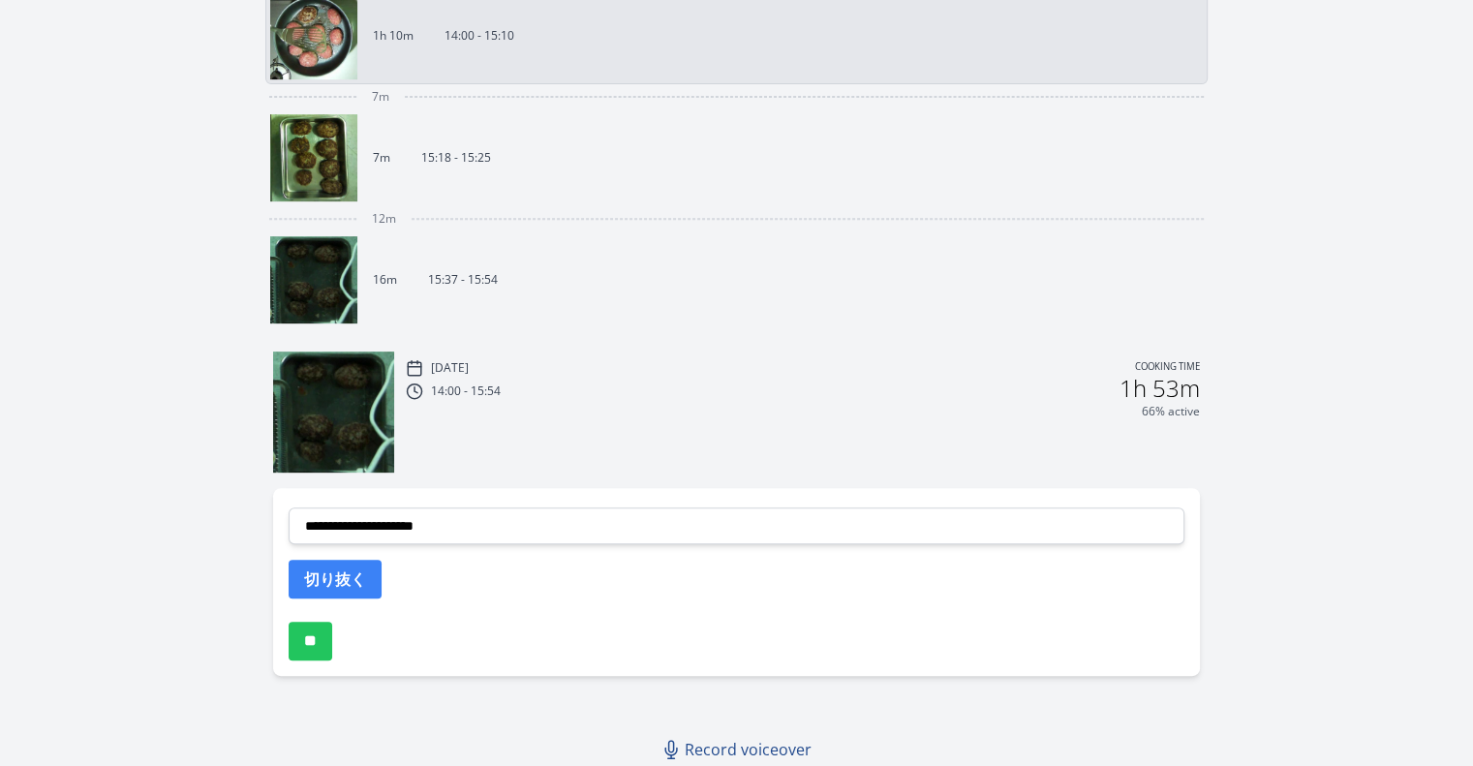
click at [360, 599] on div "**********" at bounding box center [736, 582] width 927 height 188
click at [356, 589] on button "切り抜く" at bounding box center [335, 579] width 93 height 39
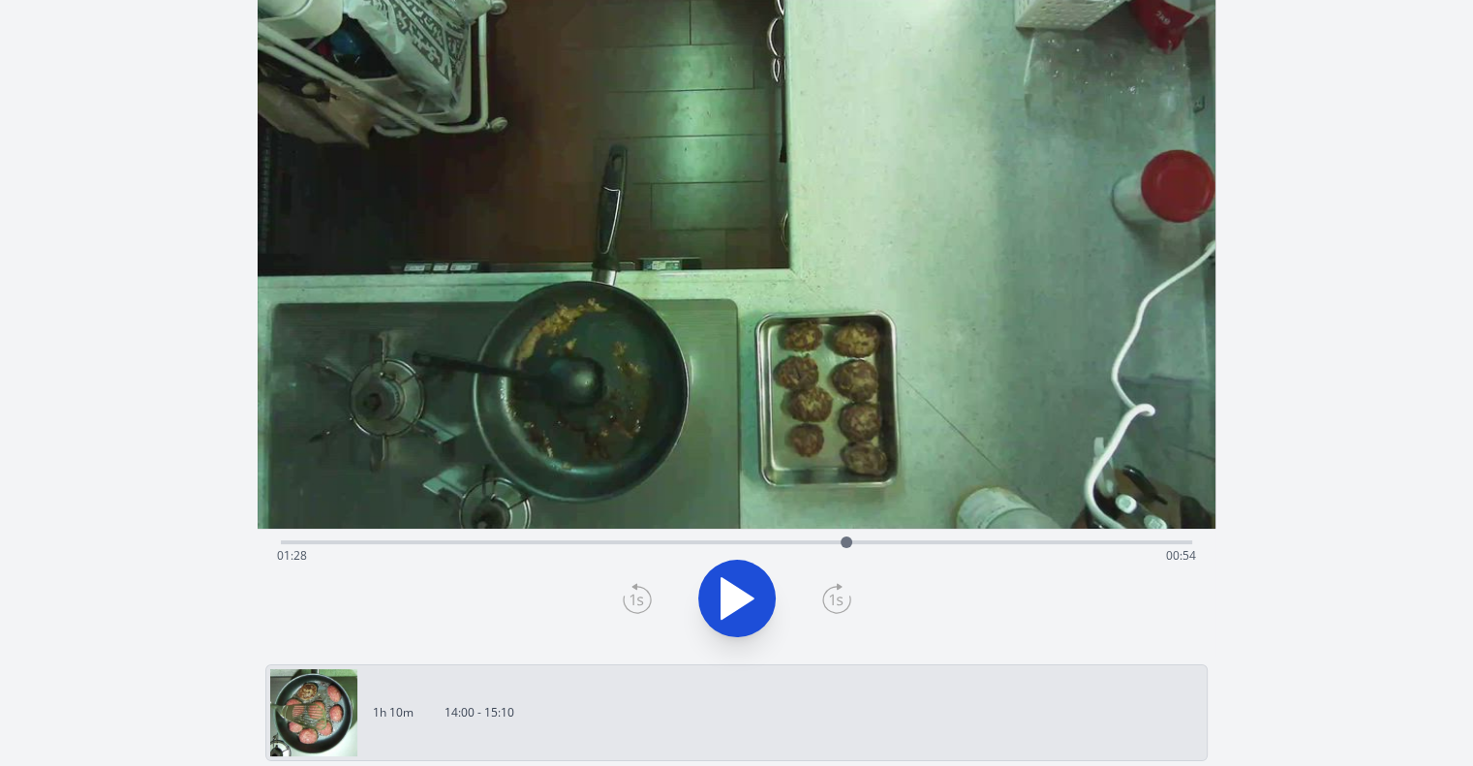
scroll to position [0, 0]
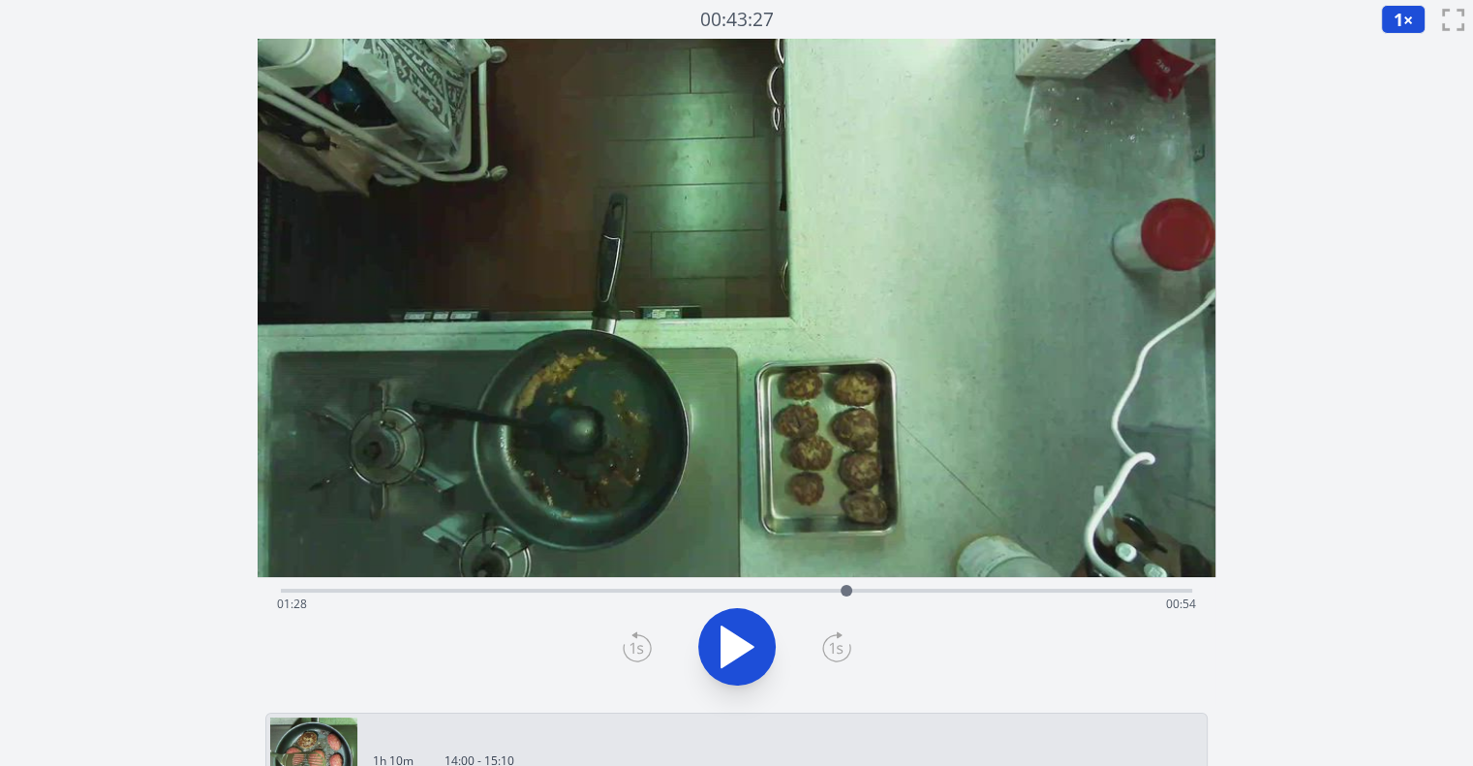
click at [744, 671] on icon at bounding box center [737, 647] width 54 height 54
click at [721, 643] on icon at bounding box center [737, 647] width 54 height 54
click at [891, 589] on div at bounding box center [895, 591] width 12 height 12
click at [891, 589] on div at bounding box center [891, 591] width 12 height 12
drag, startPoint x: 891, startPoint y: 589, endPoint x: 873, endPoint y: 597, distance: 20.0
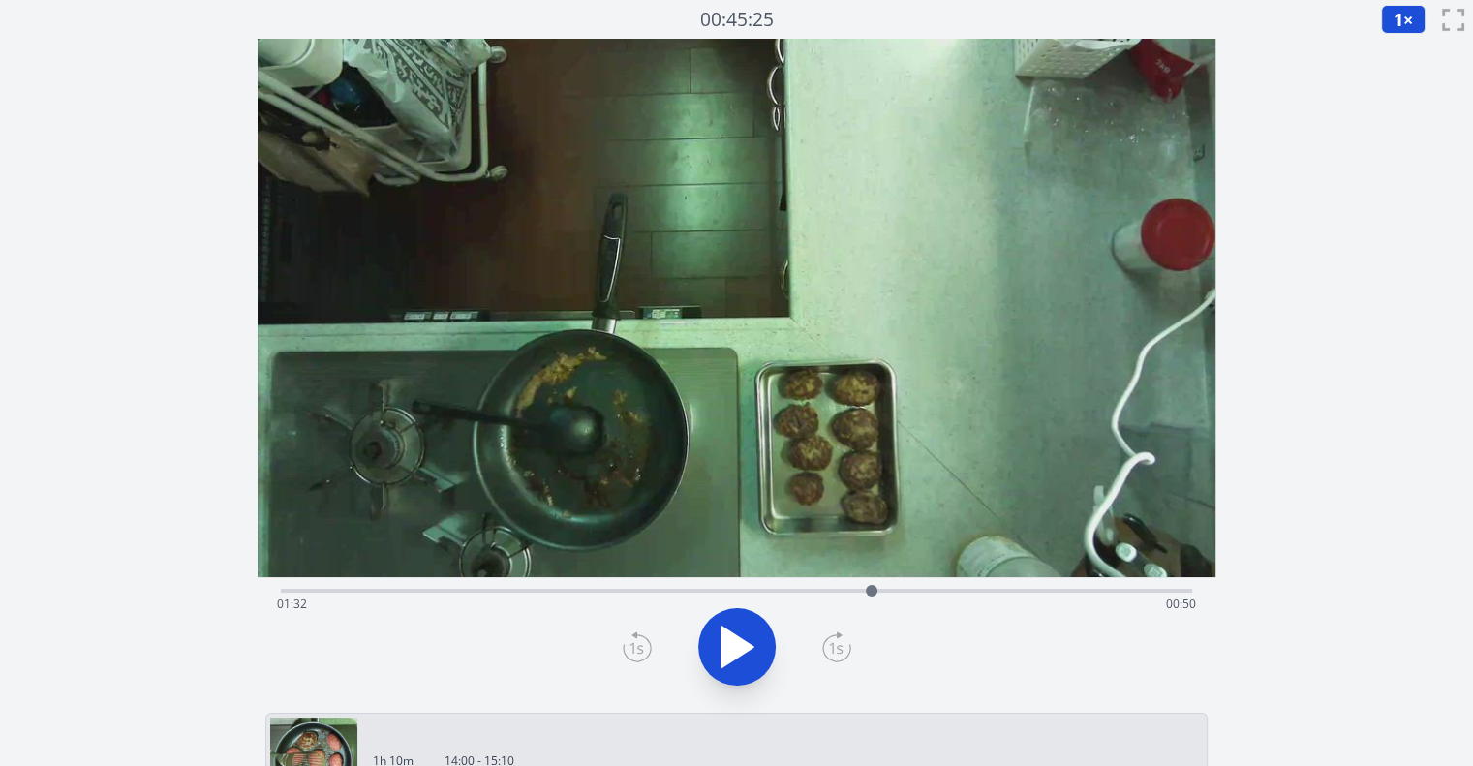
click at [873, 597] on div at bounding box center [871, 590] width 29 height 29
click at [837, 646] on icon at bounding box center [836, 647] width 29 height 31
click at [626, 638] on icon at bounding box center [637, 647] width 29 height 31
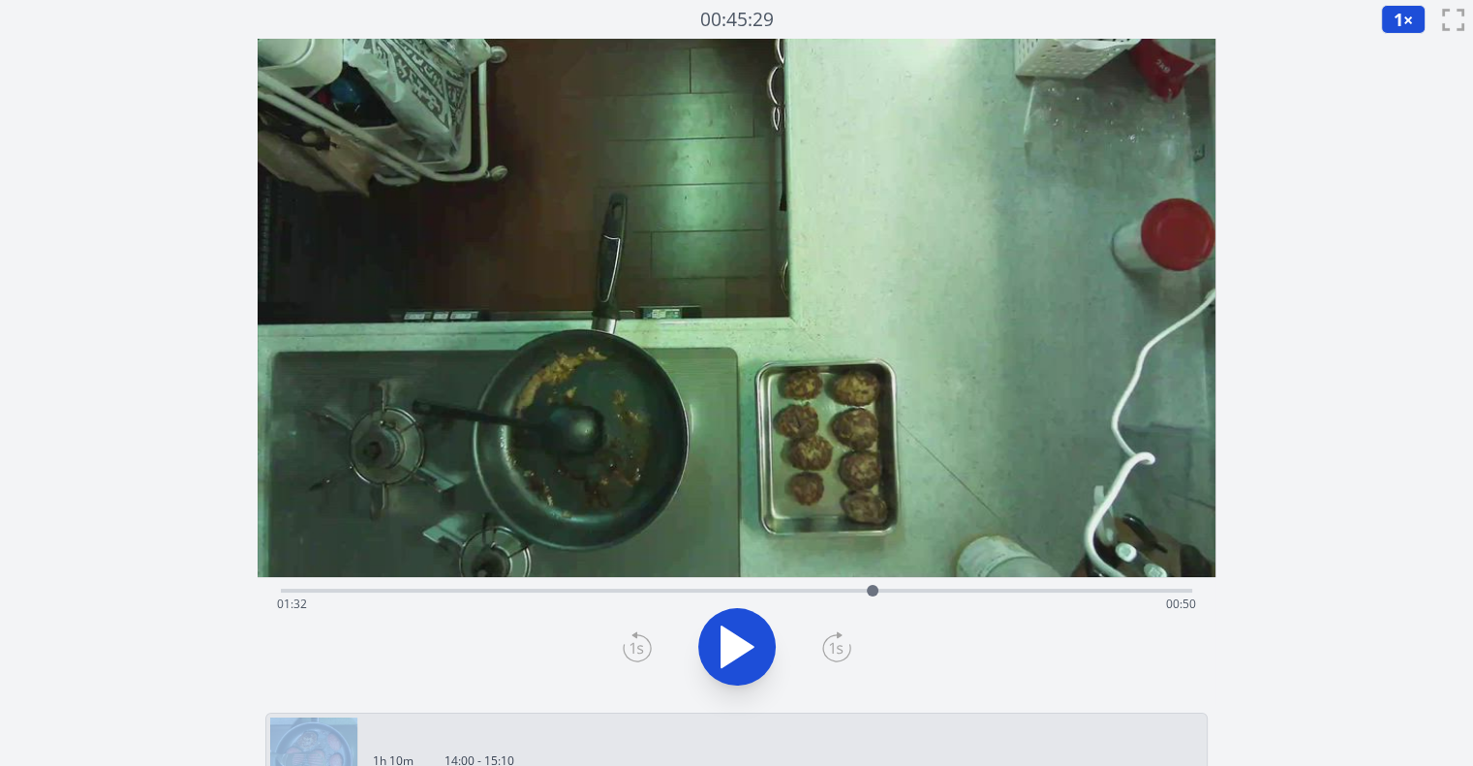
click at [626, 638] on icon at bounding box center [637, 647] width 29 height 31
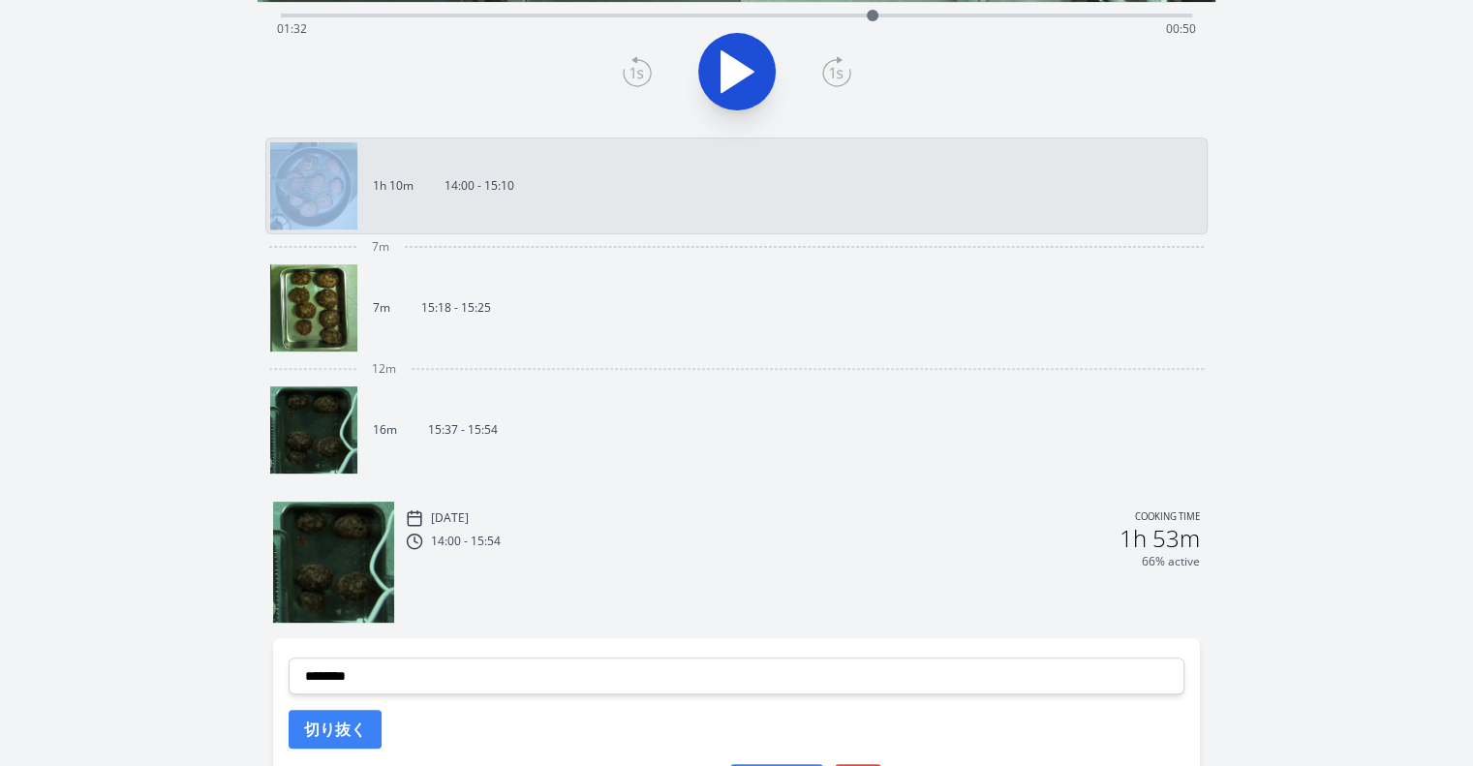
scroll to position [772, 0]
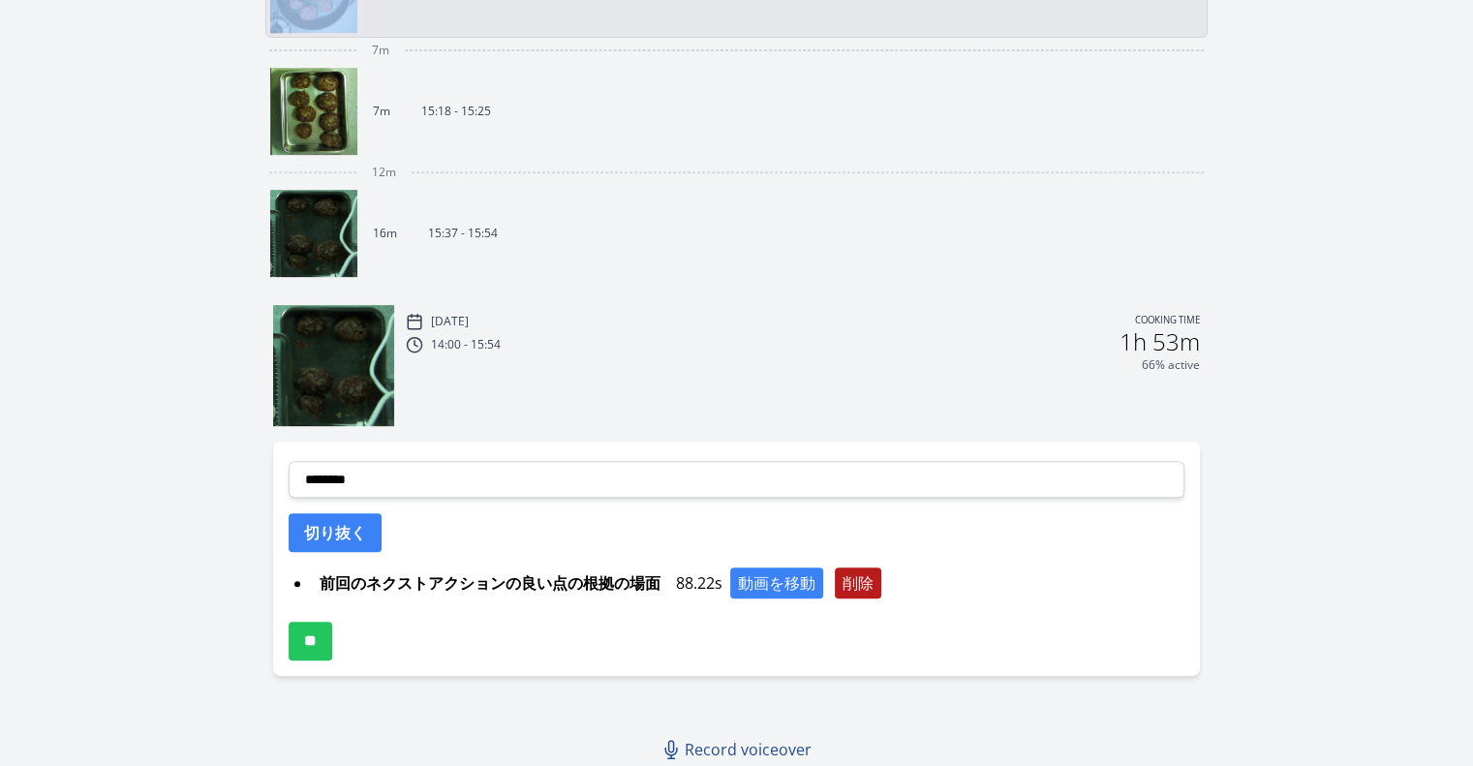
click at [882, 579] on button "削除" at bounding box center [858, 583] width 46 height 31
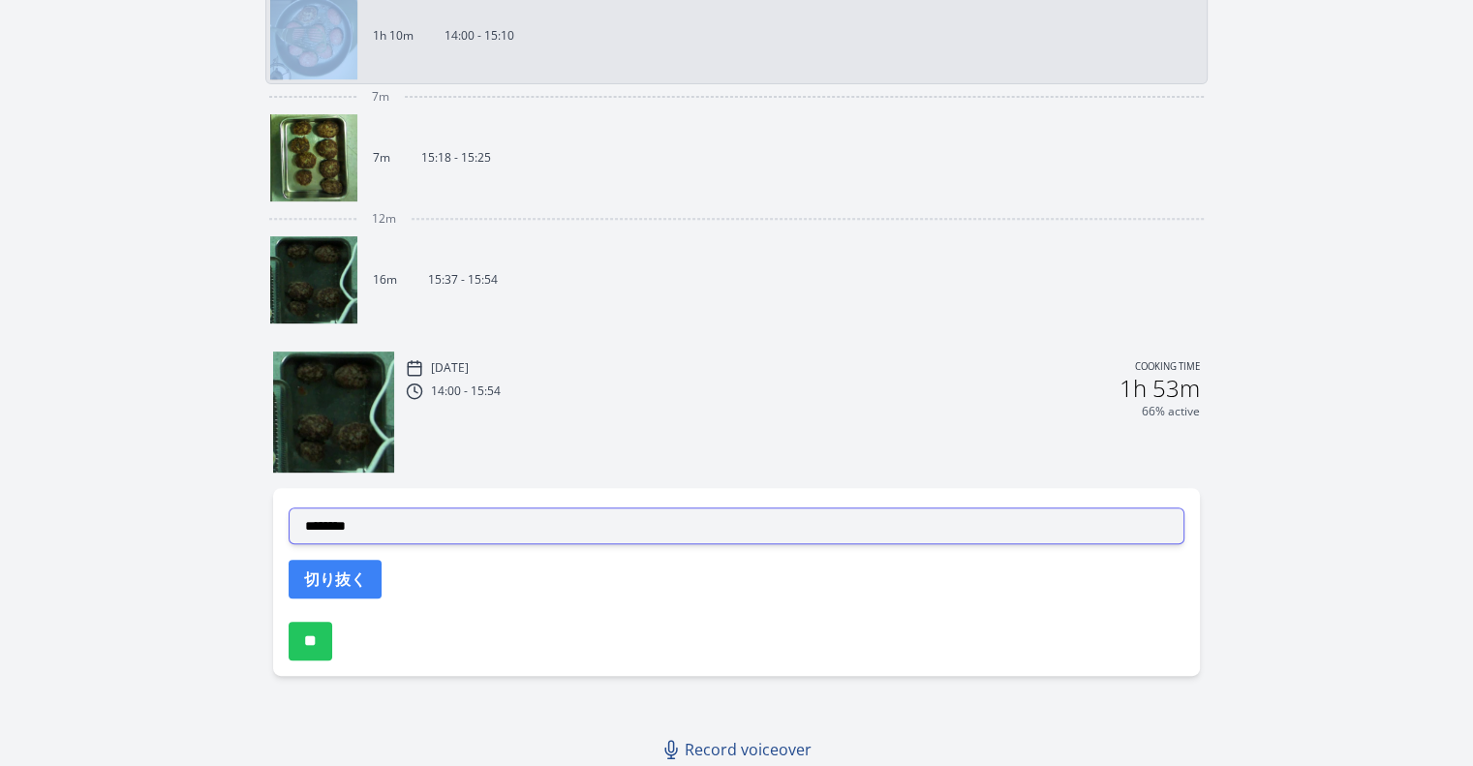
click at [472, 517] on select "**********" at bounding box center [737, 526] width 896 height 37
select select "**********"
click at [289, 508] on select "**********" at bounding box center [737, 526] width 896 height 37
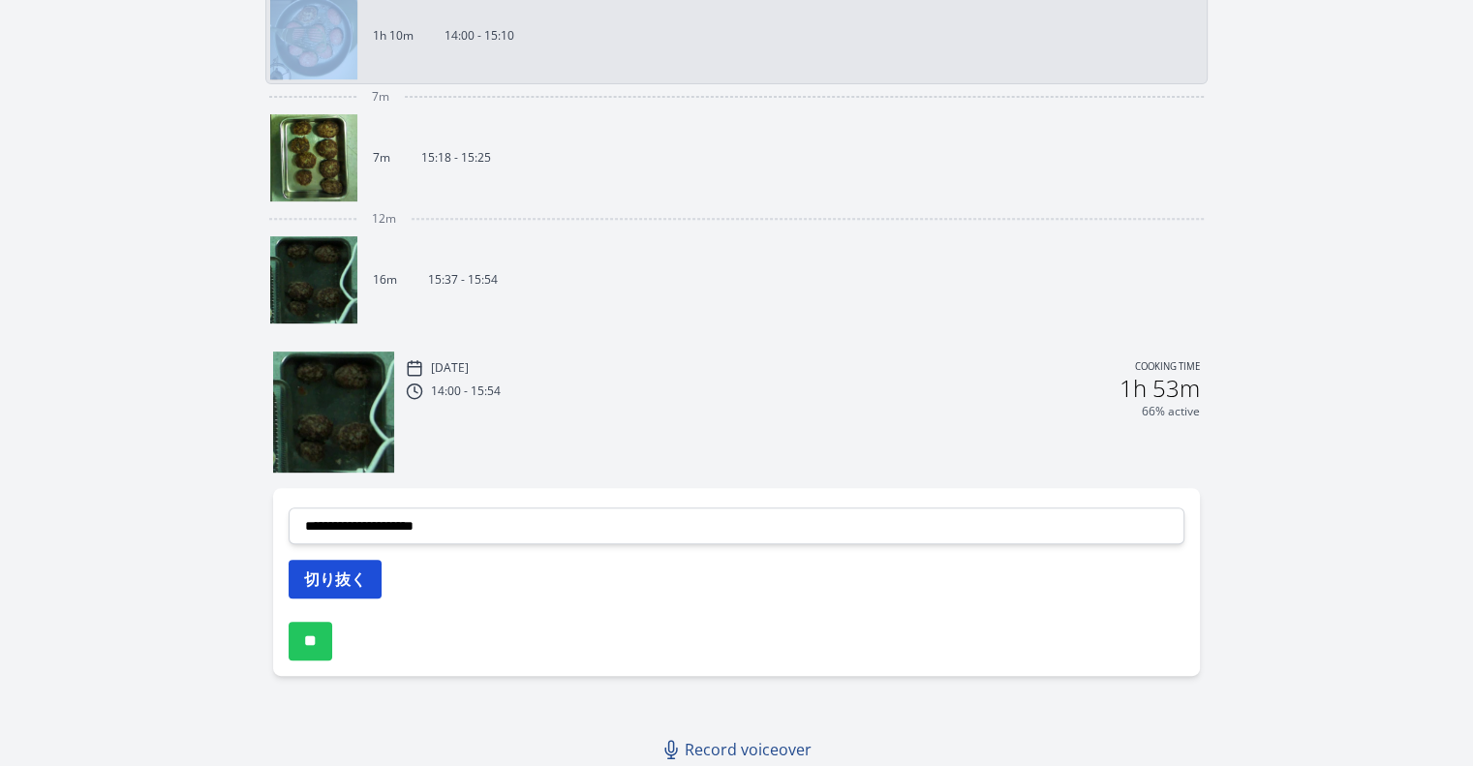
click at [372, 560] on button "切り抜く" at bounding box center [335, 579] width 93 height 39
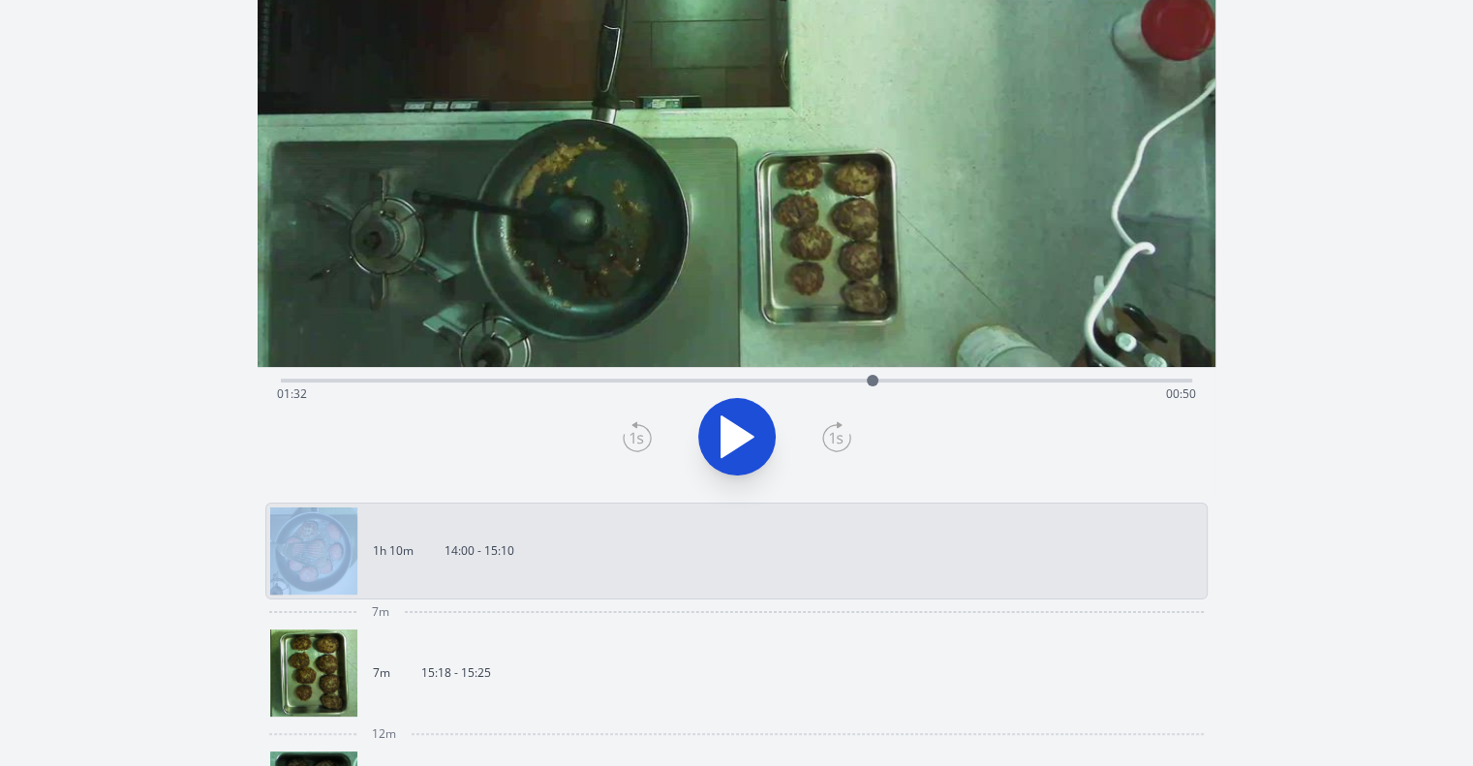
scroll to position [0, 0]
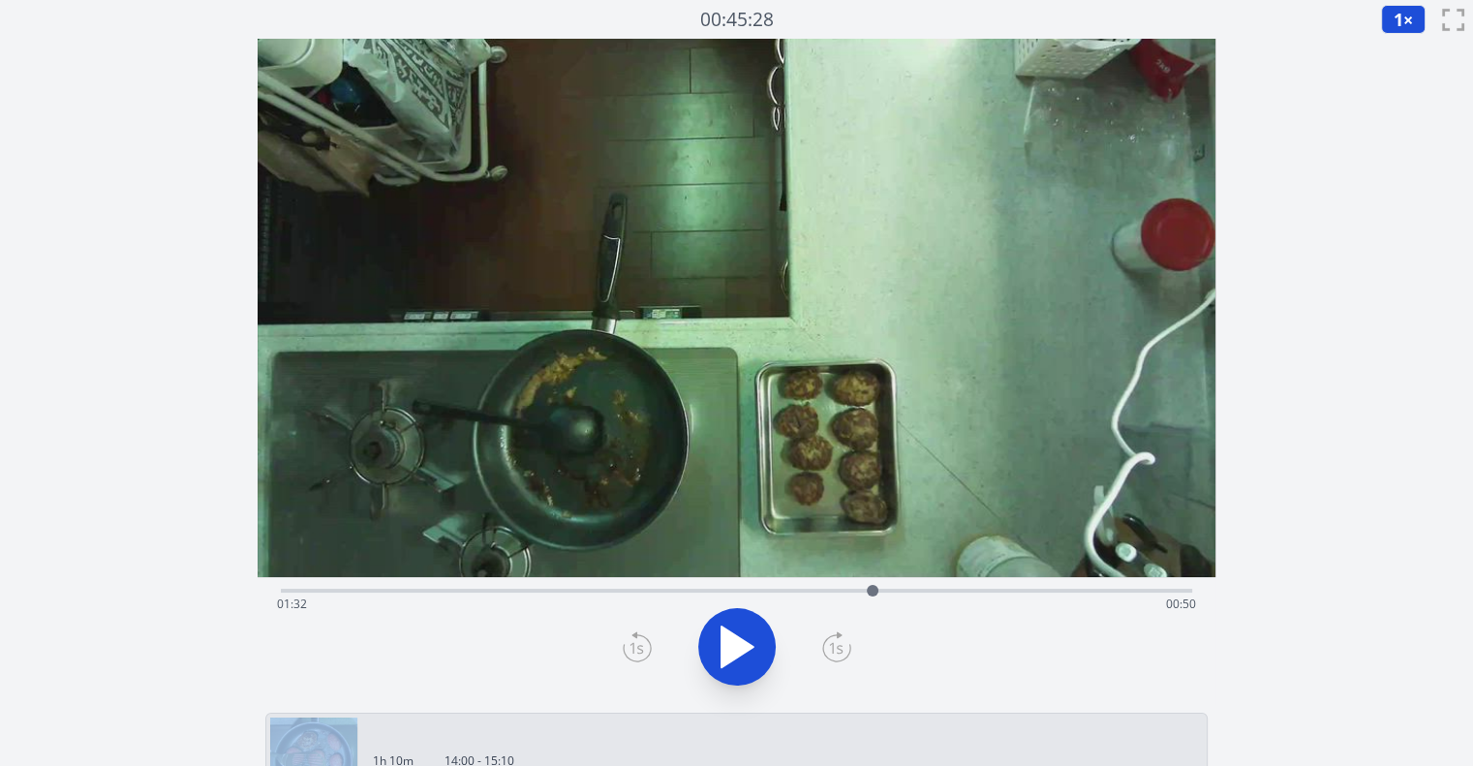
click at [752, 655] on icon at bounding box center [737, 647] width 54 height 54
drag, startPoint x: 885, startPoint y: 588, endPoint x: 927, endPoint y: 583, distance: 41.9
click at [927, 583] on div at bounding box center [927, 590] width 29 height 29
click at [743, 648] on icon at bounding box center [747, 648] width 11 height 42
click at [743, 648] on icon at bounding box center [738, 647] width 32 height 41
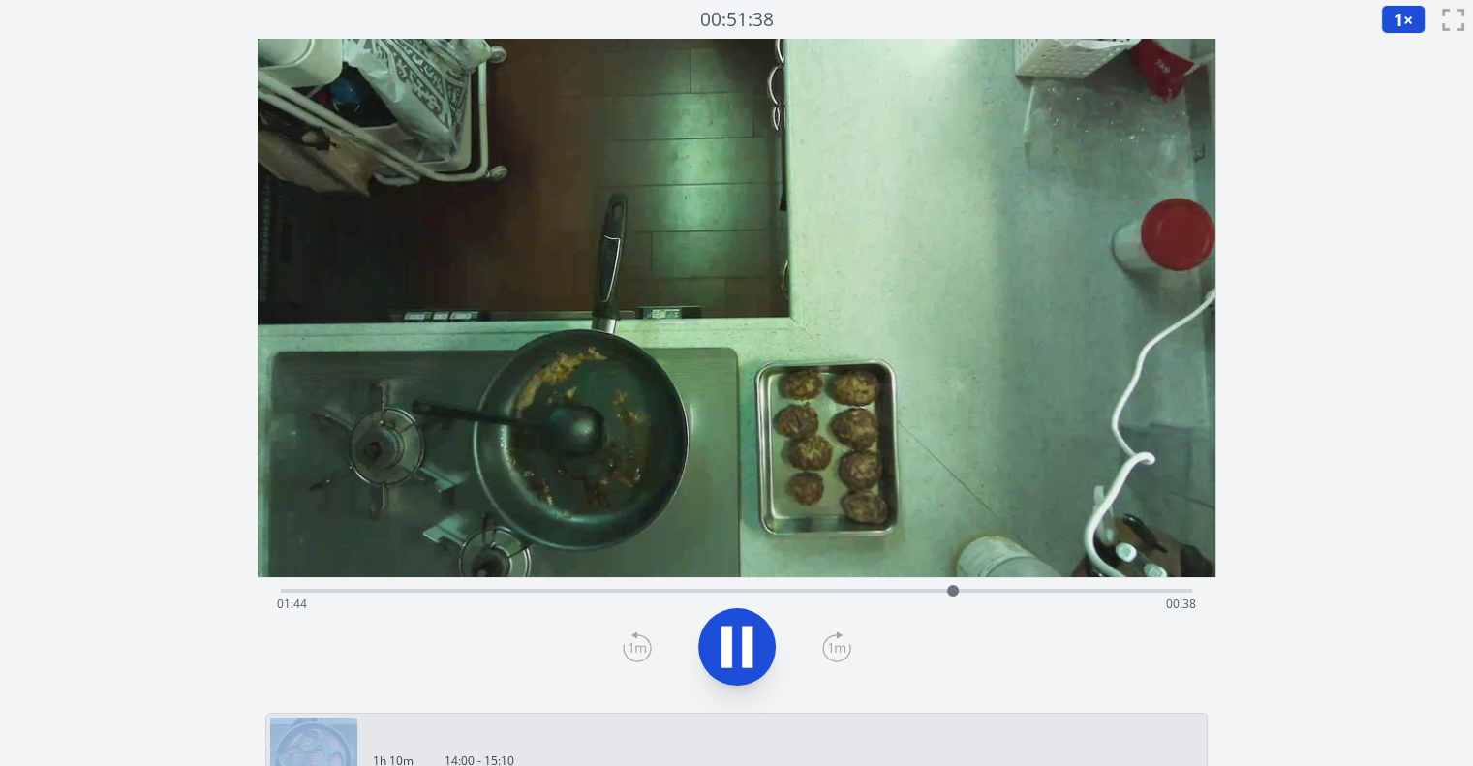
click at [743, 648] on icon at bounding box center [747, 648] width 11 height 42
click at [743, 648] on icon at bounding box center [738, 647] width 32 height 41
click at [743, 648] on icon at bounding box center [747, 648] width 11 height 42
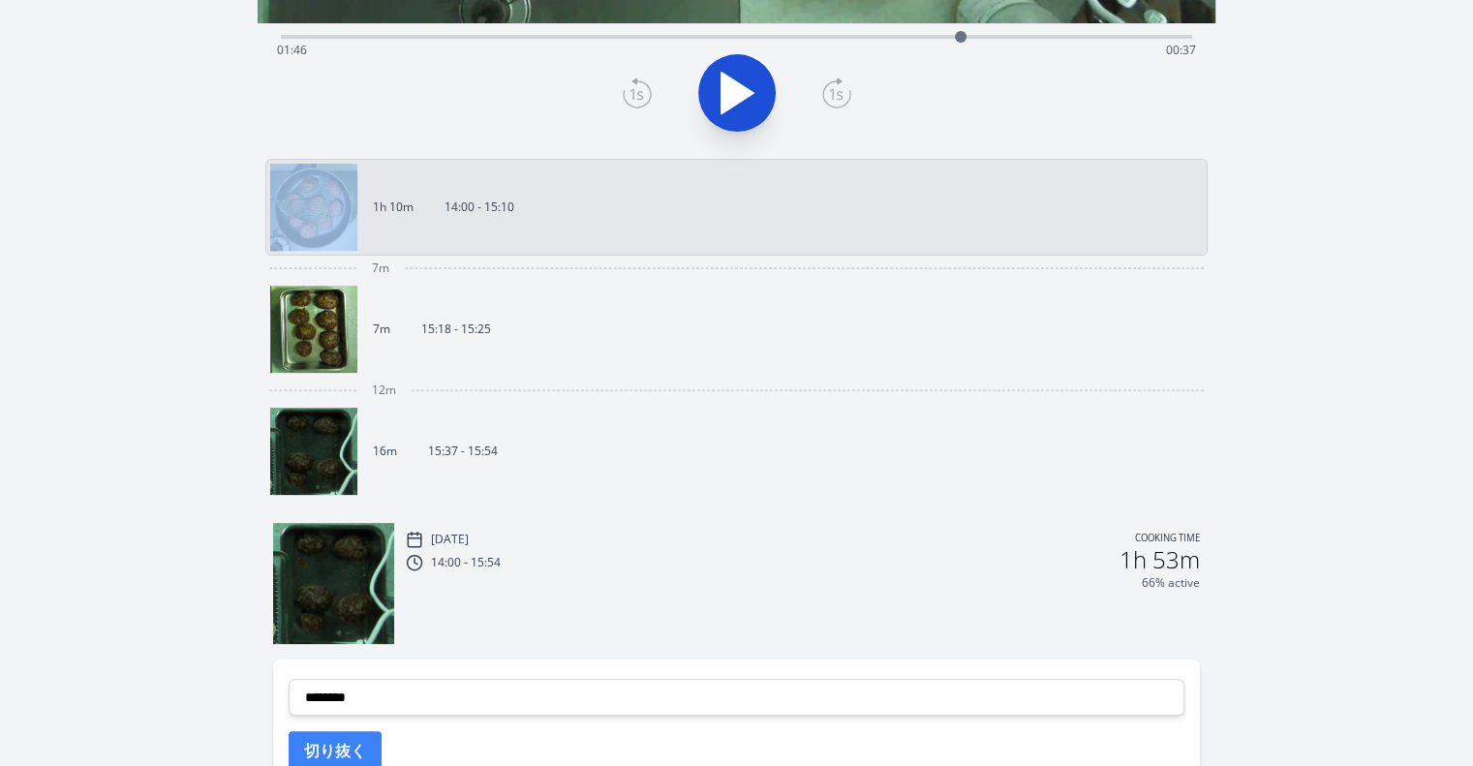
scroll to position [772, 0]
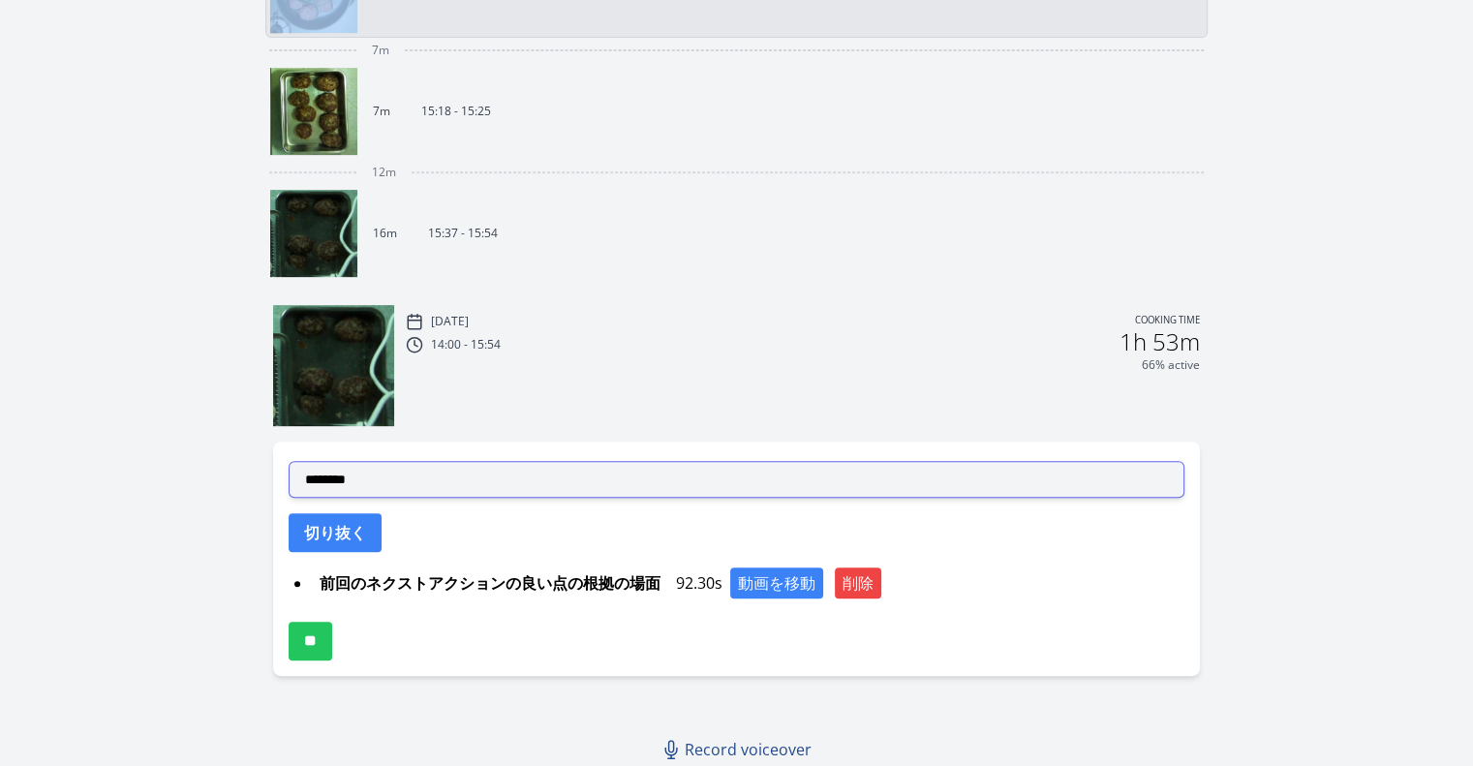
click at [601, 476] on select "**********" at bounding box center [737, 479] width 896 height 37
select select "**********"
click at [289, 461] on select "**********" at bounding box center [737, 479] width 896 height 37
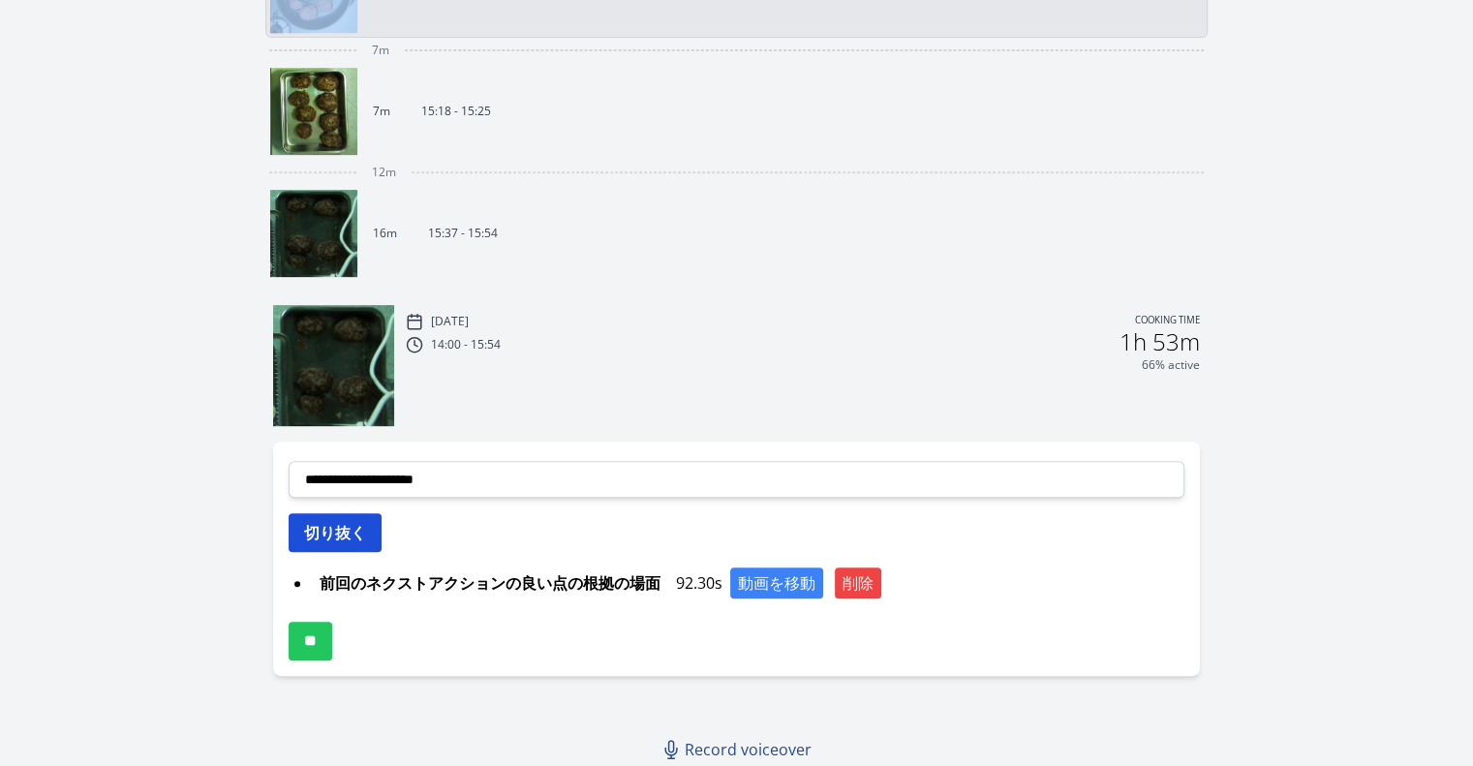
click at [351, 529] on button "切り抜く" at bounding box center [335, 532] width 93 height 39
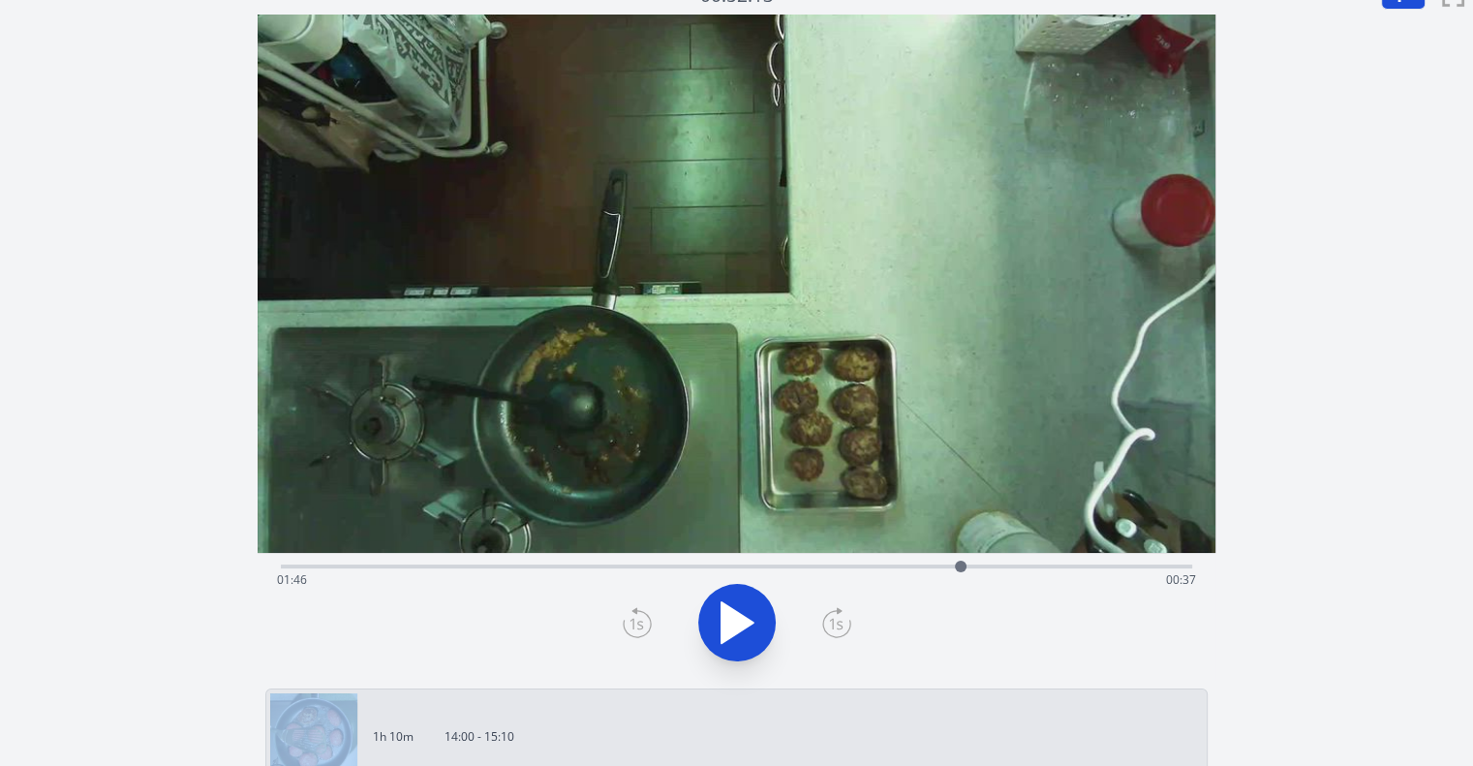
scroll to position [0, 0]
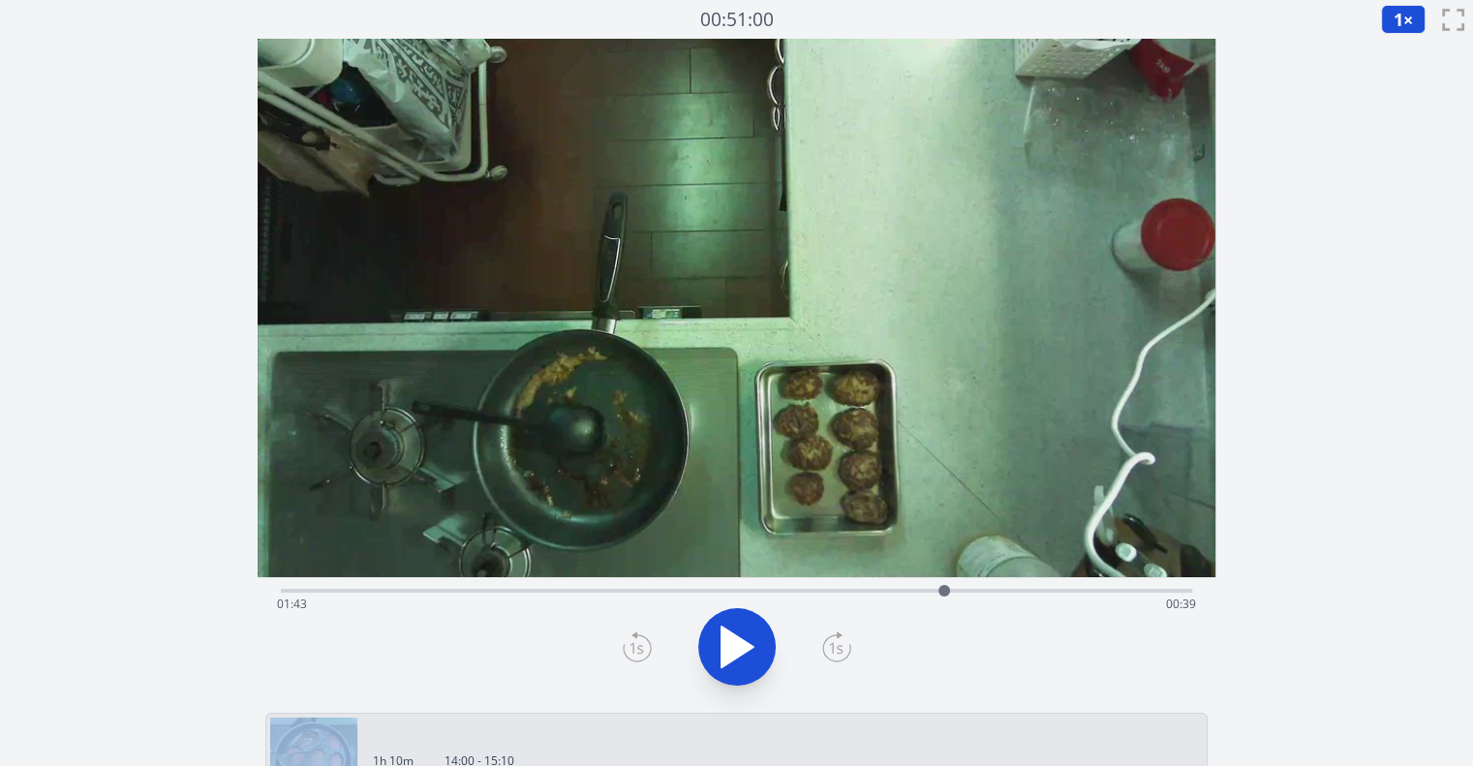
drag, startPoint x: 957, startPoint y: 588, endPoint x: 944, endPoint y: 595, distance: 14.3
click at [944, 595] on div at bounding box center [945, 591] width 12 height 12
click at [846, 651] on icon at bounding box center [836, 647] width 29 height 31
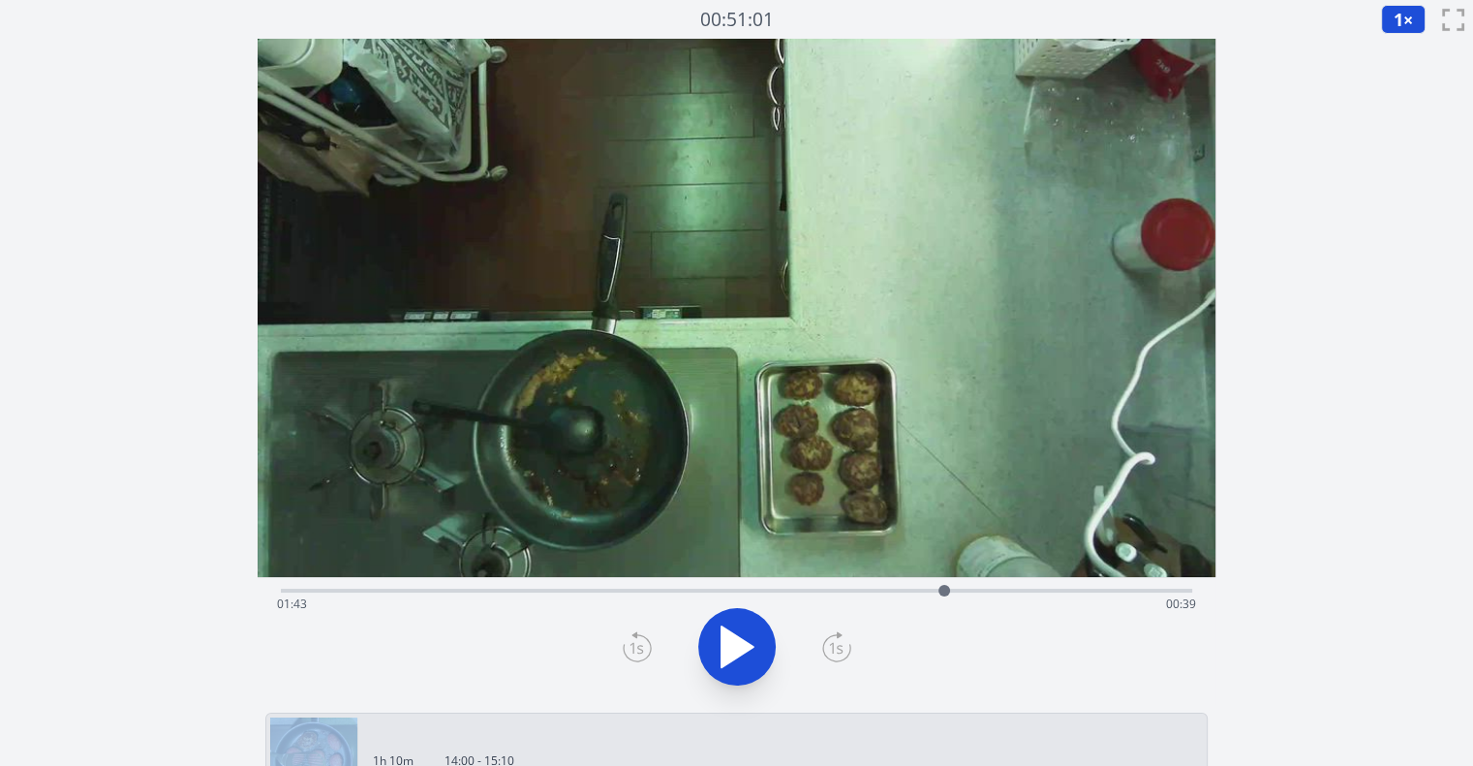
click at [846, 651] on icon at bounding box center [836, 647] width 29 height 31
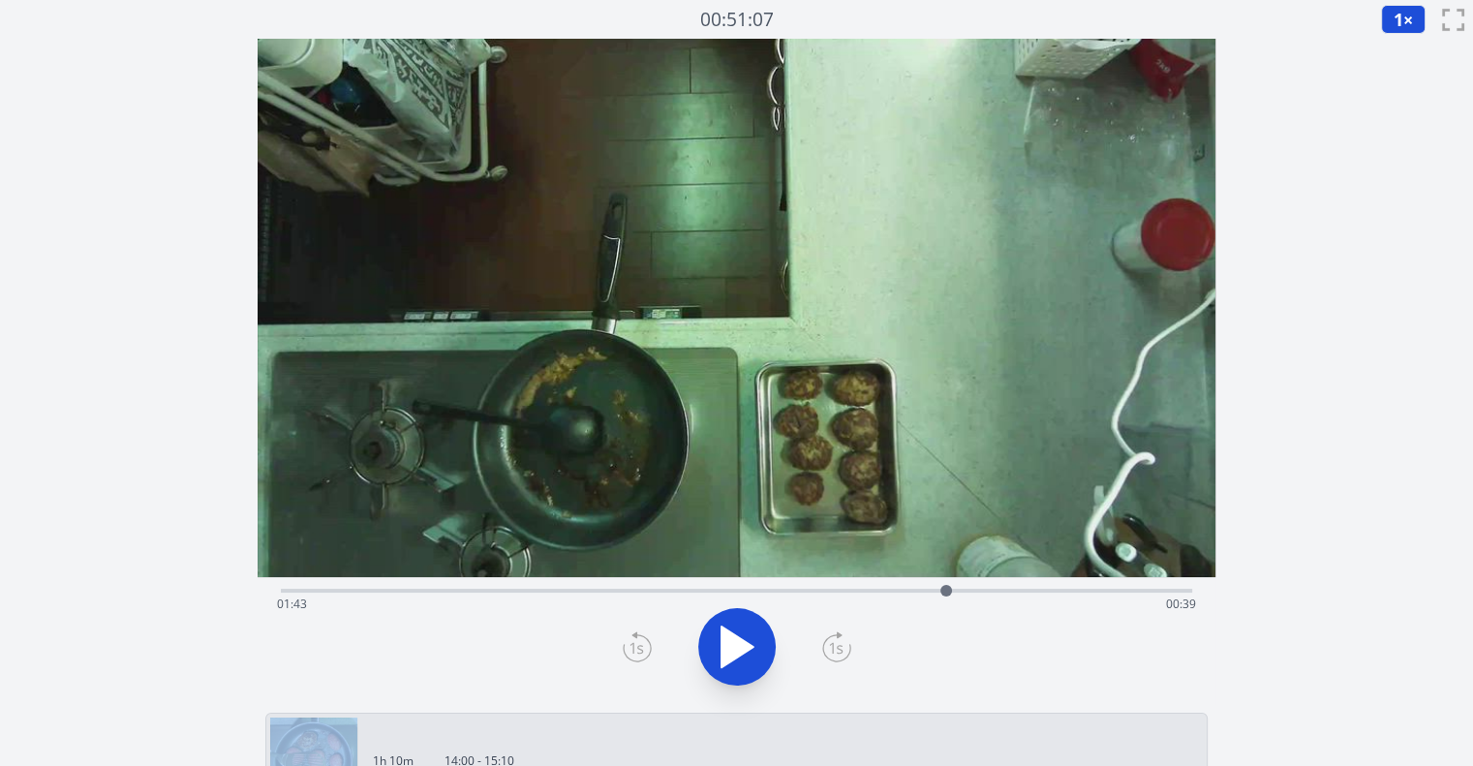
click at [846, 651] on icon at bounding box center [836, 647] width 29 height 31
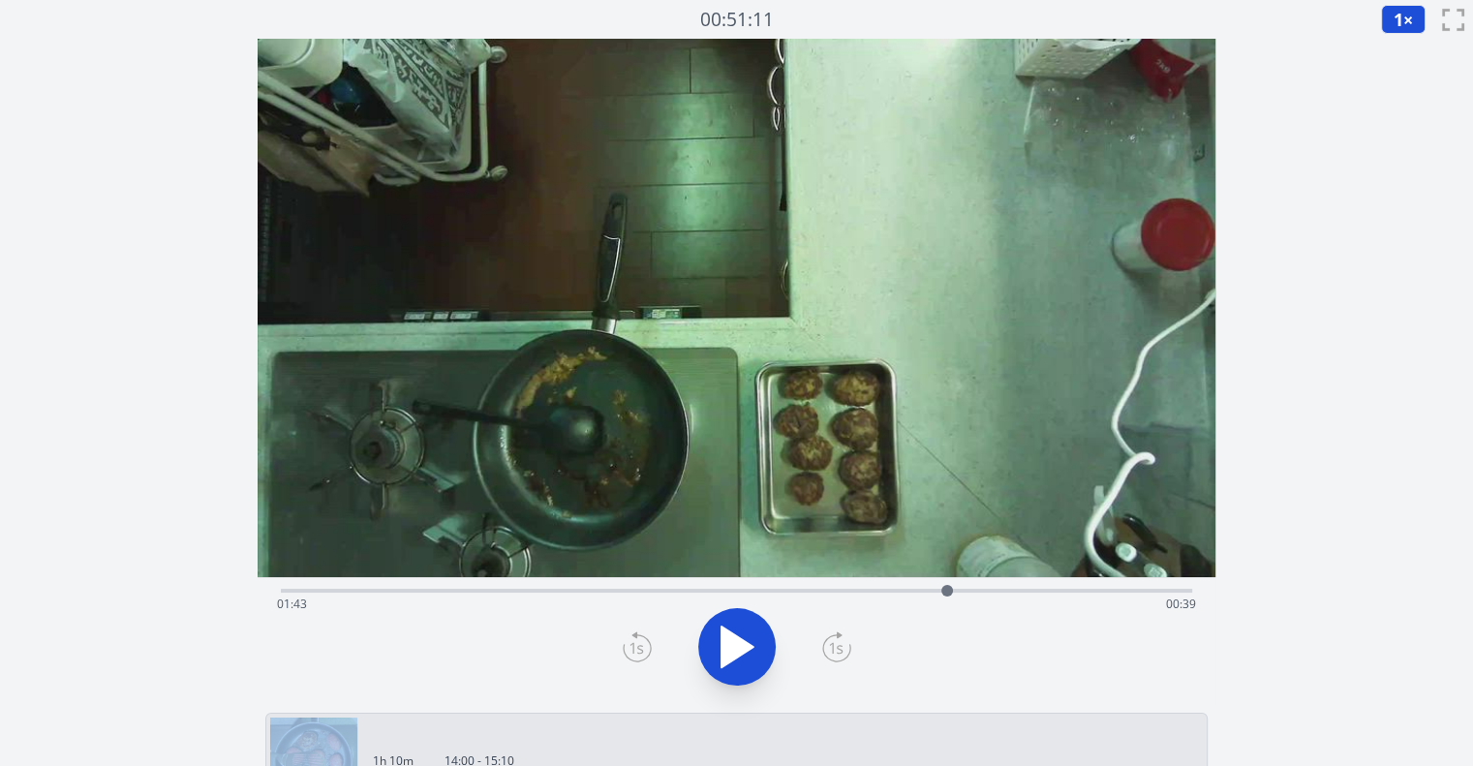
click at [846, 651] on icon at bounding box center [836, 647] width 29 height 31
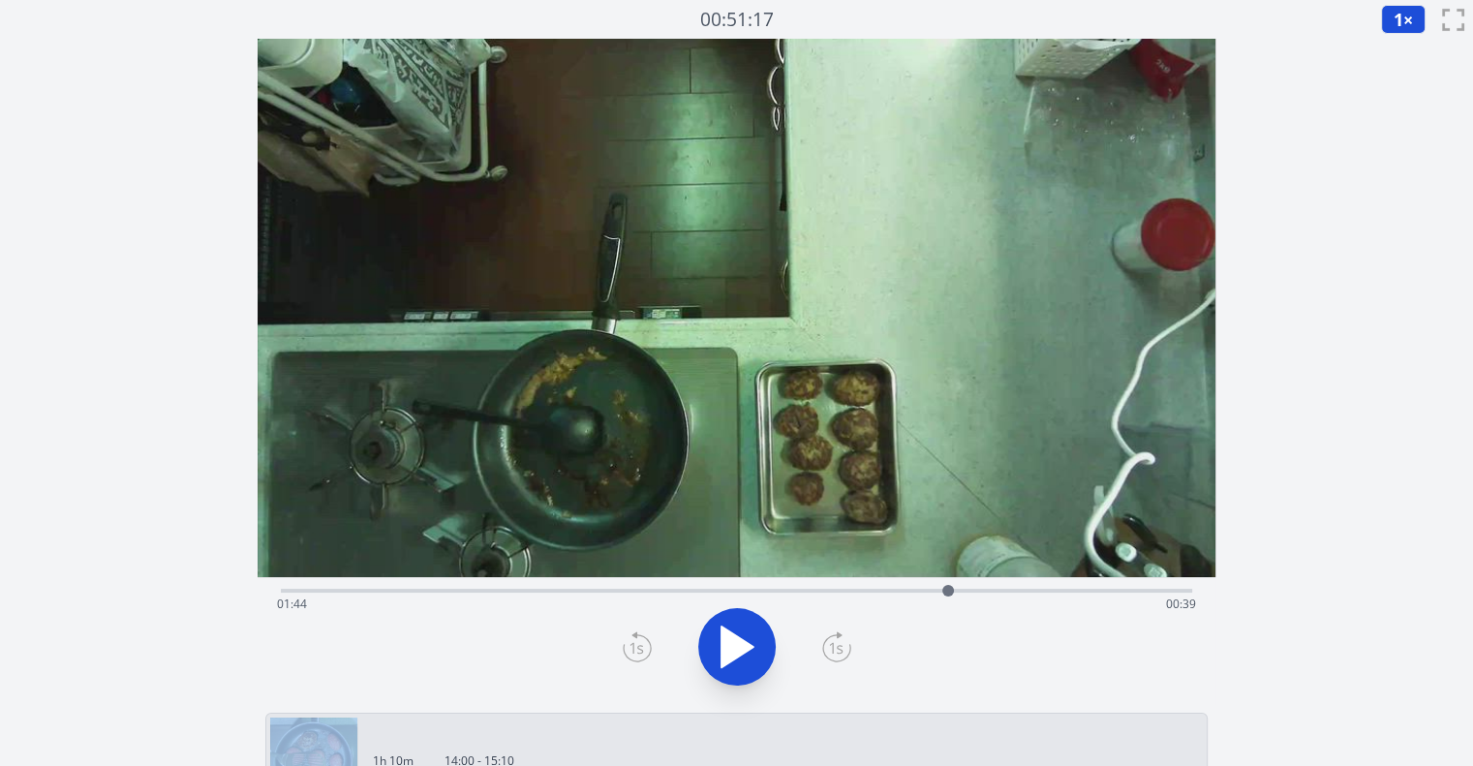
click at [846, 651] on icon at bounding box center [836, 647] width 29 height 31
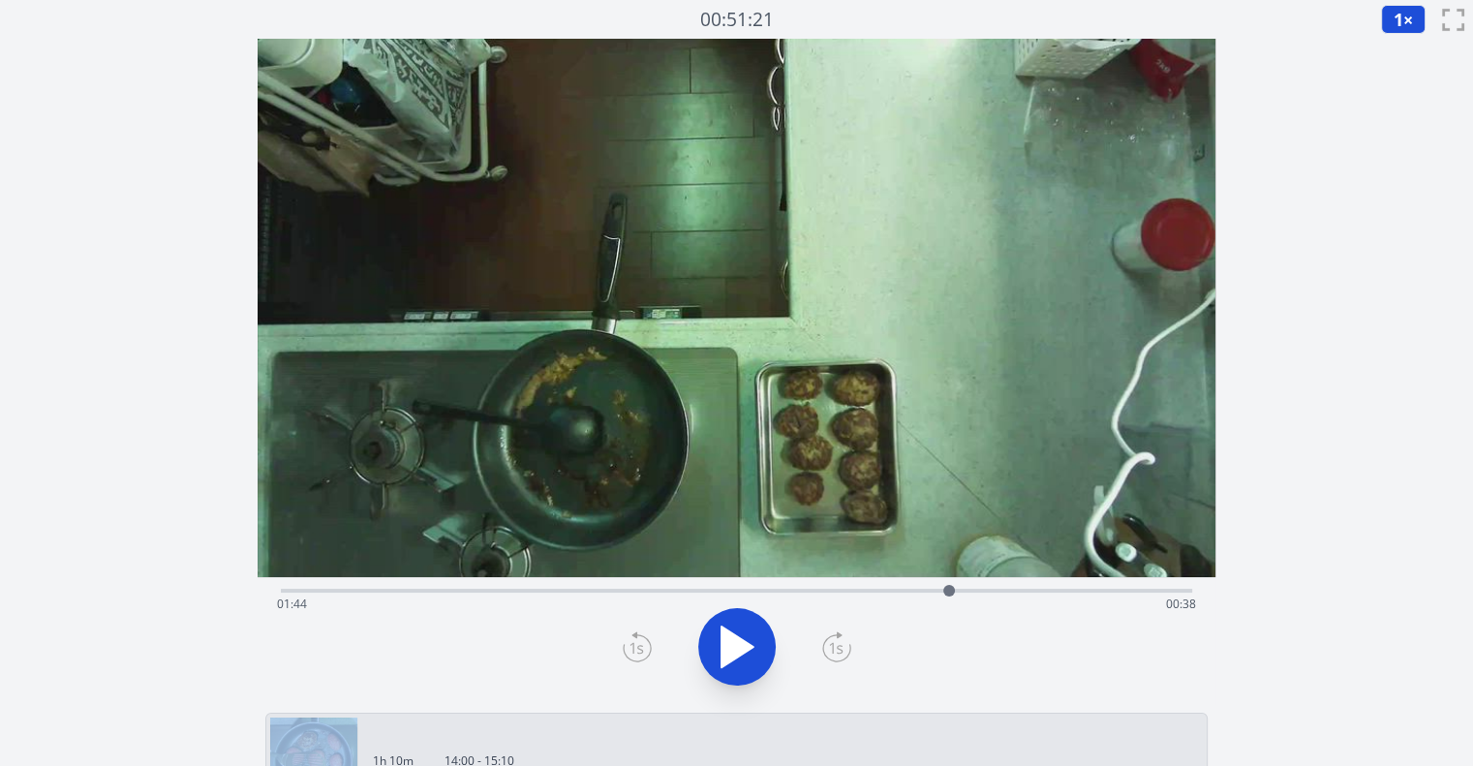
click at [846, 651] on icon at bounding box center [836, 647] width 29 height 31
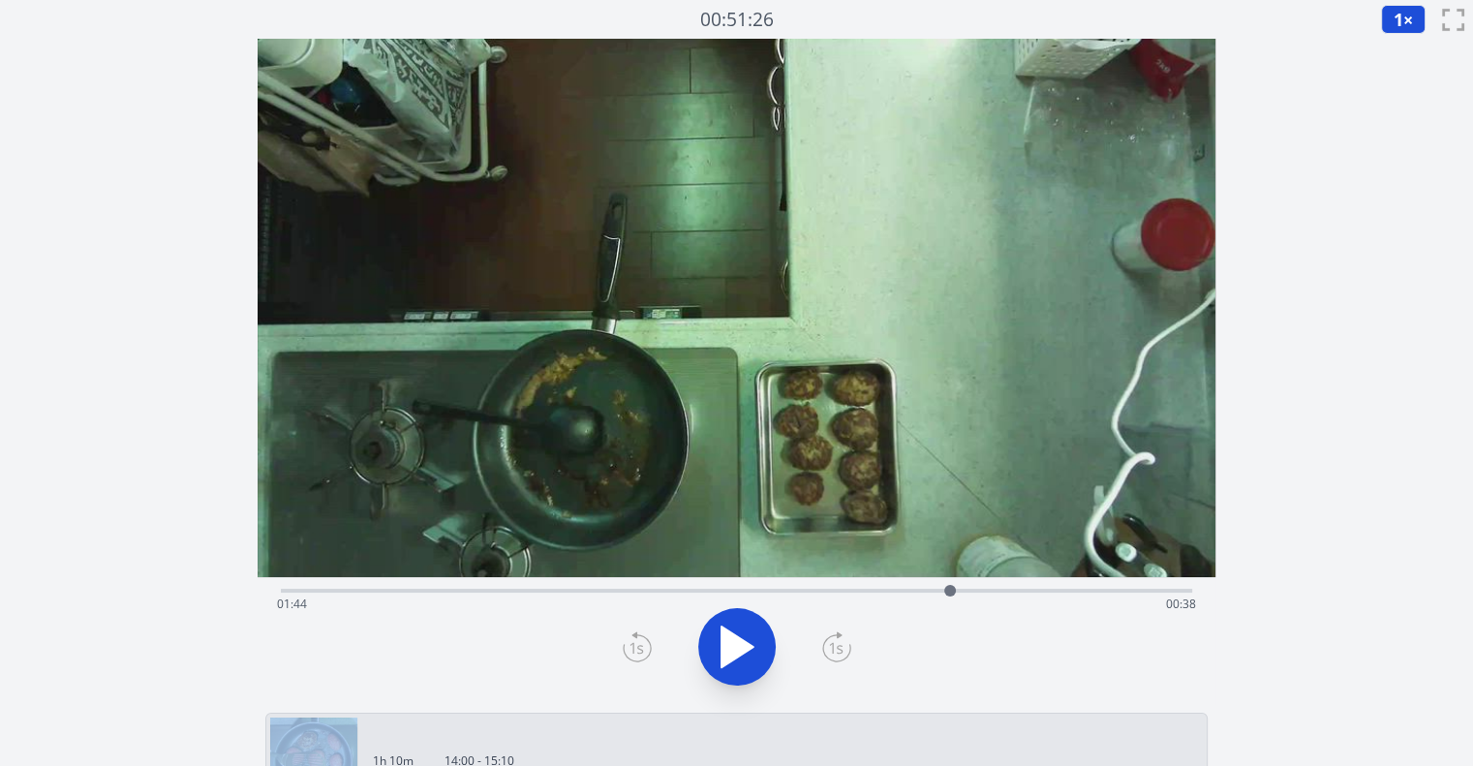
click at [846, 651] on icon at bounding box center [836, 647] width 29 height 31
drag, startPoint x: 846, startPoint y: 651, endPoint x: 664, endPoint y: 695, distance: 187.3
click at [664, 695] on div "Time elapsed: 01:44 Time remaining: 00:38" at bounding box center [737, 641] width 958 height 128
click at [644, 650] on icon at bounding box center [637, 647] width 29 height 31
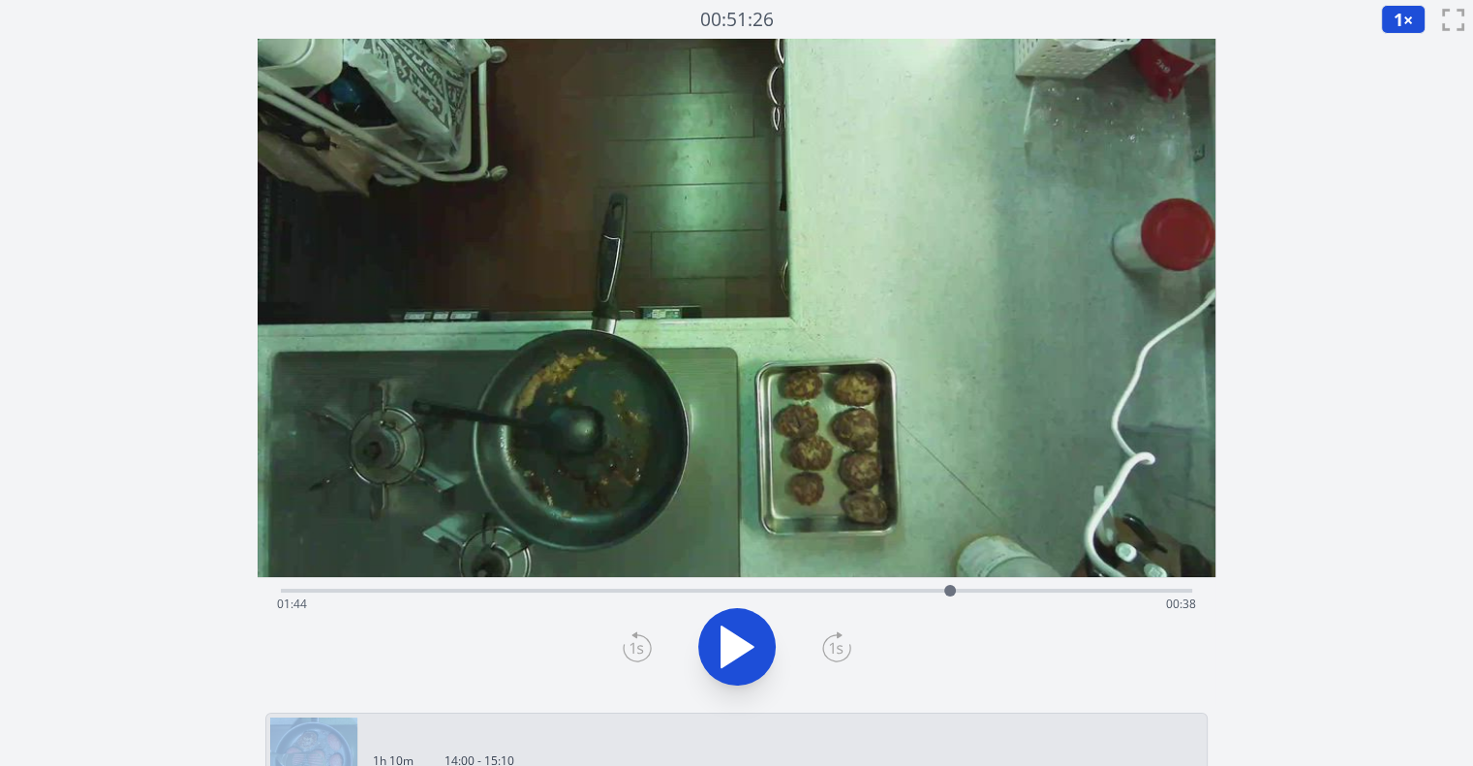
click at [644, 650] on icon at bounding box center [637, 647] width 29 height 31
click at [628, 650] on icon at bounding box center [637, 647] width 29 height 31
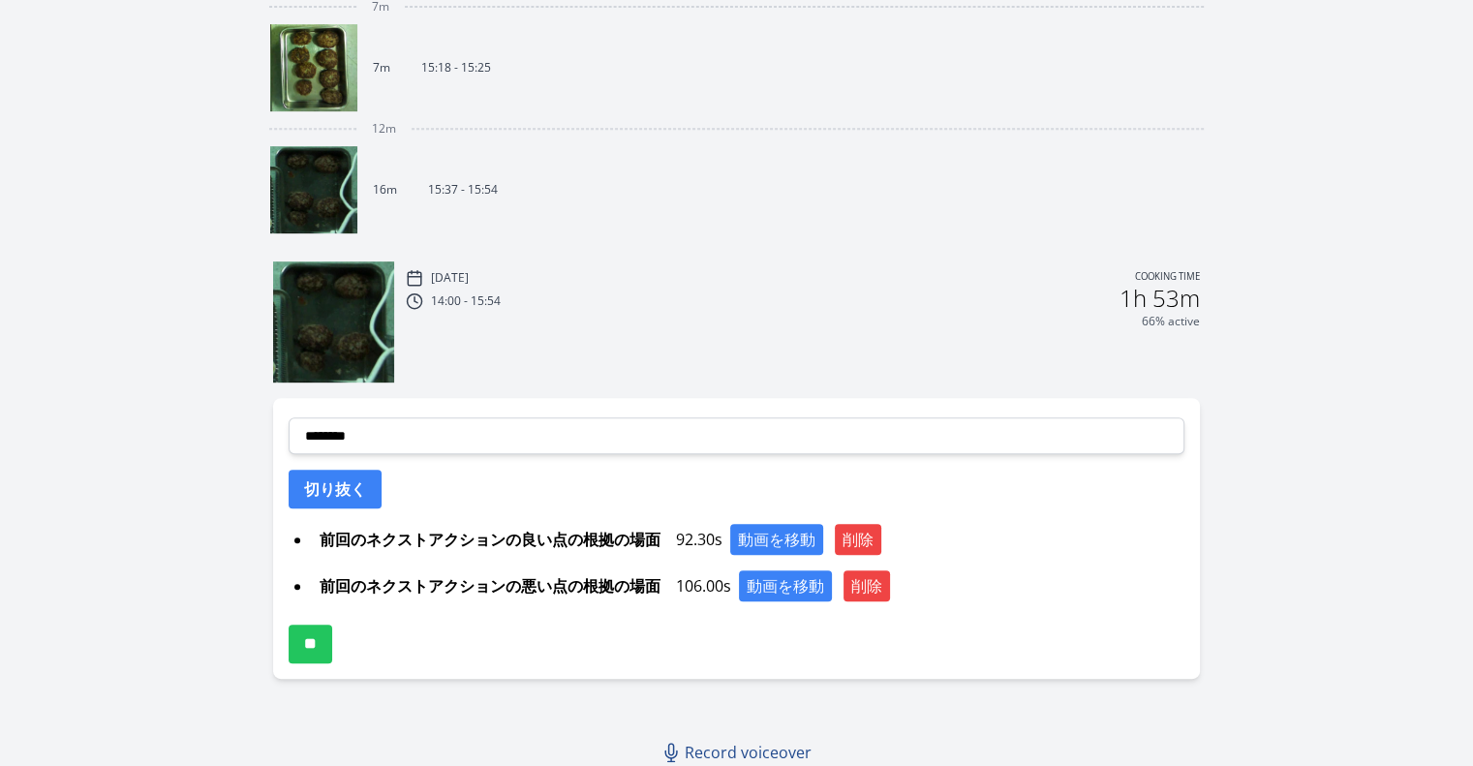
scroll to position [819, 0]
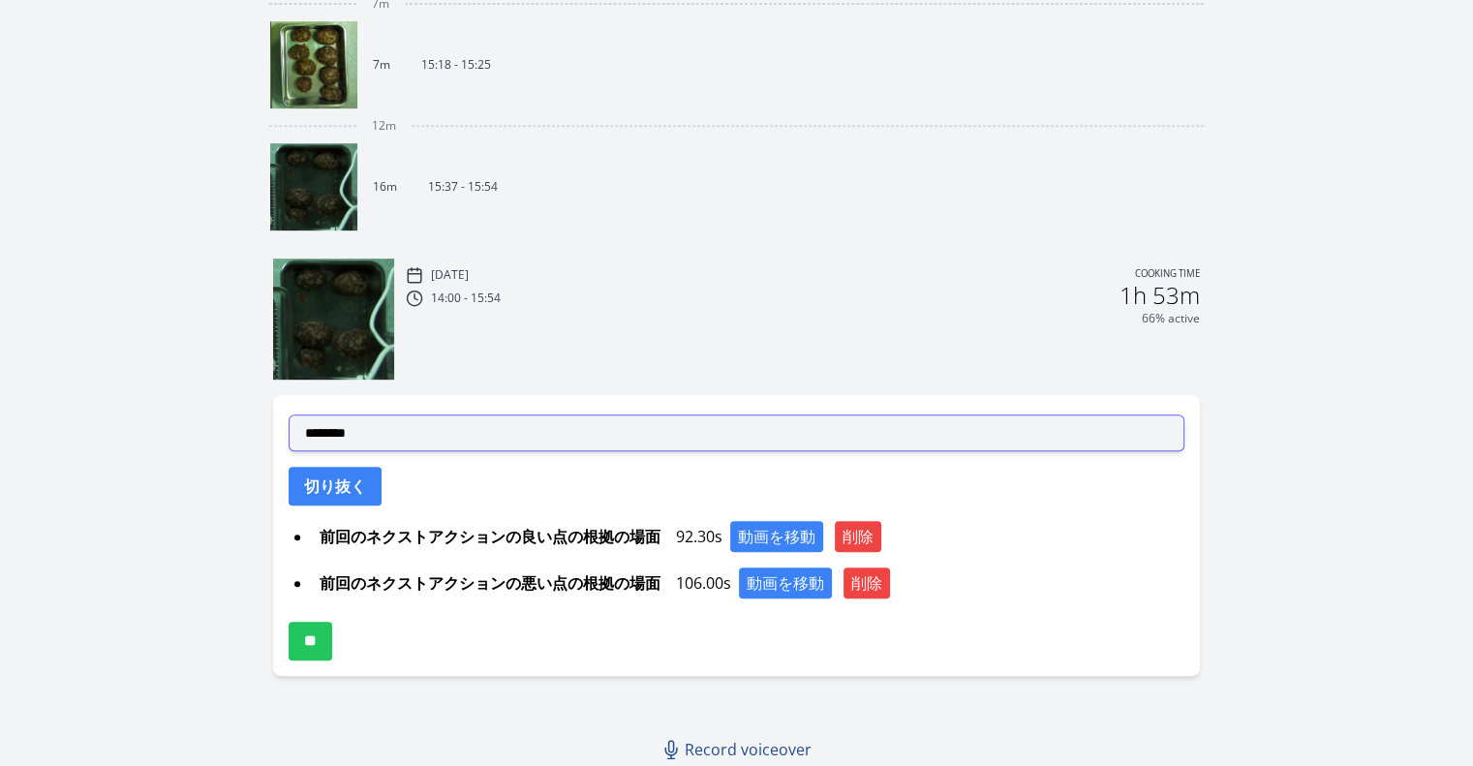
click at [682, 447] on select "**********" at bounding box center [737, 433] width 896 height 37
select select "**********"
click at [289, 415] on select "**********" at bounding box center [737, 433] width 896 height 37
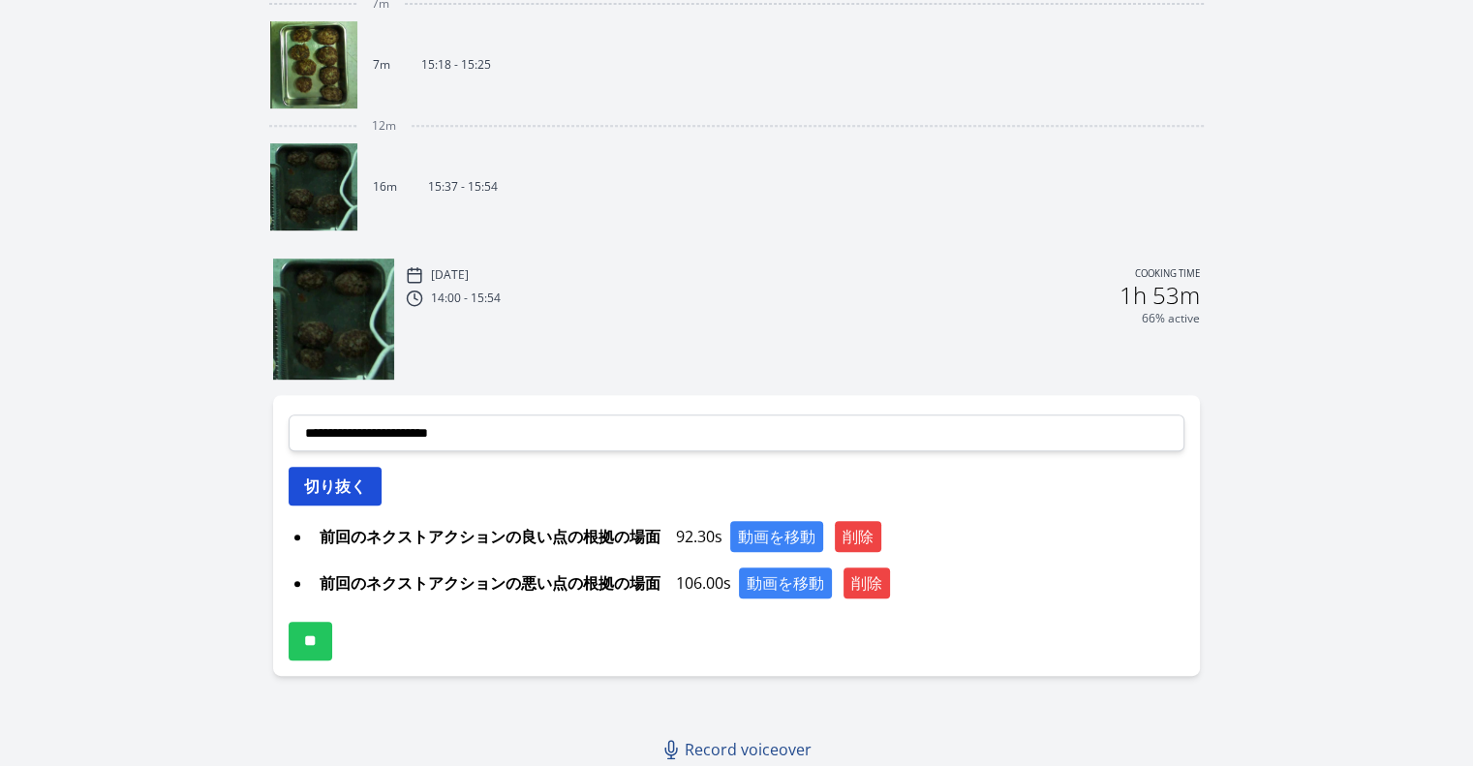
click at [342, 495] on button "切り抜く" at bounding box center [335, 486] width 93 height 39
select select
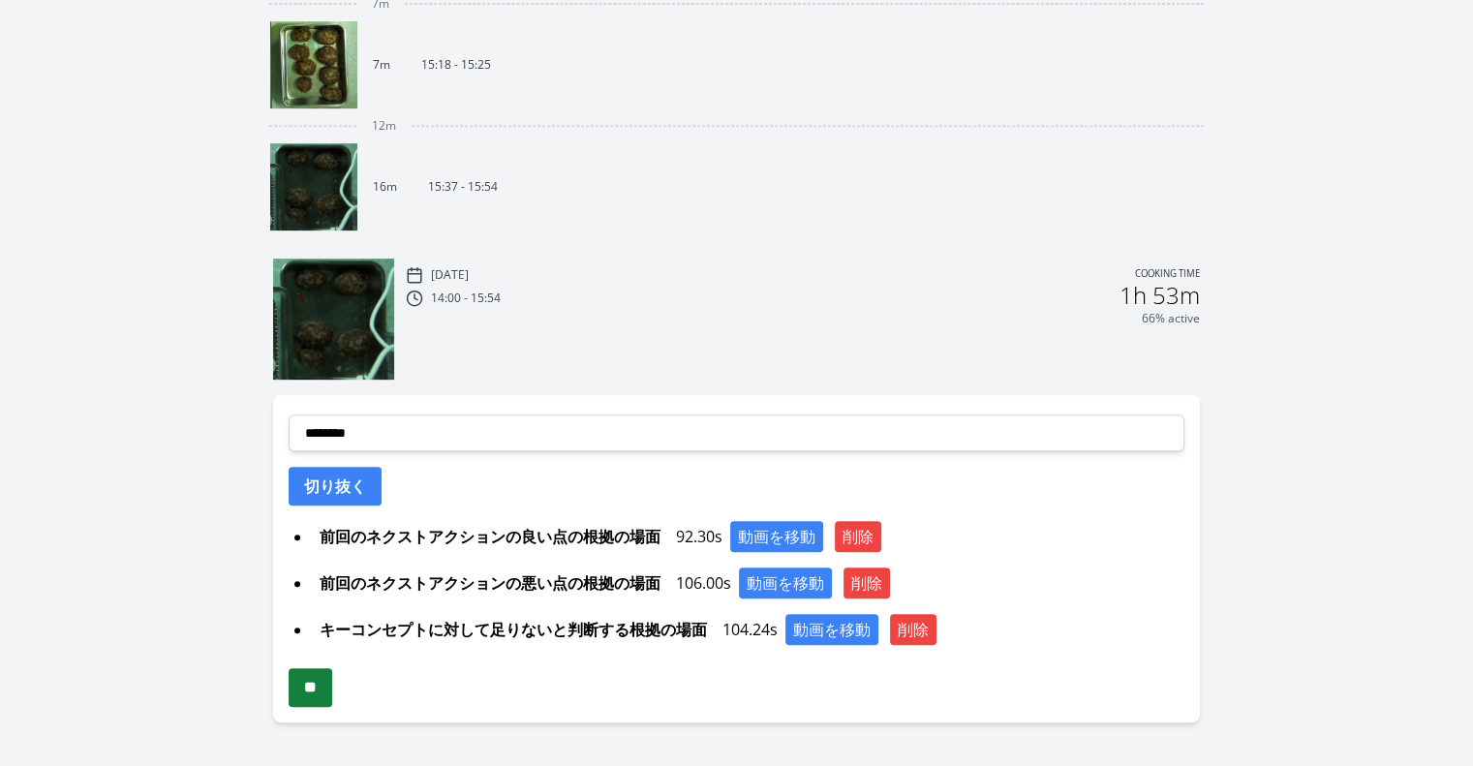
click at [332, 697] on input "**" at bounding box center [311, 687] width 44 height 39
